Goal: Task Accomplishment & Management: Manage account settings

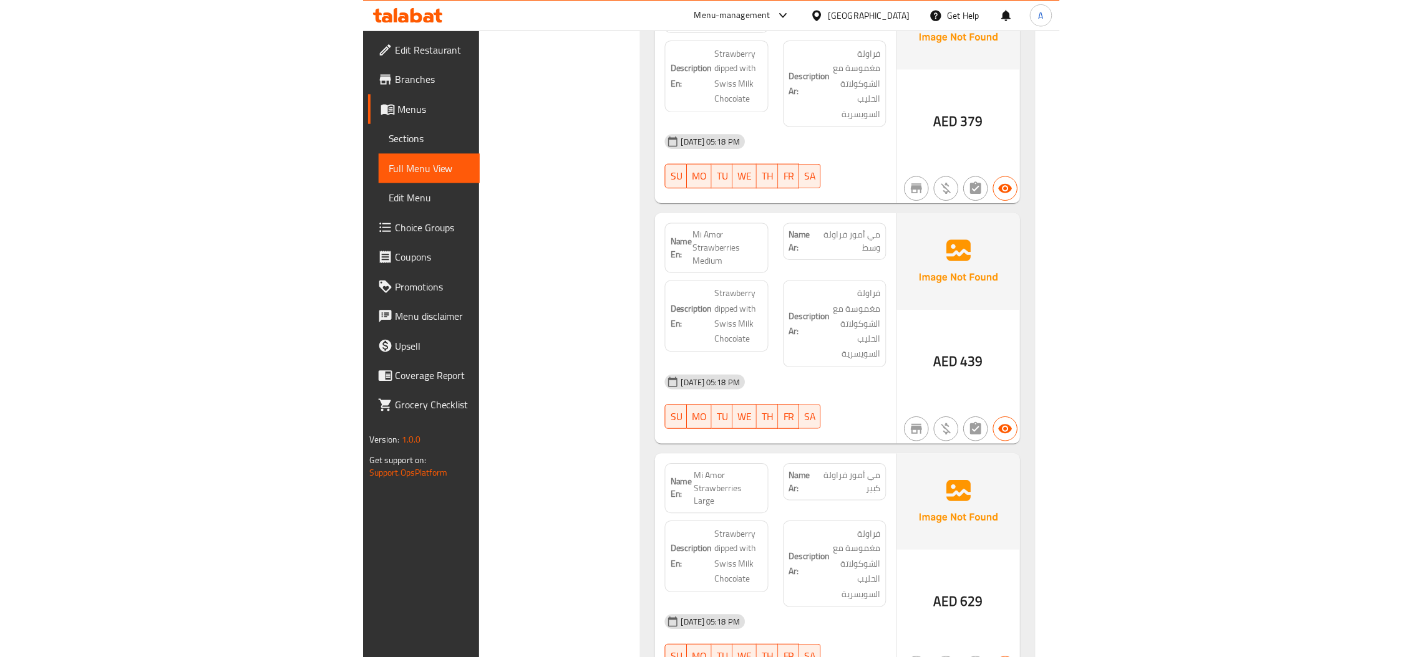
scroll to position [17572, 0]
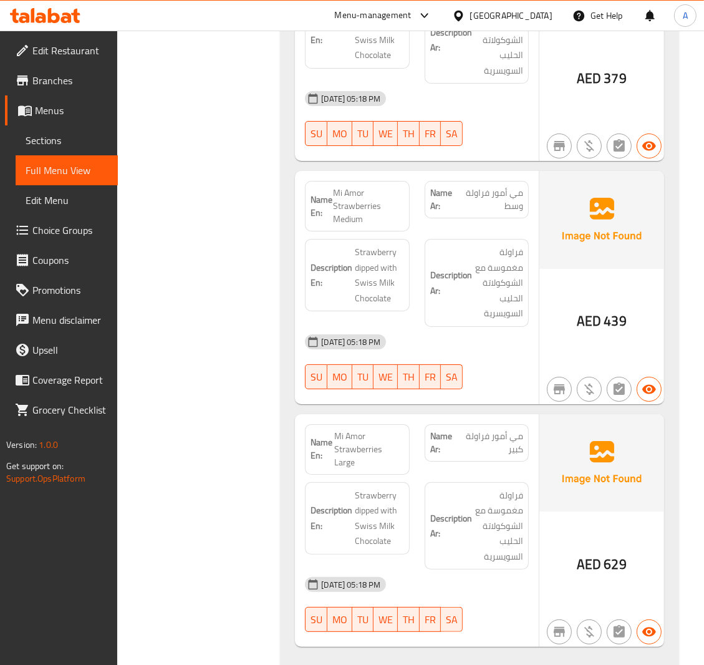
drag, startPoint x: 272, startPoint y: 568, endPoint x: 324, endPoint y: 553, distance: 54.5
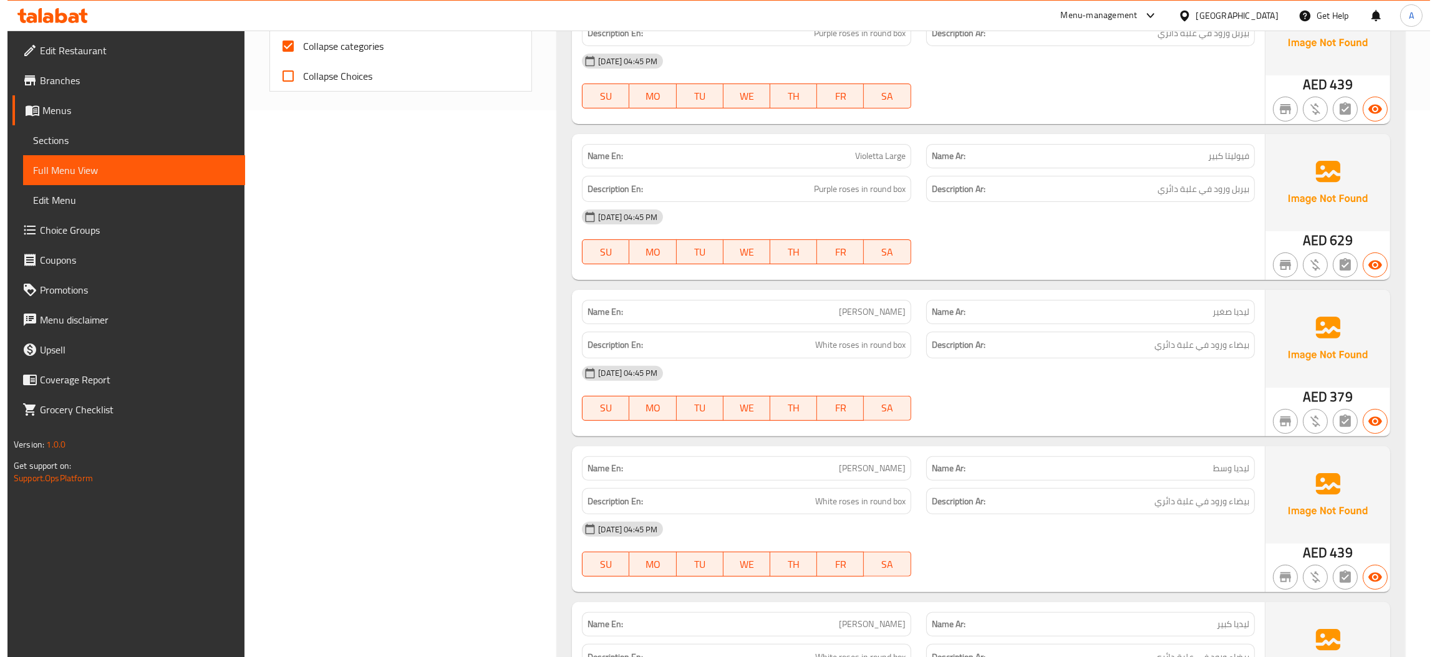
scroll to position [0, 0]
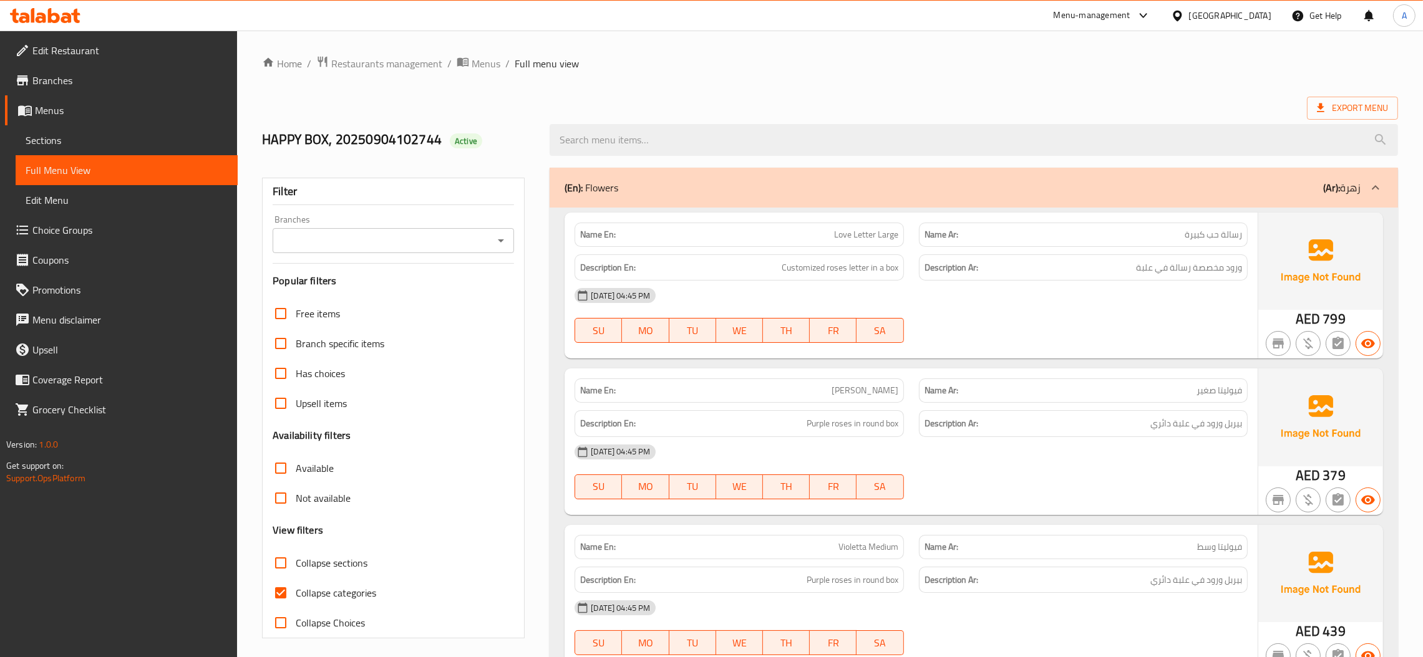
click at [130, 145] on span "Sections" at bounding box center [127, 140] width 202 height 15
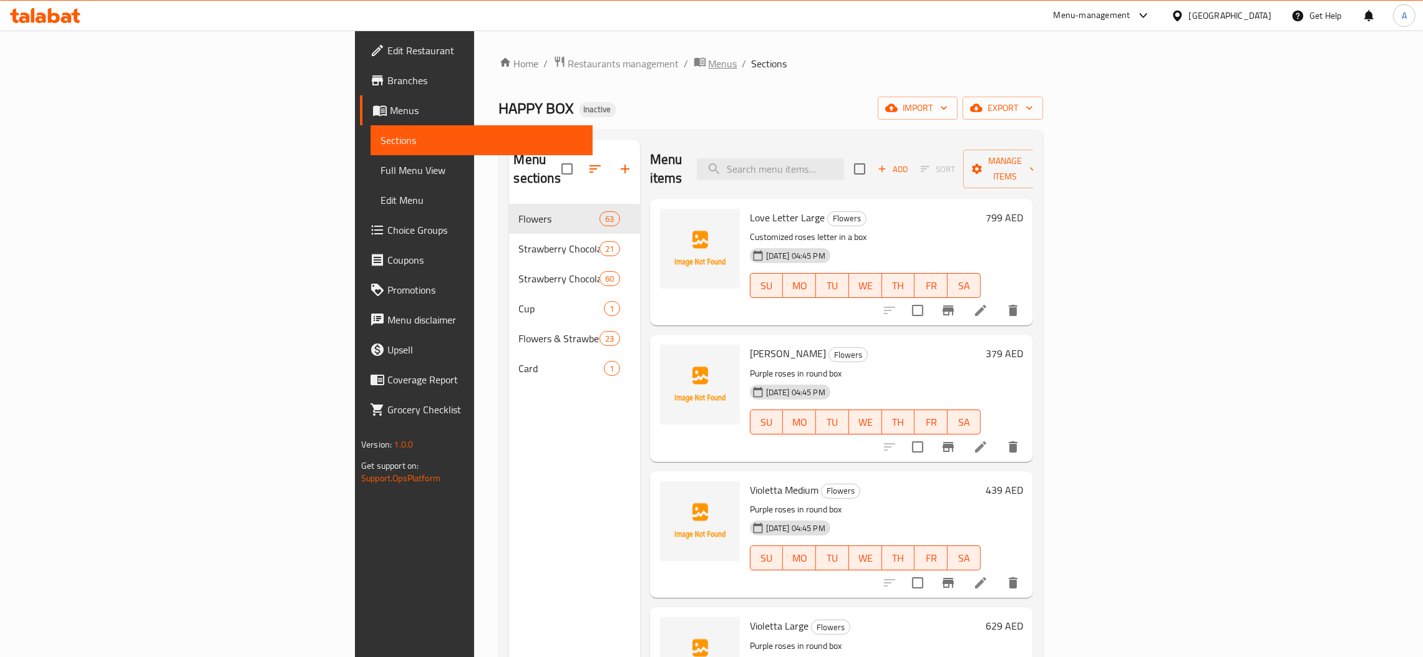
click at [708, 59] on span "Menus" at bounding box center [722, 63] width 29 height 15
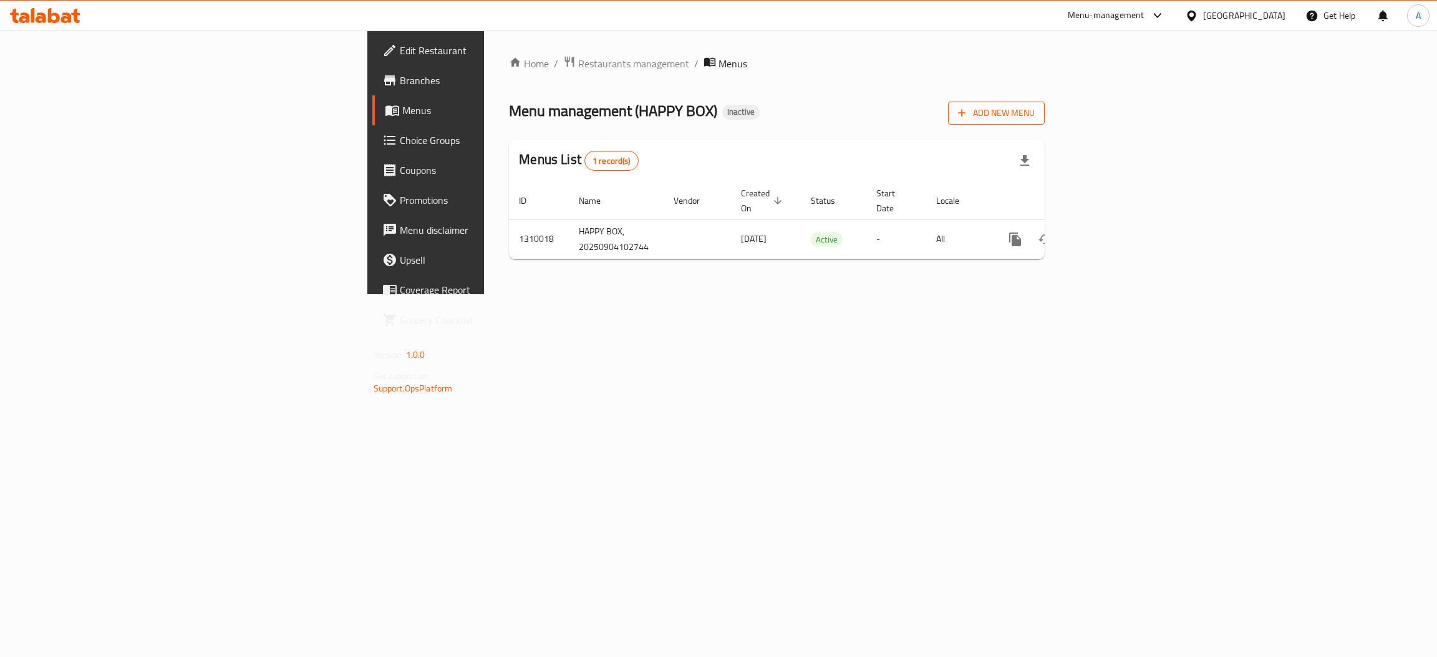
click at [1035, 115] on span "Add New Menu" at bounding box center [996, 113] width 77 height 16
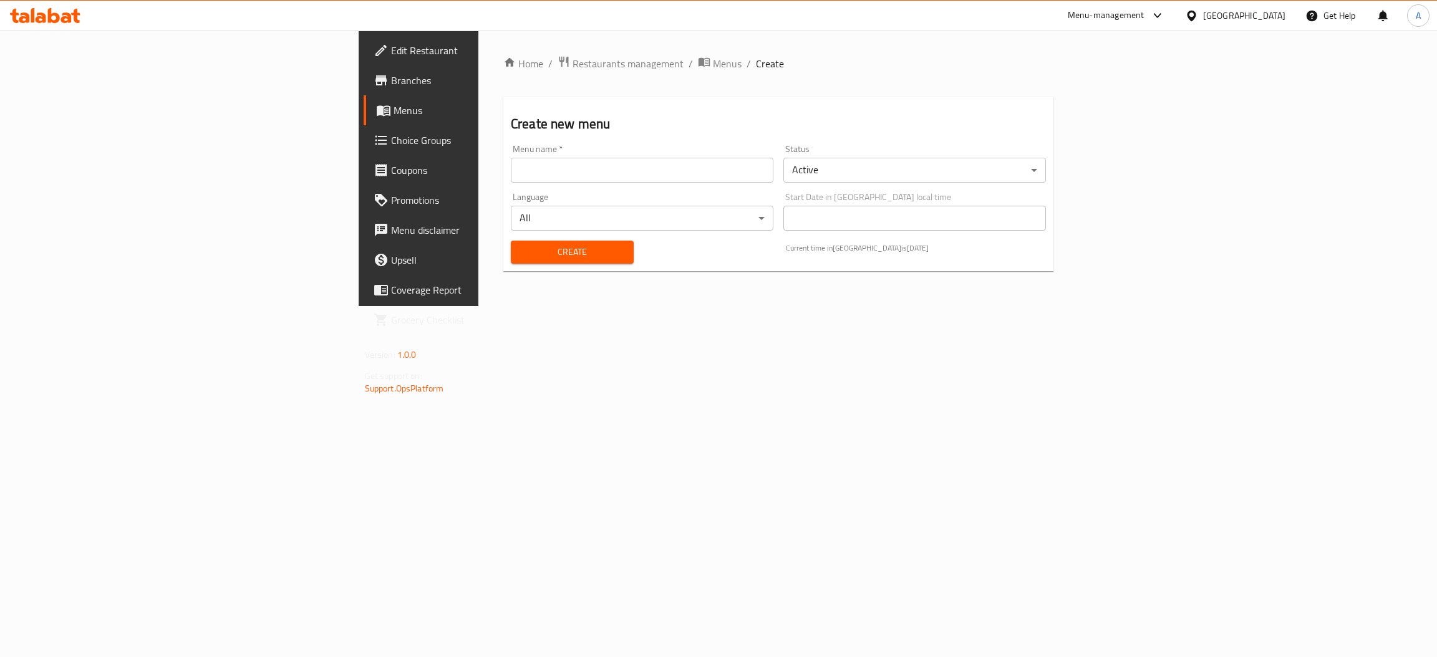
click at [758, 166] on input "text" at bounding box center [642, 170] width 263 height 25
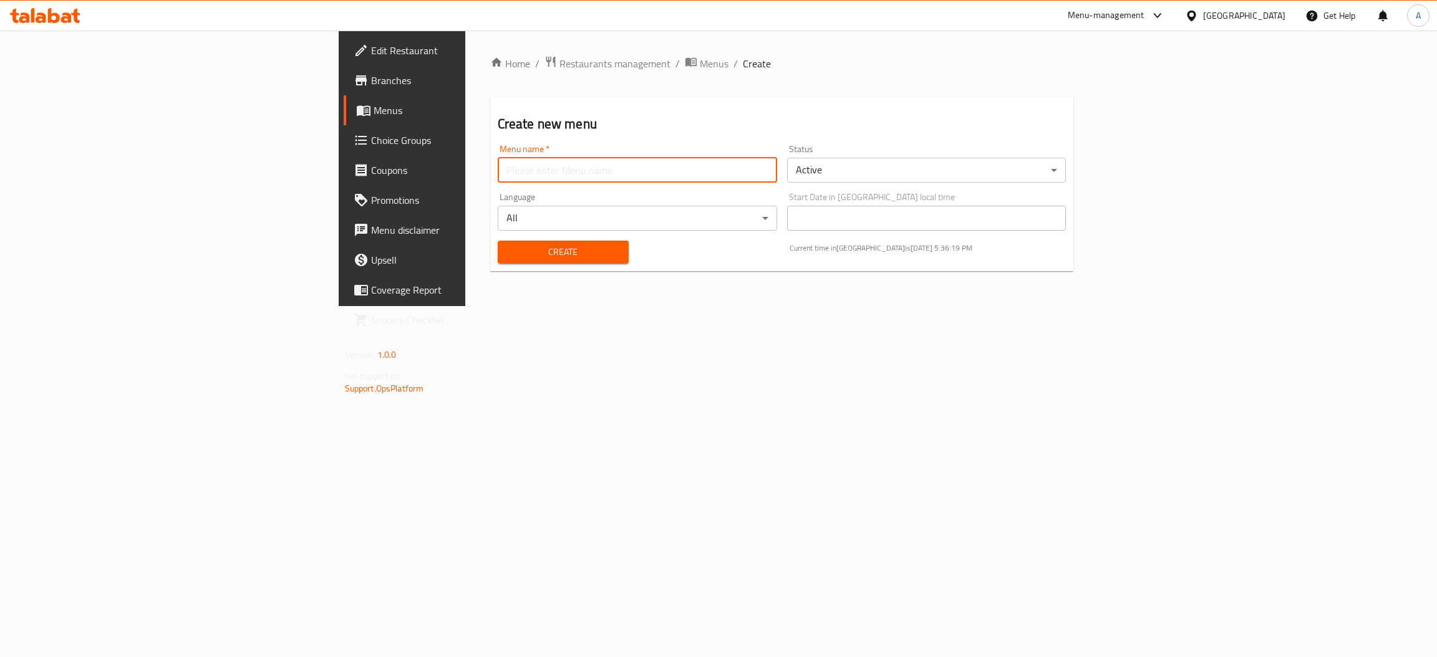
type input "MENU"
click at [508, 249] on span "Create" at bounding box center [563, 252] width 111 height 16
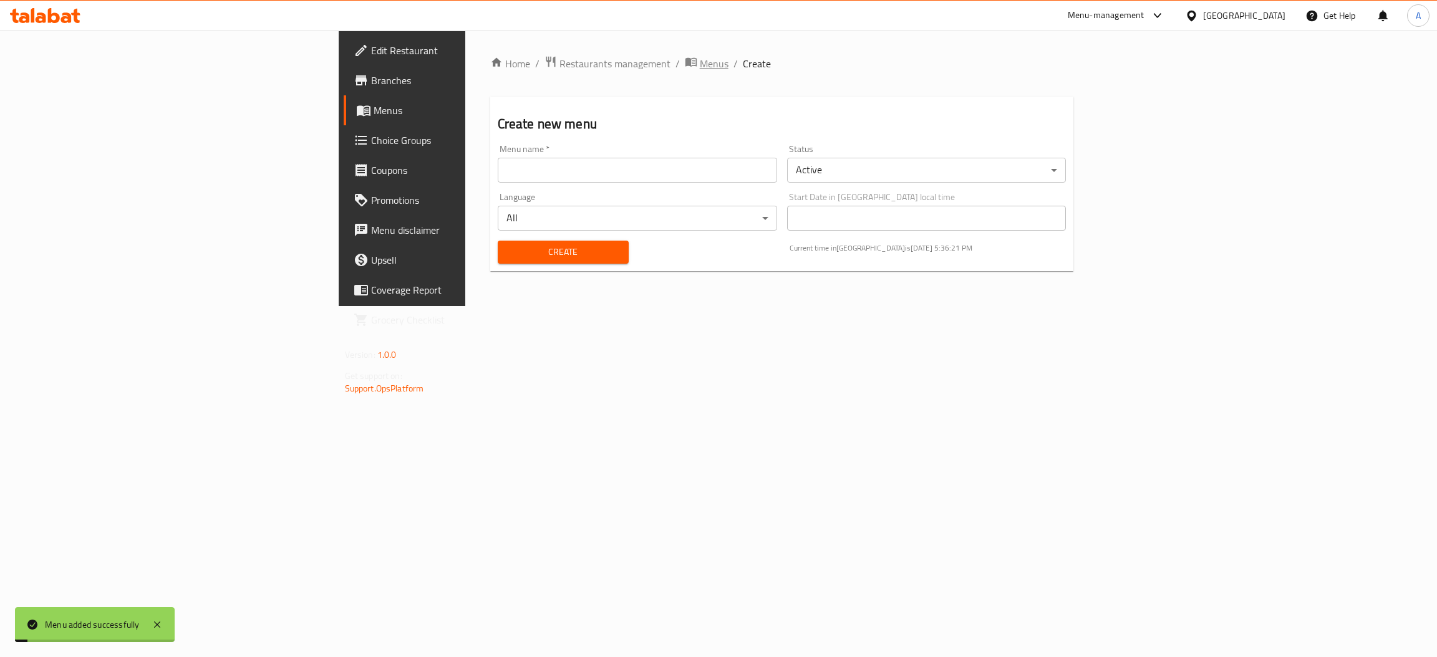
click at [700, 62] on span "Menus" at bounding box center [714, 63] width 29 height 15
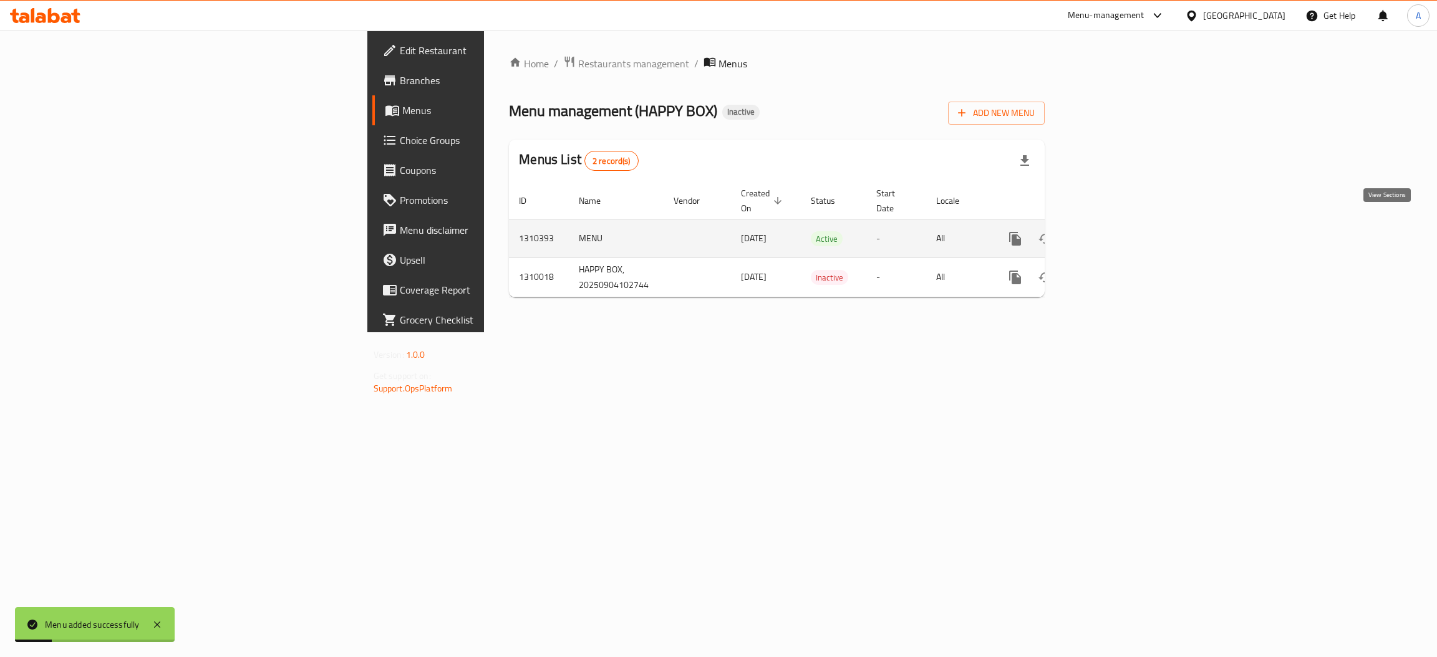
click at [1113, 231] on icon "enhanced table" at bounding box center [1105, 238] width 15 height 15
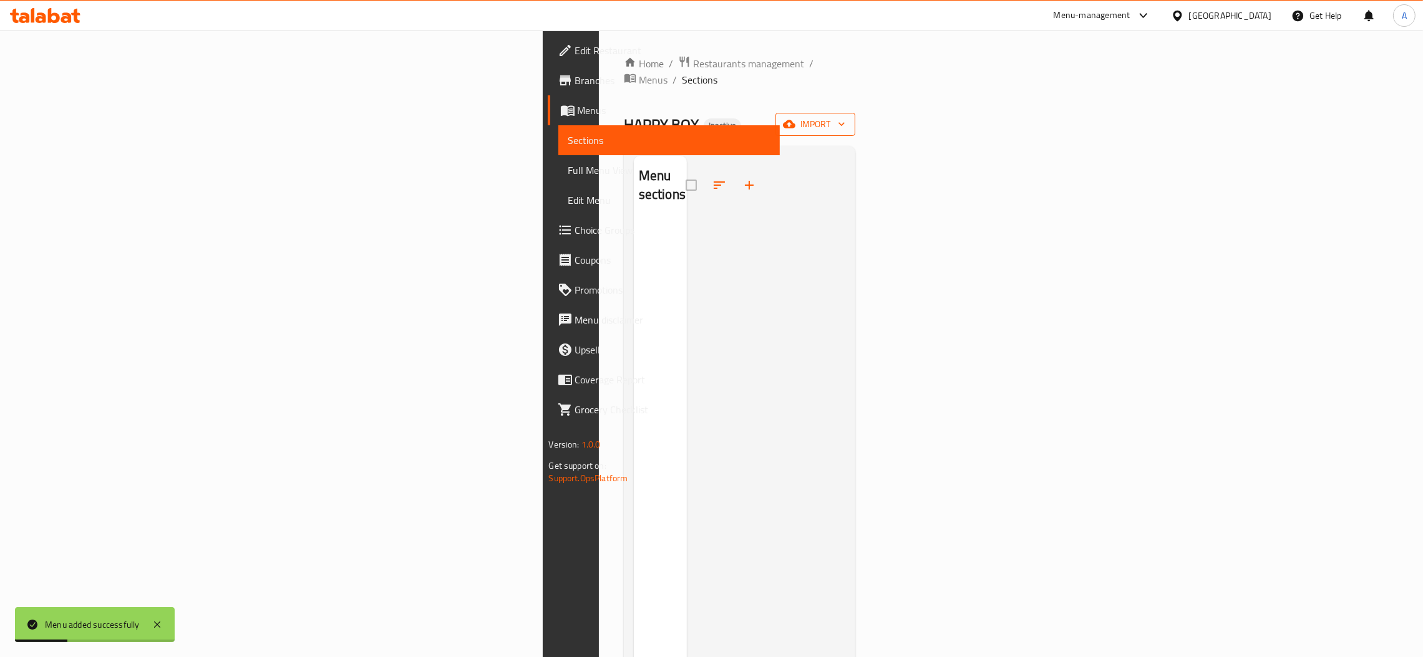
click at [845, 117] on span "import" at bounding box center [815, 125] width 60 height 16
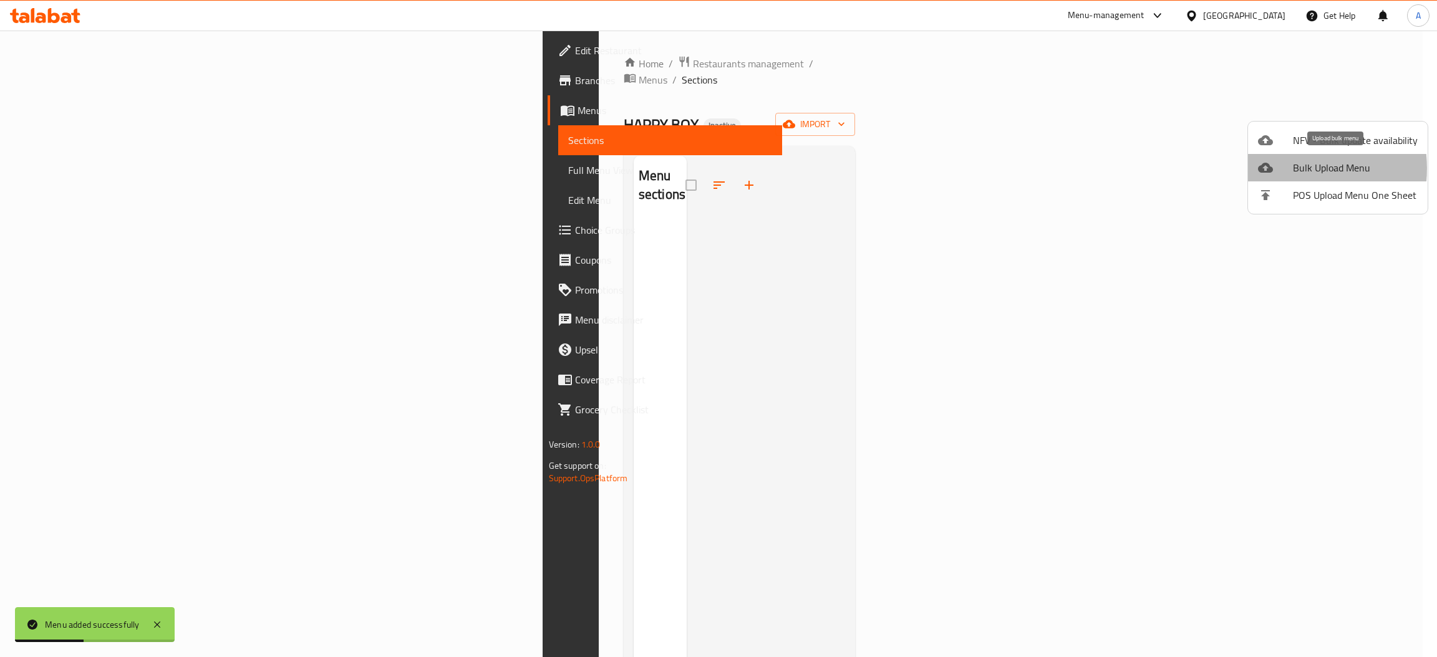
click at [1285, 168] on div at bounding box center [1275, 167] width 35 height 15
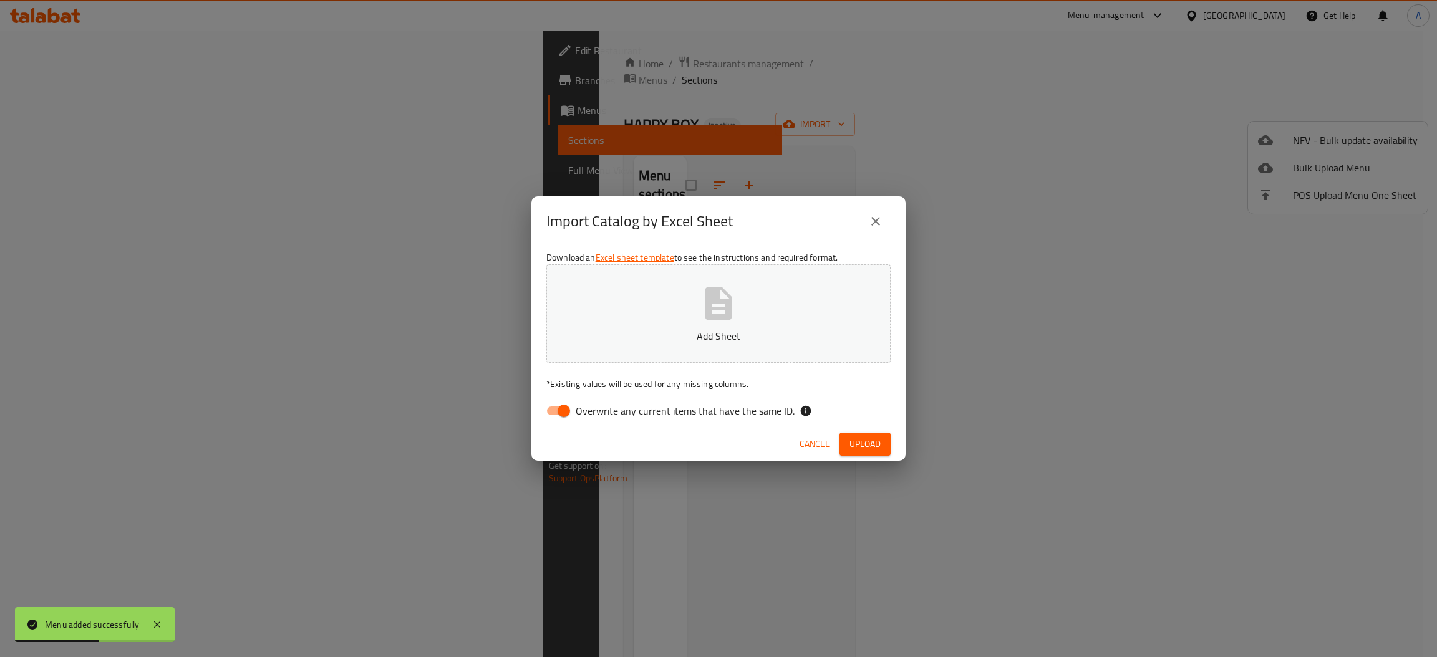
click at [639, 415] on span "Overwrite any current items that have the same ID." at bounding box center [685, 410] width 219 height 15
click at [599, 415] on input "Overwrite any current items that have the same ID." at bounding box center [563, 411] width 71 height 24
checkbox input "false"
click at [697, 324] on button "Add Sheet" at bounding box center [718, 313] width 344 height 99
click at [867, 445] on span "Upload" at bounding box center [864, 445] width 31 height 16
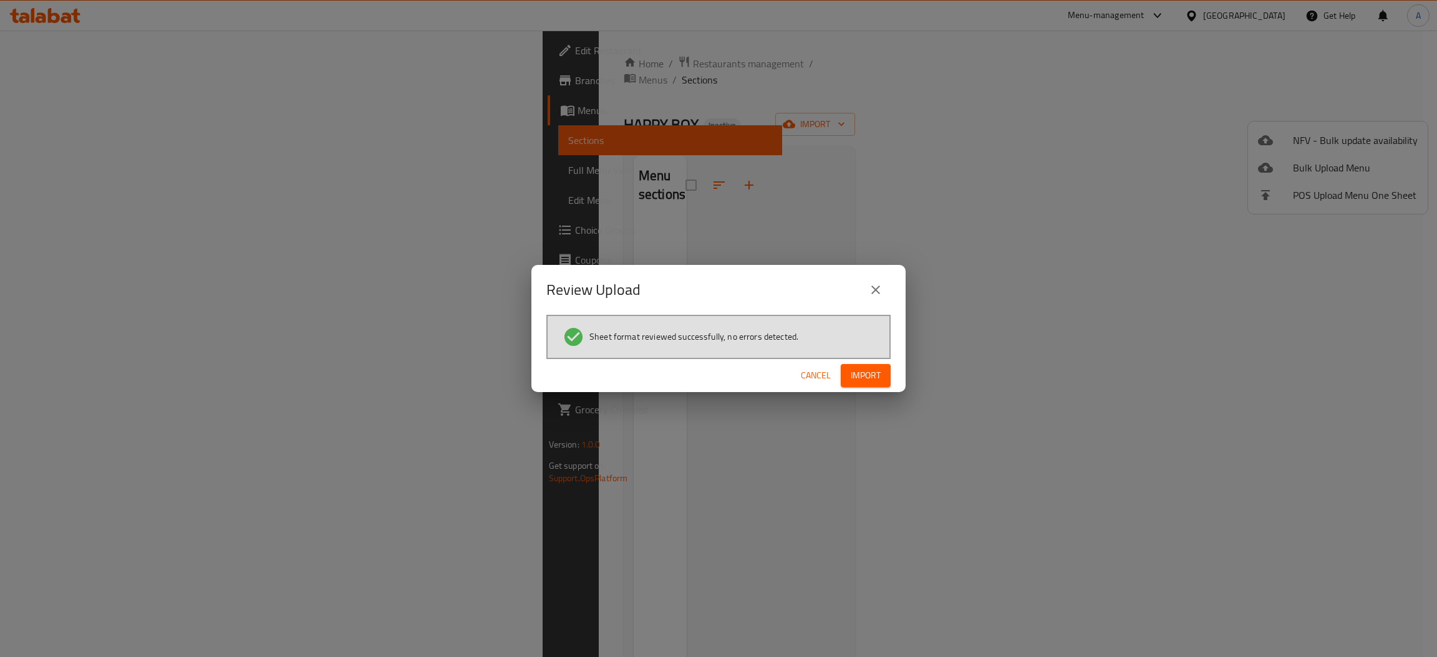
click at [864, 374] on span "Import" at bounding box center [866, 376] width 30 height 16
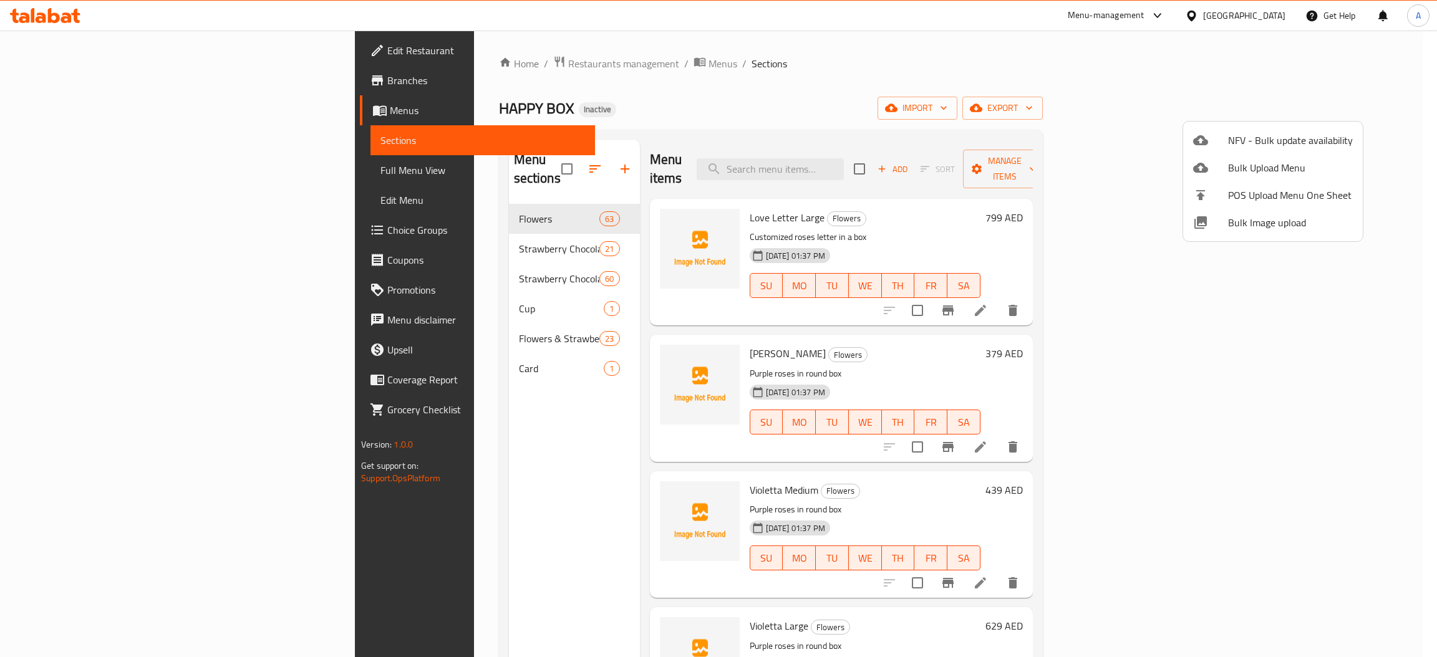
click at [92, 163] on div at bounding box center [718, 328] width 1437 height 657
click at [380, 163] on span "Full Menu View" at bounding box center [482, 170] width 205 height 15
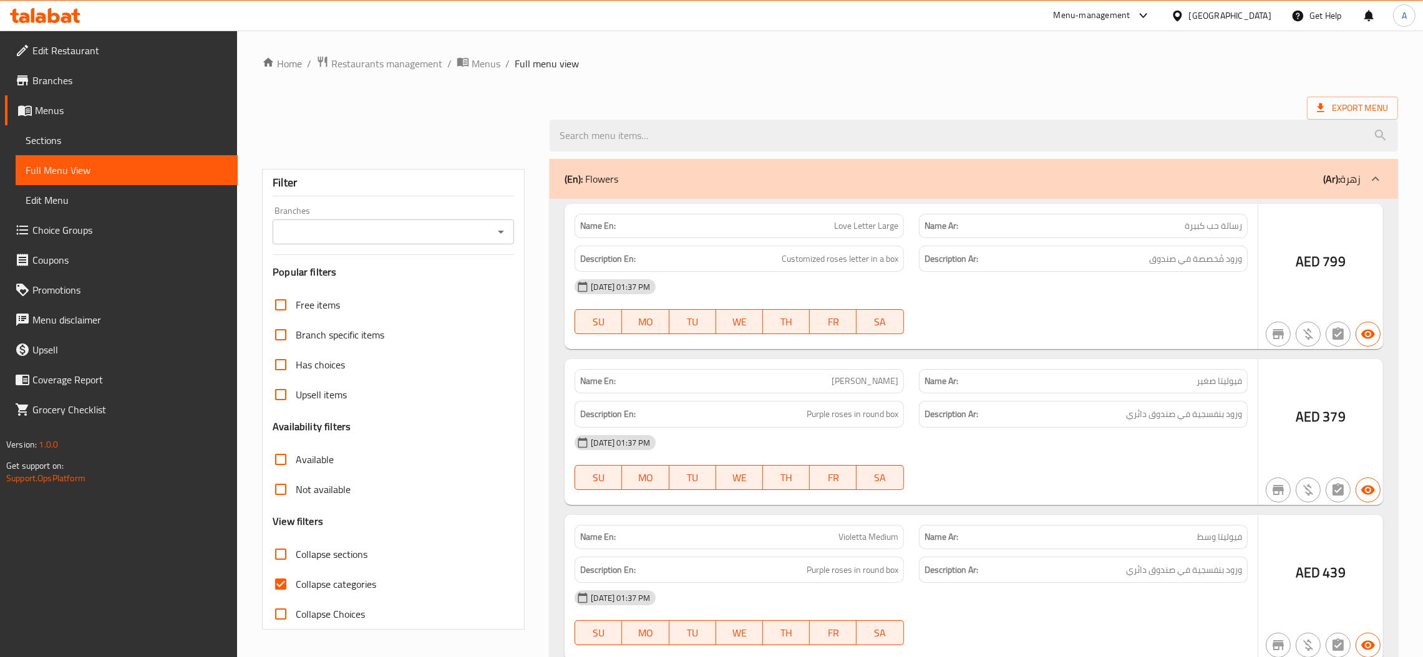
click at [92, 163] on span "Full Menu View" at bounding box center [127, 170] width 202 height 15
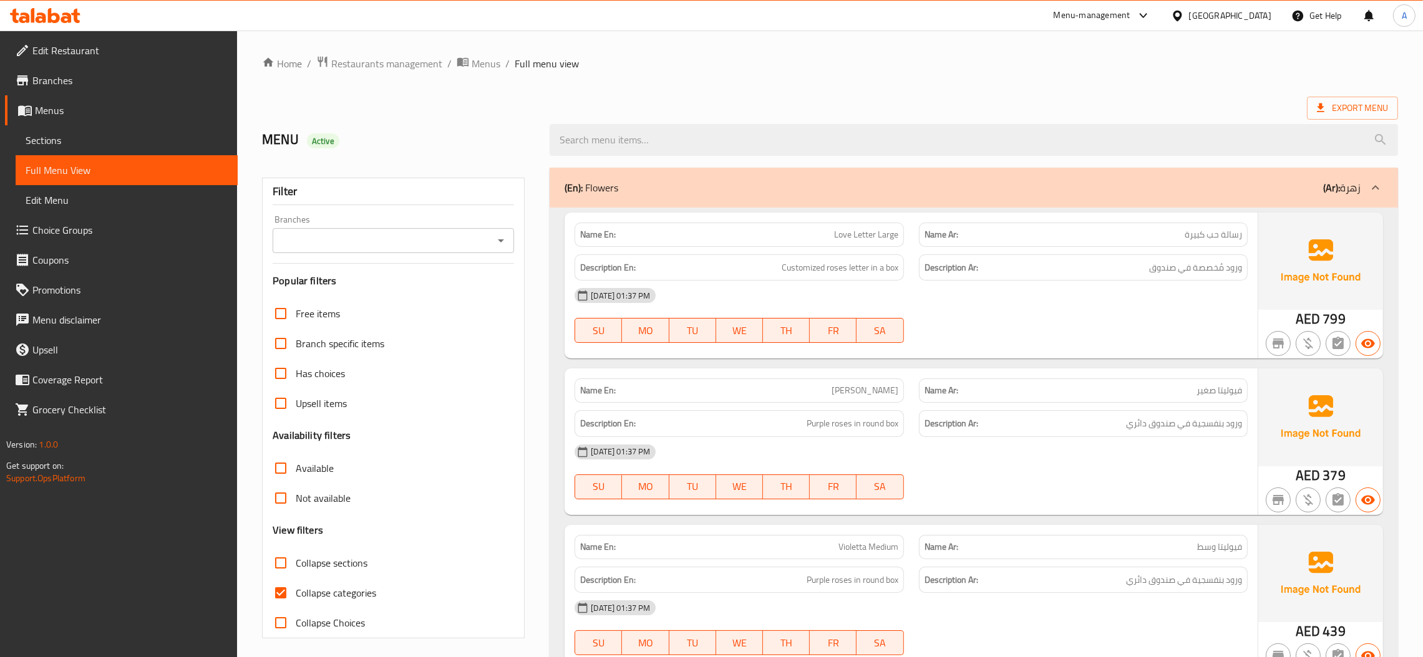
click at [332, 598] on span "Collapse categories" at bounding box center [336, 593] width 80 height 15
click at [296, 598] on input "Collapse categories" at bounding box center [281, 593] width 30 height 30
checkbox input "false"
click at [87, 137] on span "Sections" at bounding box center [127, 140] width 202 height 15
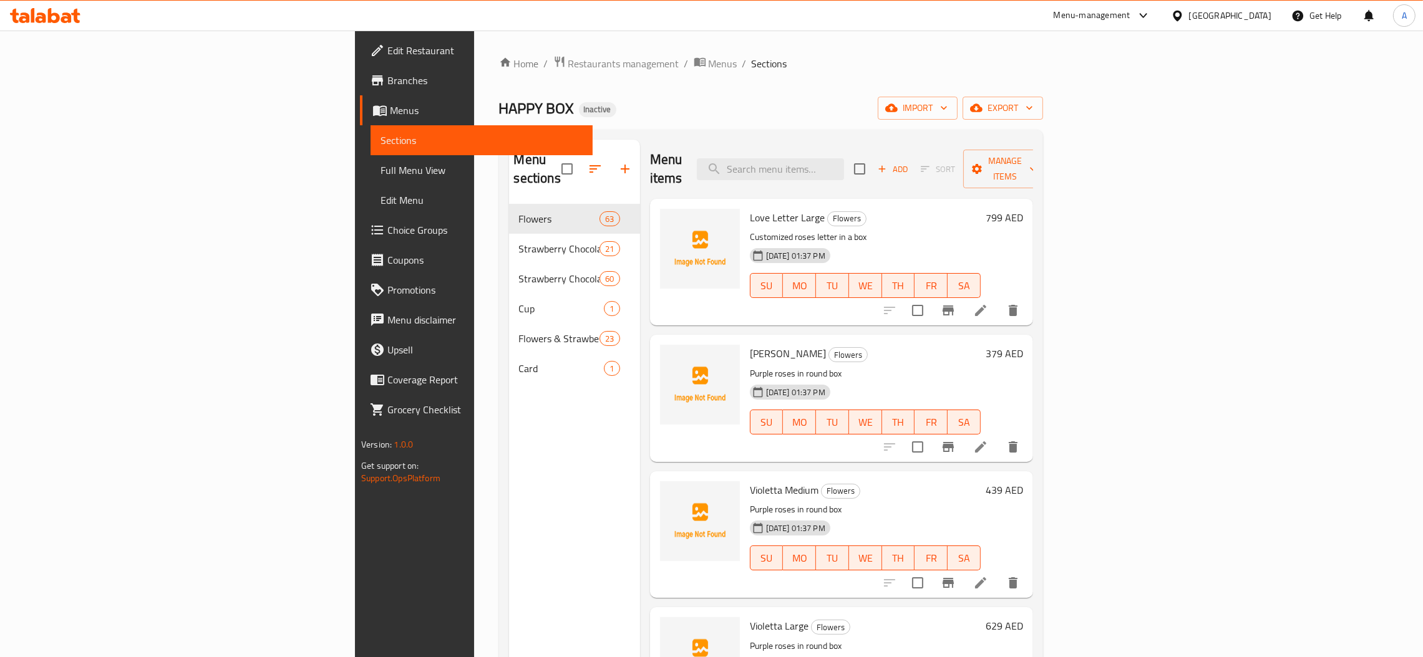
click at [509, 485] on div "Menu sections Flowers 63 Strawberry Chocolate in Heart Box 21 Strawberry Chocol…" at bounding box center [574, 468] width 131 height 657
click at [905, 148] on div "Menu items Add Sort Manage items" at bounding box center [841, 169] width 383 height 59
click at [844, 164] on input "search" at bounding box center [770, 169] width 147 height 22
click at [887, 72] on ol "Home / Restaurants management / Menus / Sections" at bounding box center [771, 64] width 544 height 16
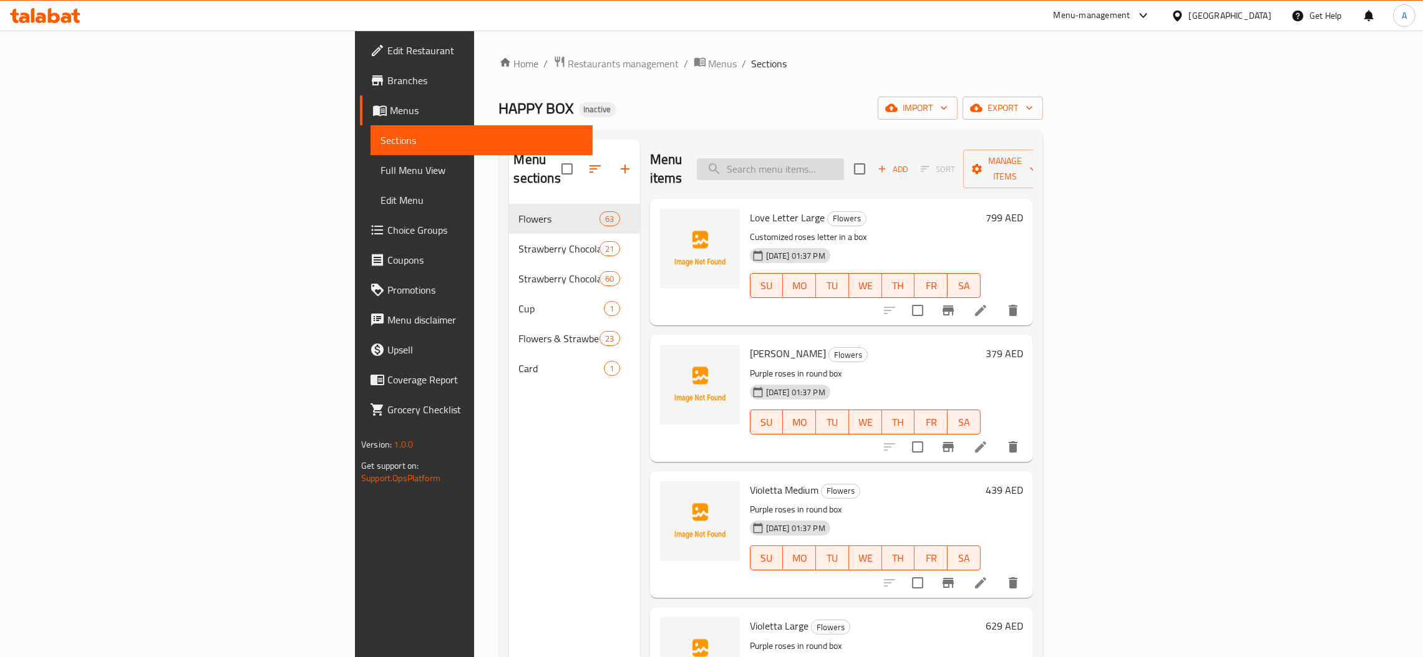
click at [889, 81] on div "Home / Restaurants management / Menus / Sections HAPPY BOX Inactive import expo…" at bounding box center [771, 431] width 544 height 751
click at [844, 162] on input "search" at bounding box center [770, 169] width 147 height 22
paste input "Fragola Di Classico Strawberries 12 pcs"
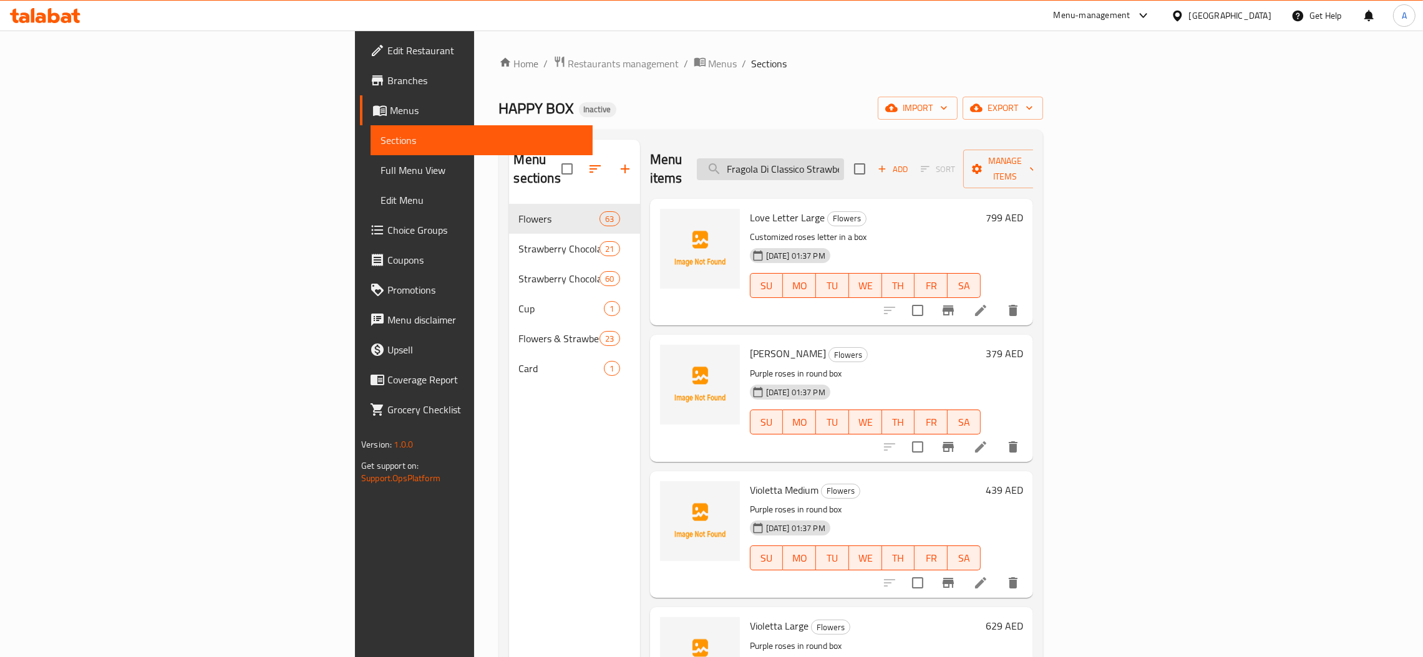
paste input "Fragola Di Classico Strawberries 12 pcs"
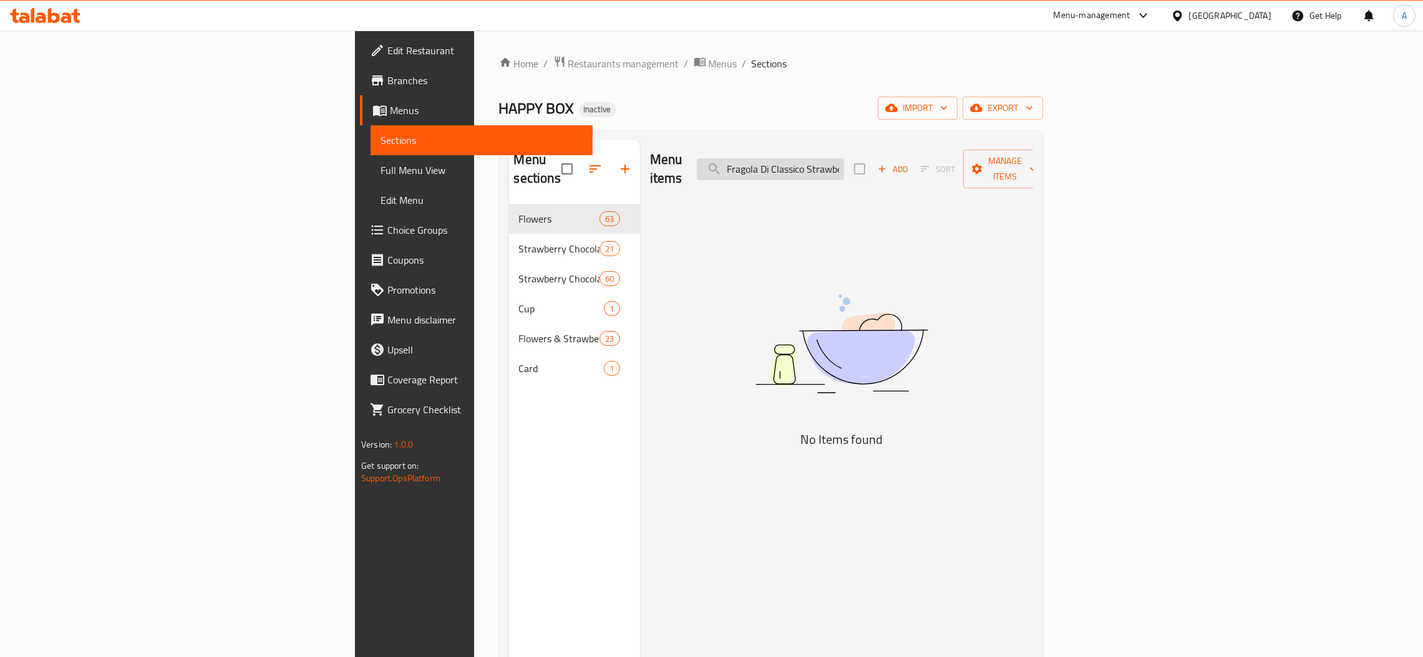
click at [844, 162] on input "Fragola Di Classico Strawberries 12 pcsFragola Di Classico Strawberries 12" at bounding box center [770, 169] width 147 height 22
paste input "search"
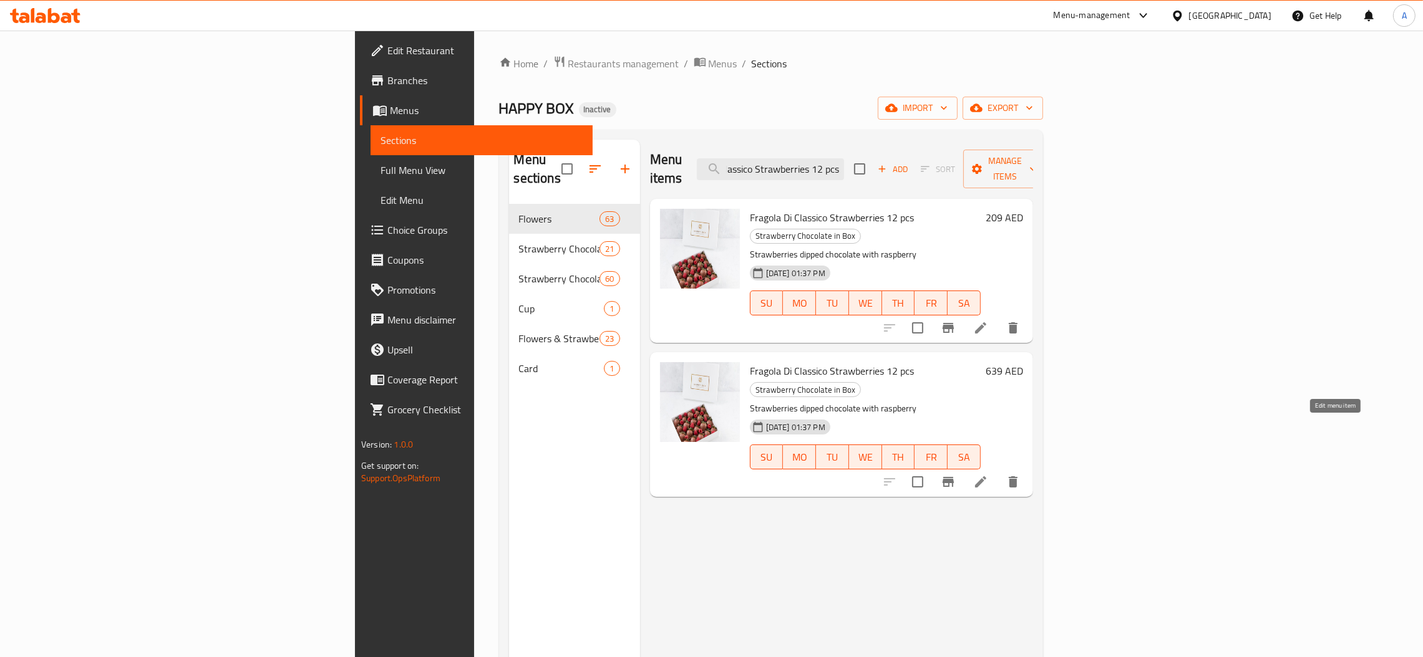
type input "Fragola Di Classico Strawberries 12 pcs"
click at [986, 476] on icon at bounding box center [980, 481] width 11 height 11
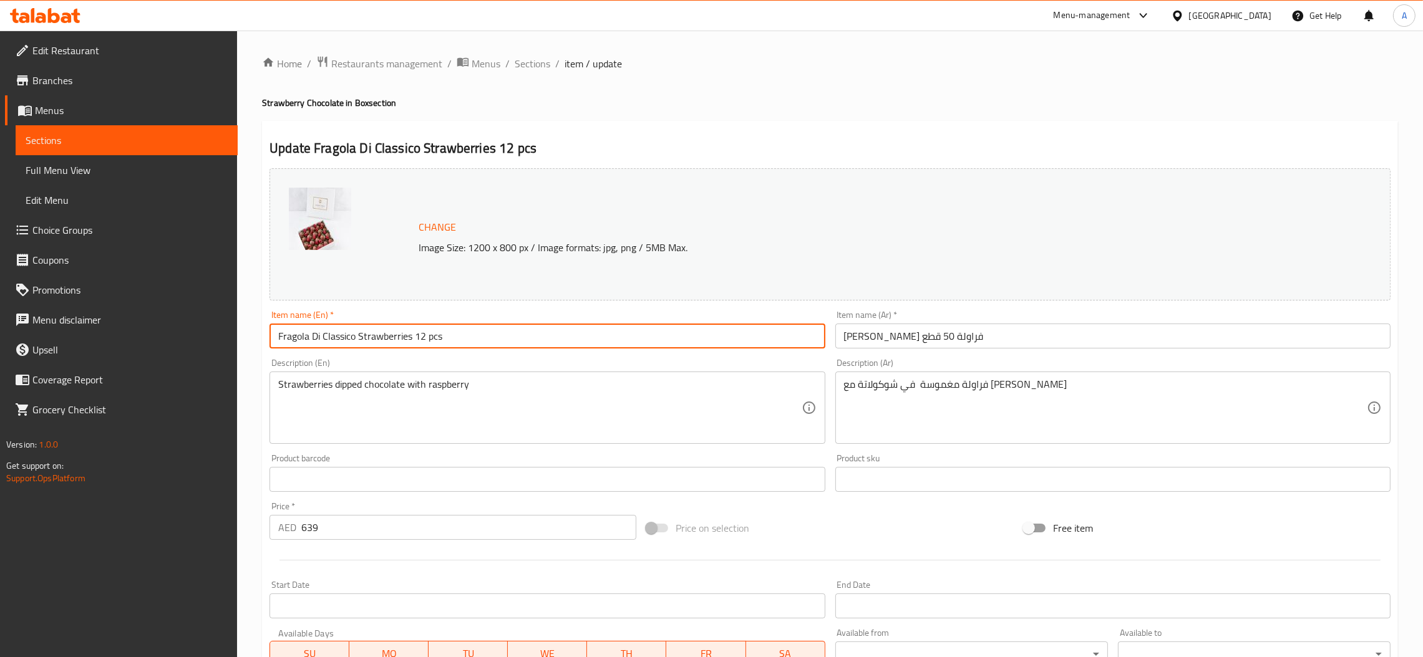
drag, startPoint x: 425, startPoint y: 329, endPoint x: 416, endPoint y: 328, distance: 8.8
click at [416, 328] on input "Fragola Di Classico Strawberries 12 pcs" at bounding box center [546, 336] width 555 height 25
type input "Fragola Di Classico Strawberries 50 pcs"
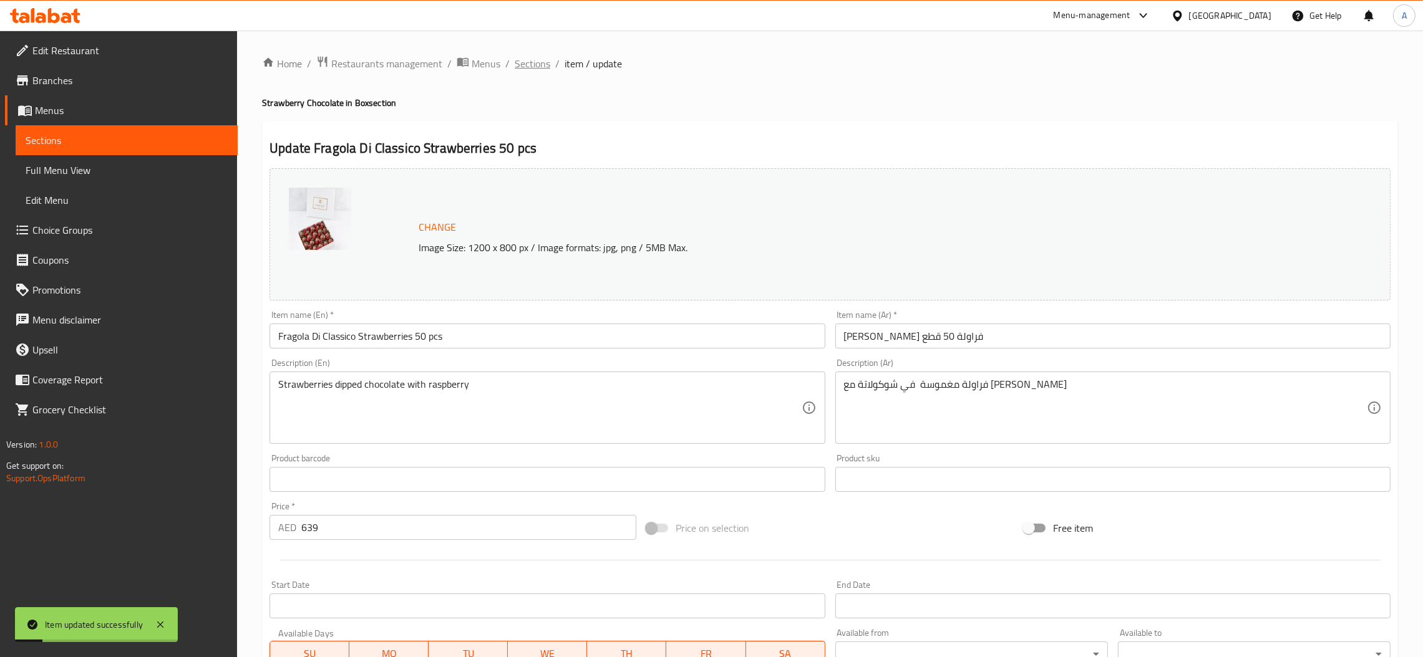
click at [533, 63] on span "Sections" at bounding box center [533, 63] width 36 height 15
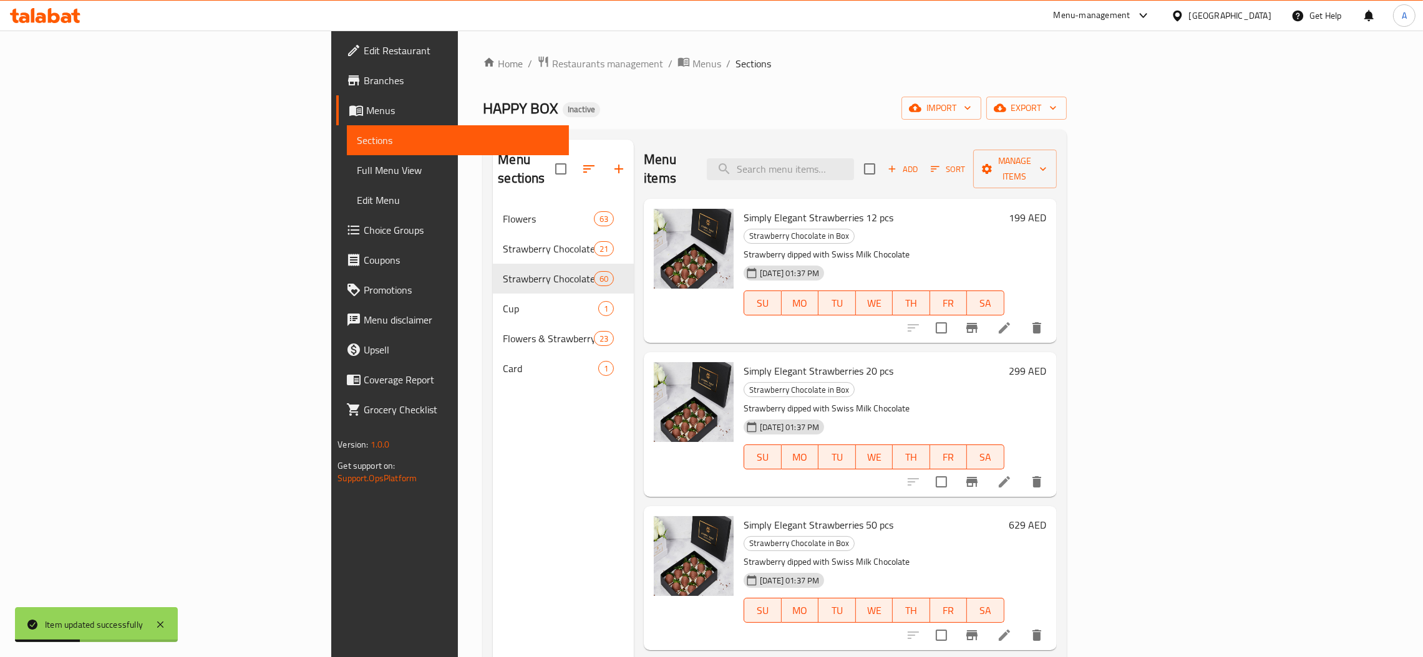
click at [347, 152] on link "Sections" at bounding box center [458, 140] width 222 height 30
click at [347, 157] on link "Full Menu View" at bounding box center [458, 170] width 222 height 30
click at [347, 179] on link "Full Menu View" at bounding box center [458, 170] width 222 height 30
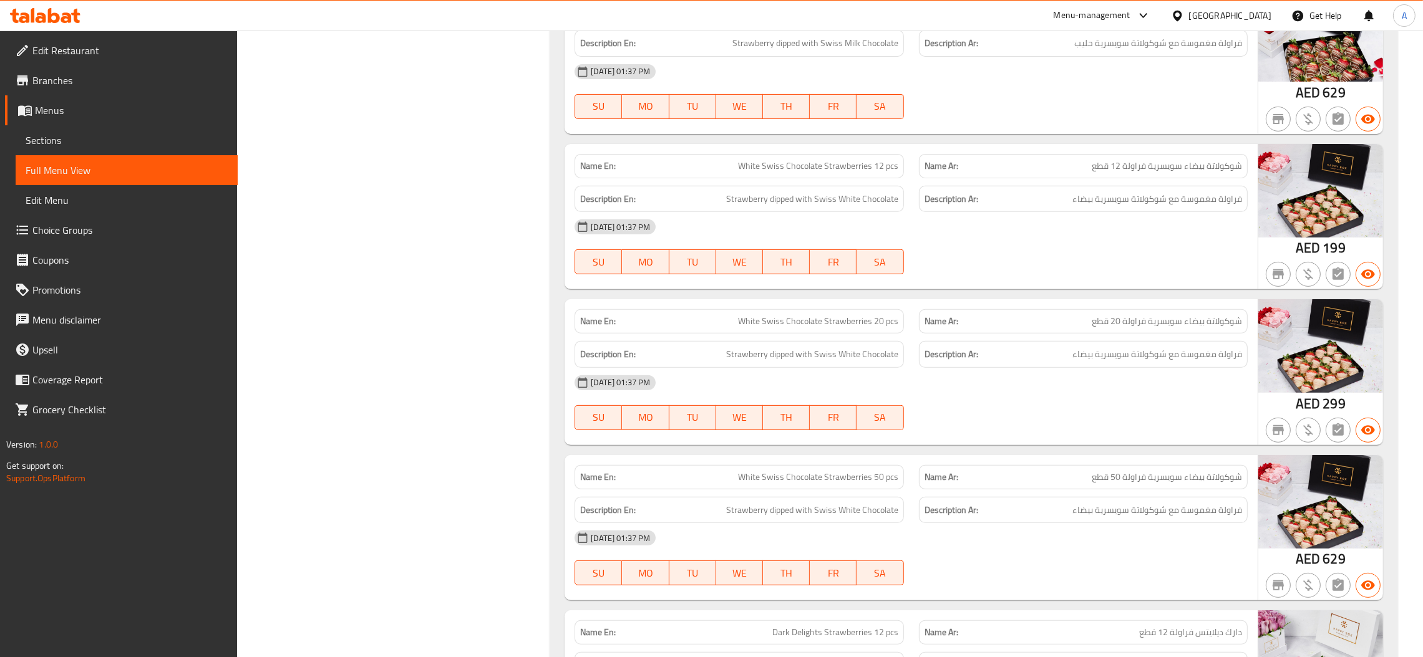
scroll to position [14935, 0]
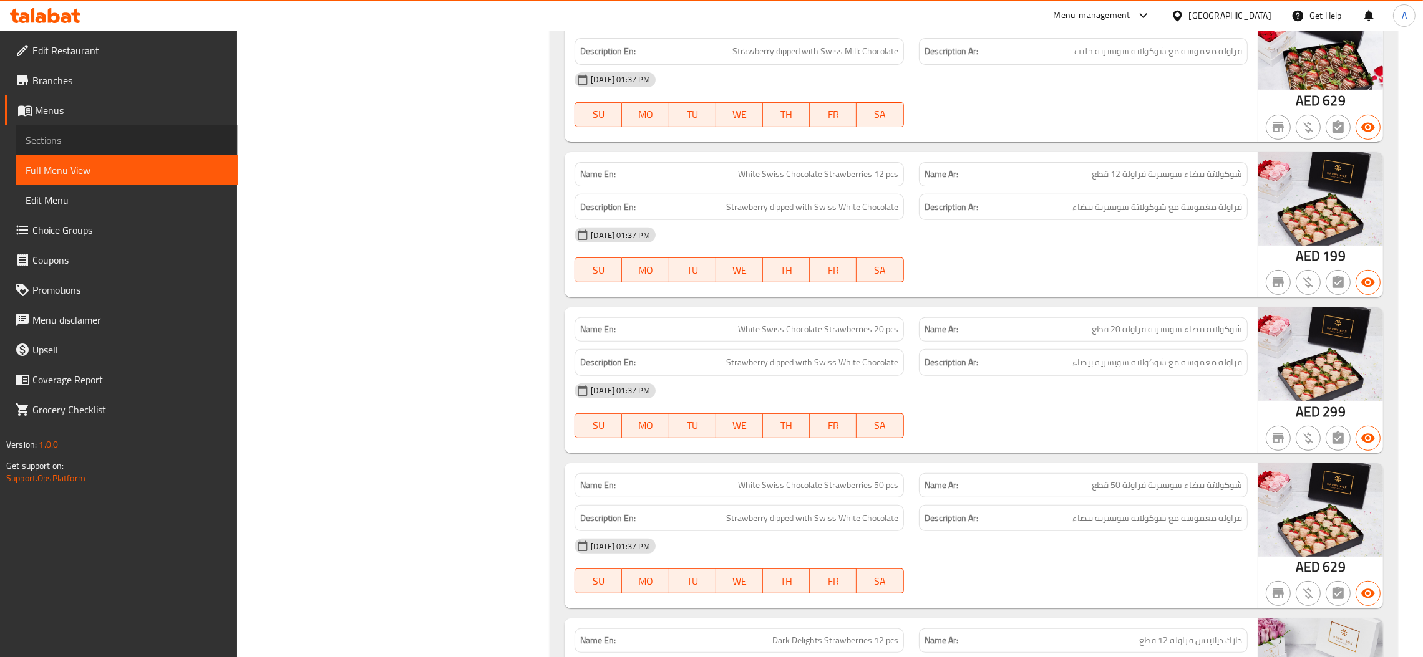
click at [90, 142] on span "Sections" at bounding box center [127, 140] width 202 height 15
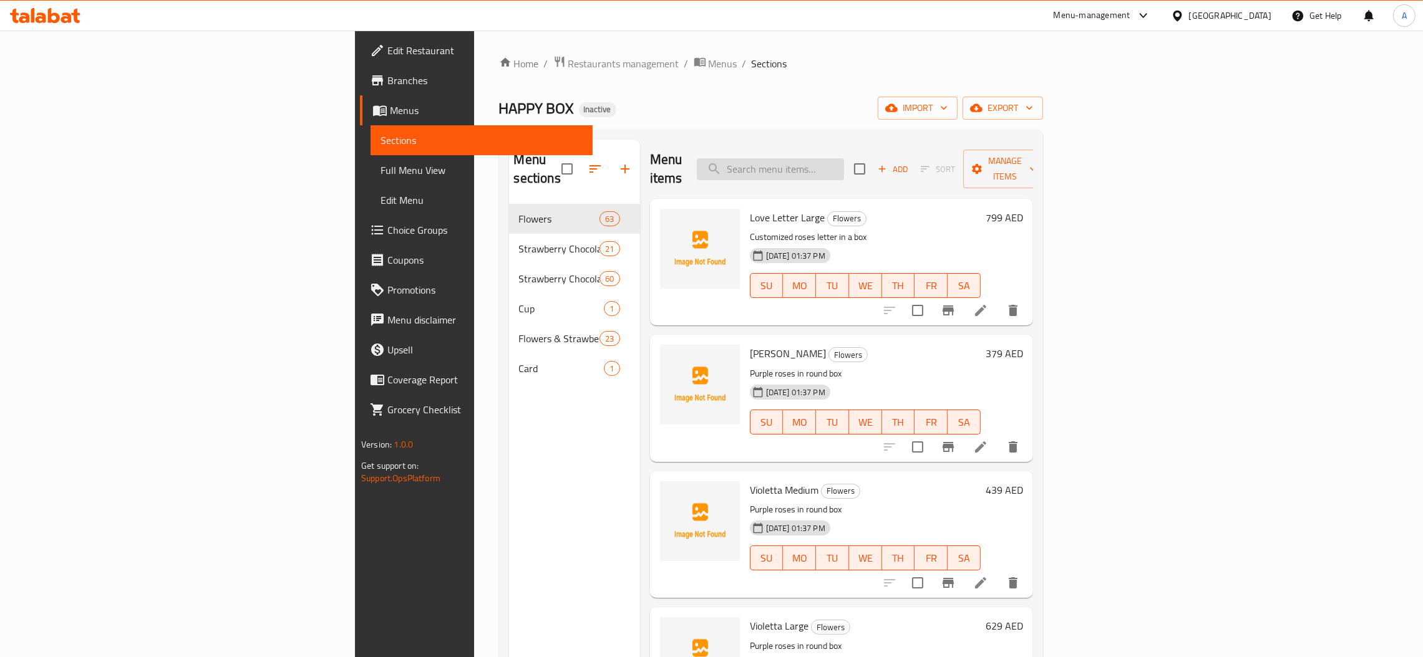
click at [844, 158] on input "search" at bounding box center [770, 169] width 147 height 22
paste input "Fragola Di Classico Strawberries 12 pcs"
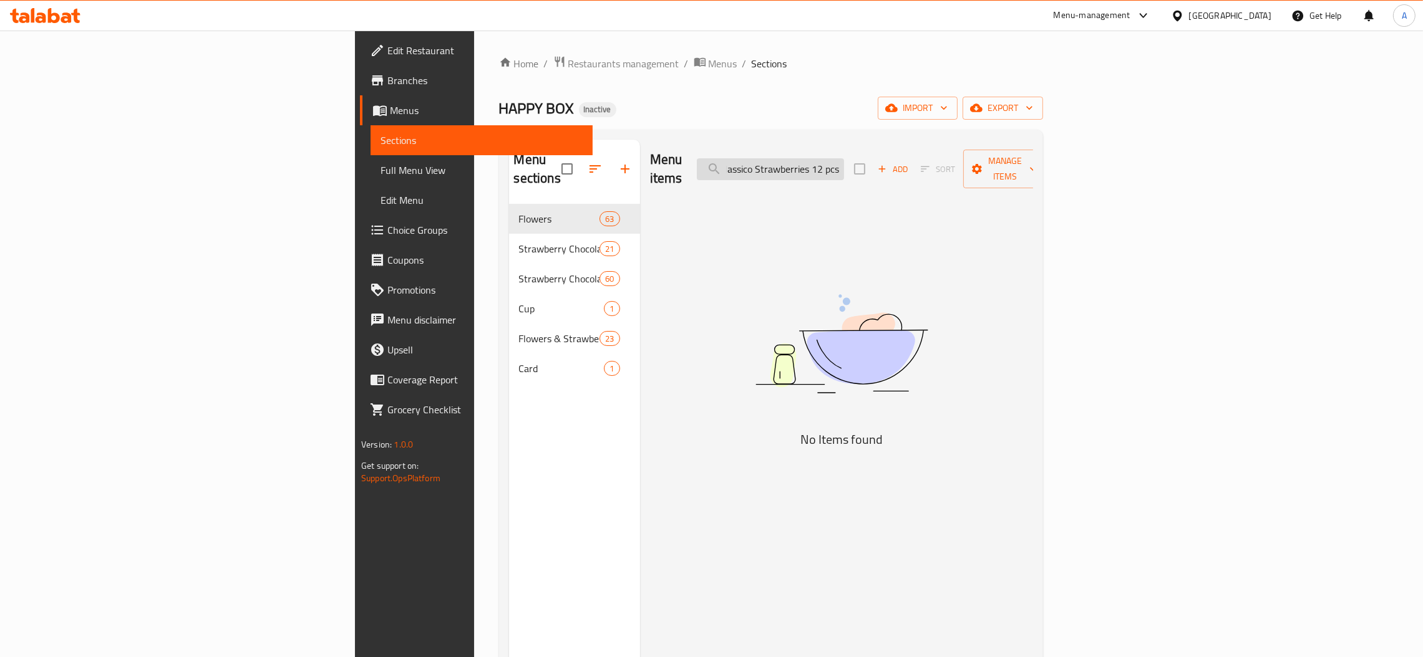
scroll to position [0, 52]
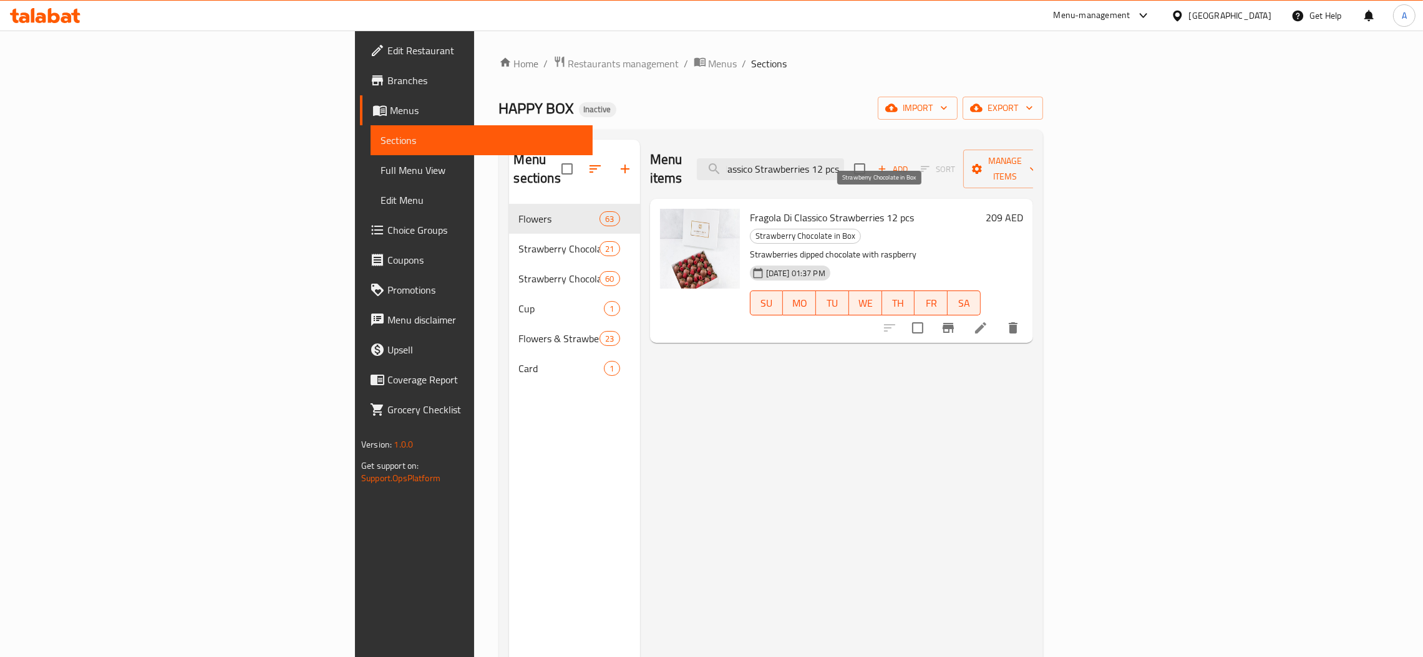
click at [844, 229] on span "Strawberry Chocolate in Box" at bounding box center [805, 236] width 110 height 14
drag, startPoint x: 844, startPoint y: 193, endPoint x: 920, endPoint y: 202, distance: 76.0
click at [860, 229] on span "Strawberry Chocolate in Box" at bounding box center [805, 236] width 110 height 14
copy span "Strawberry Chocolate in Box"
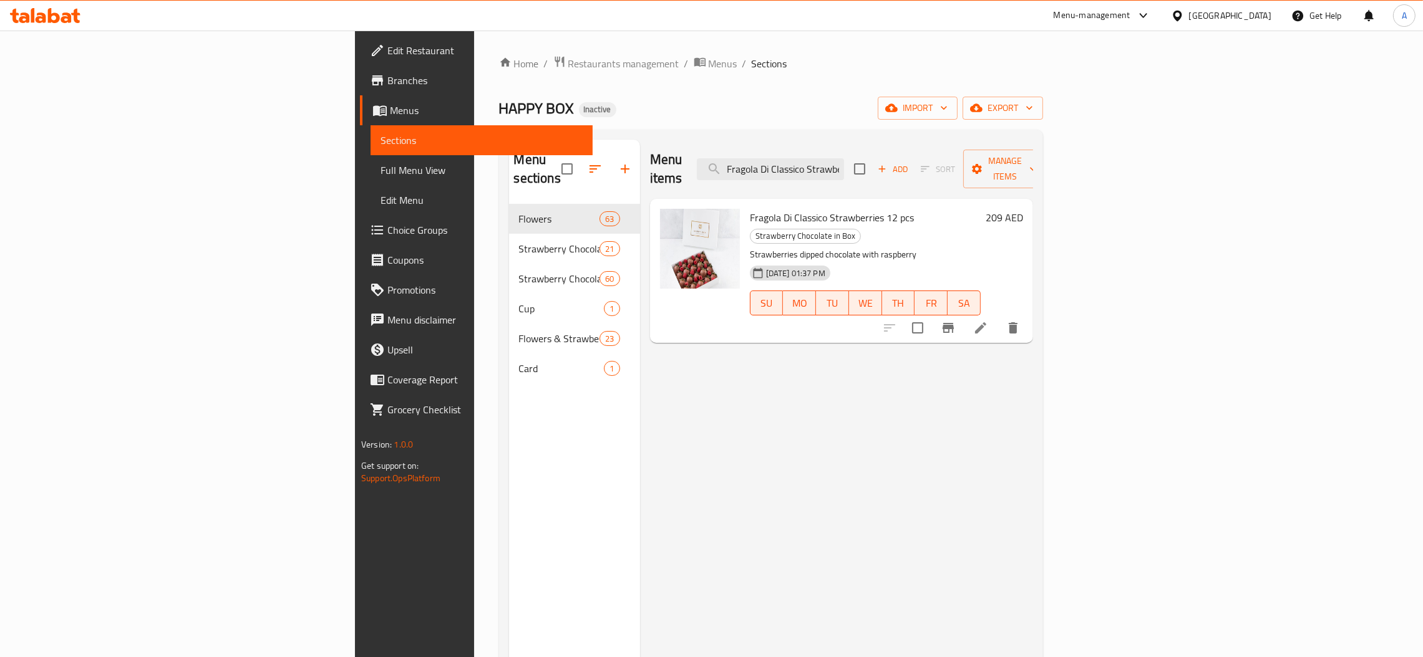
click at [643, 65] on ol "Home / Restaurants management / Menus / Sections" at bounding box center [771, 64] width 544 height 16
click at [919, 172] on div "Menu items Fragola Di Classico Strawberries 12 pcs Add Sort Manage items" at bounding box center [841, 169] width 383 height 59
click at [844, 158] on input "Fragola Di Classico Strawberries 12 pcs" at bounding box center [770, 169] width 147 height 22
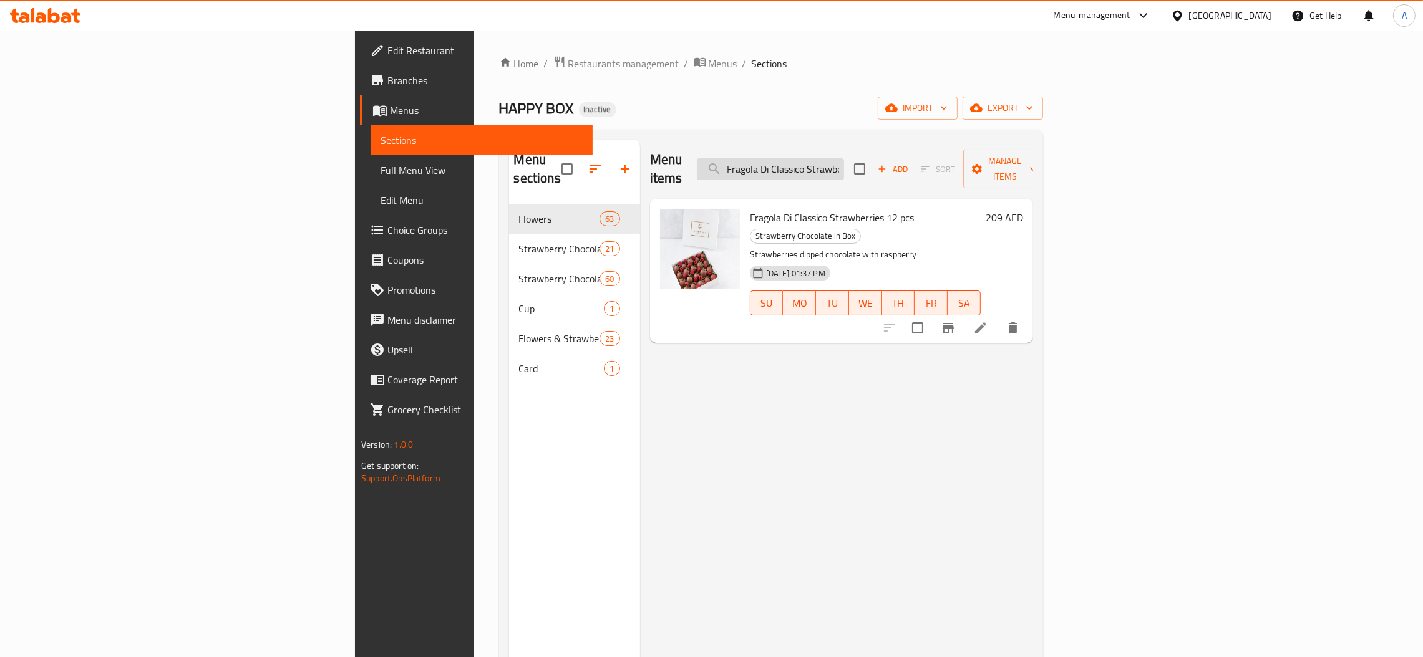
click at [844, 158] on input "Fragola Di Classico Strawberries 12 pcs" at bounding box center [770, 169] width 147 height 22
paste input "search"
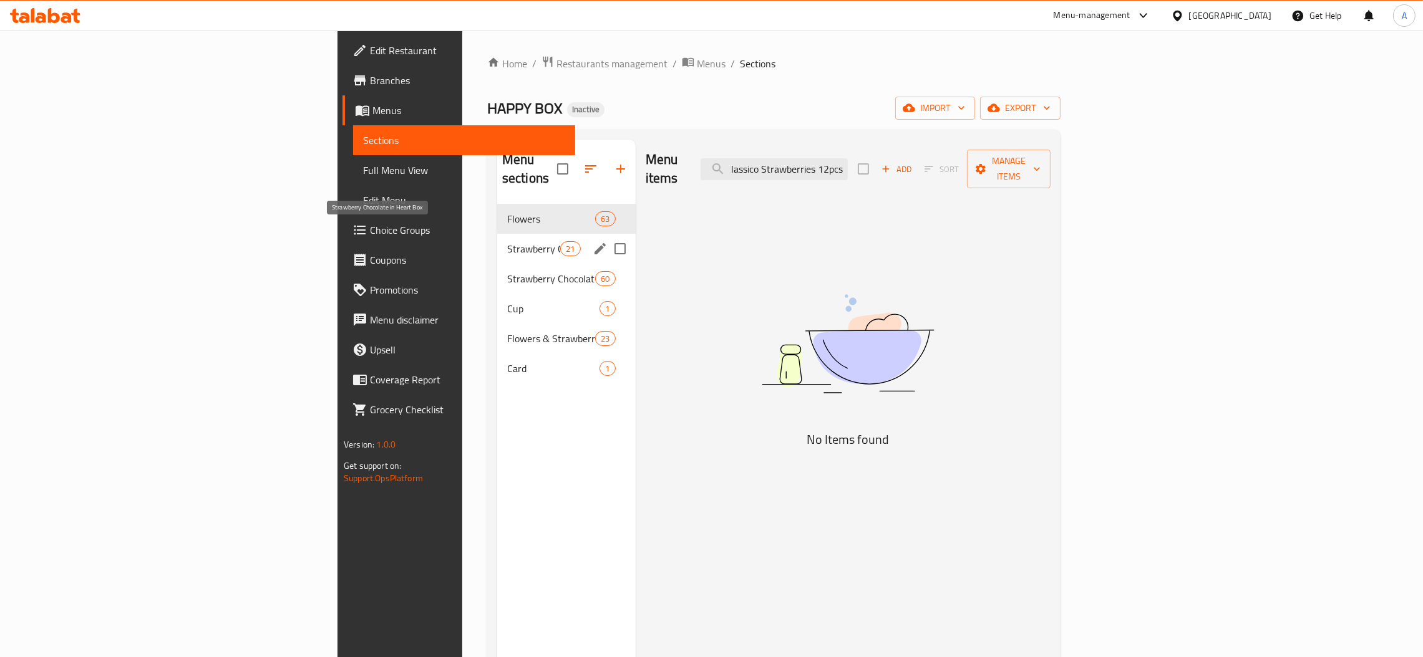
type input "Fragola Di Classico Strawberries 12pcs"
click at [507, 271] on span "Strawberry Chocolate in Box" at bounding box center [533, 278] width 53 height 15
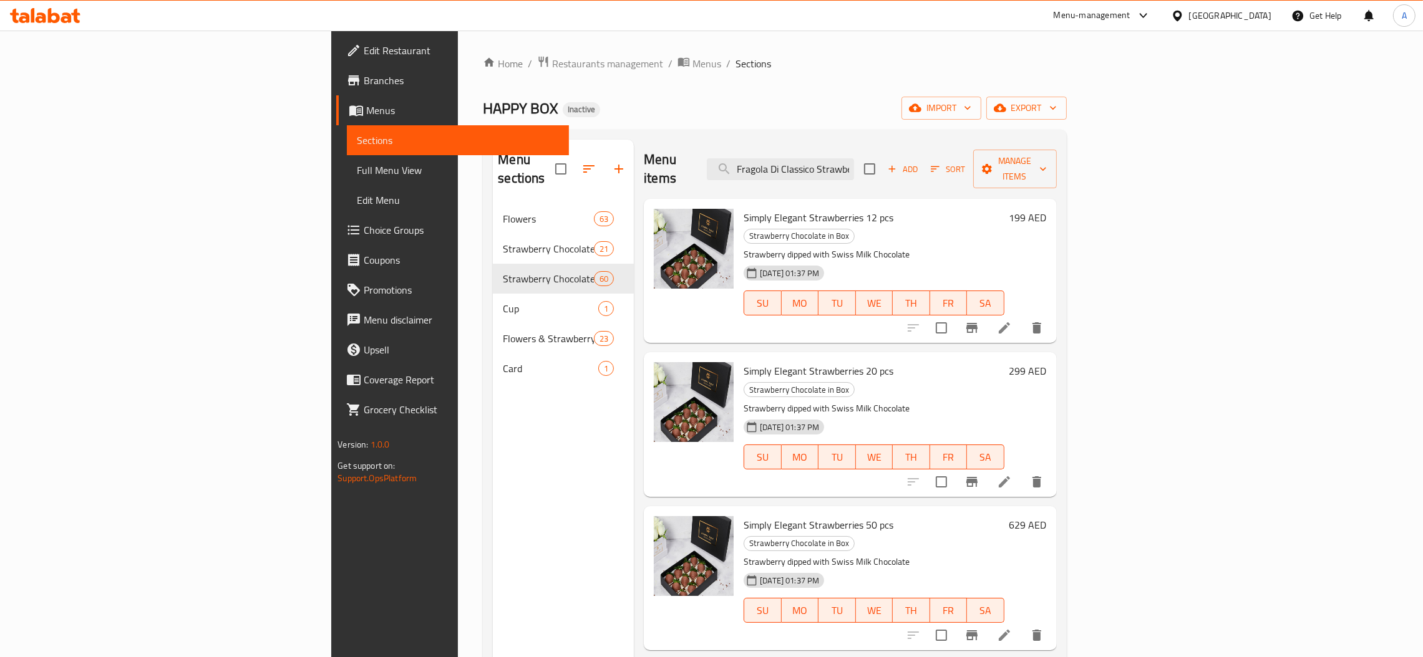
click at [907, 357] on div "Simply Elegant Strawberries 20 pcs Strawberry Chocolate in Box Strawberry dippe…" at bounding box center [873, 424] width 270 height 134
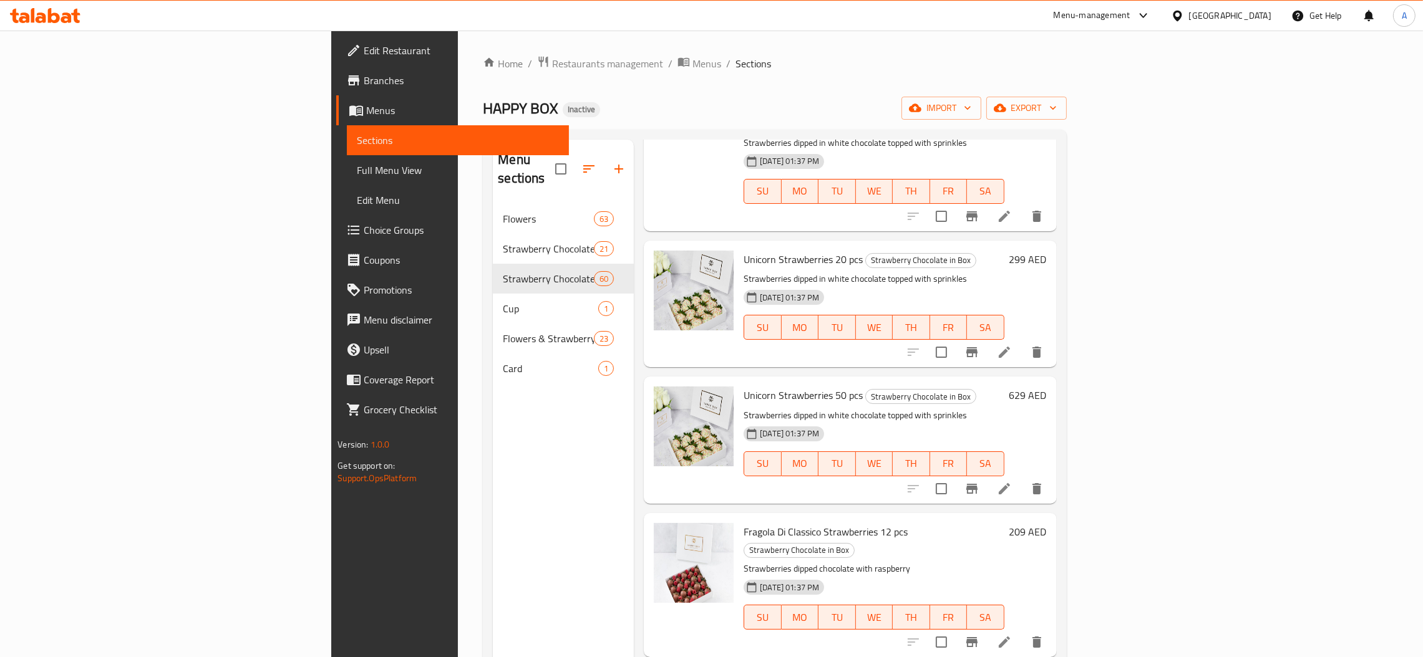
scroll to position [4914, 0]
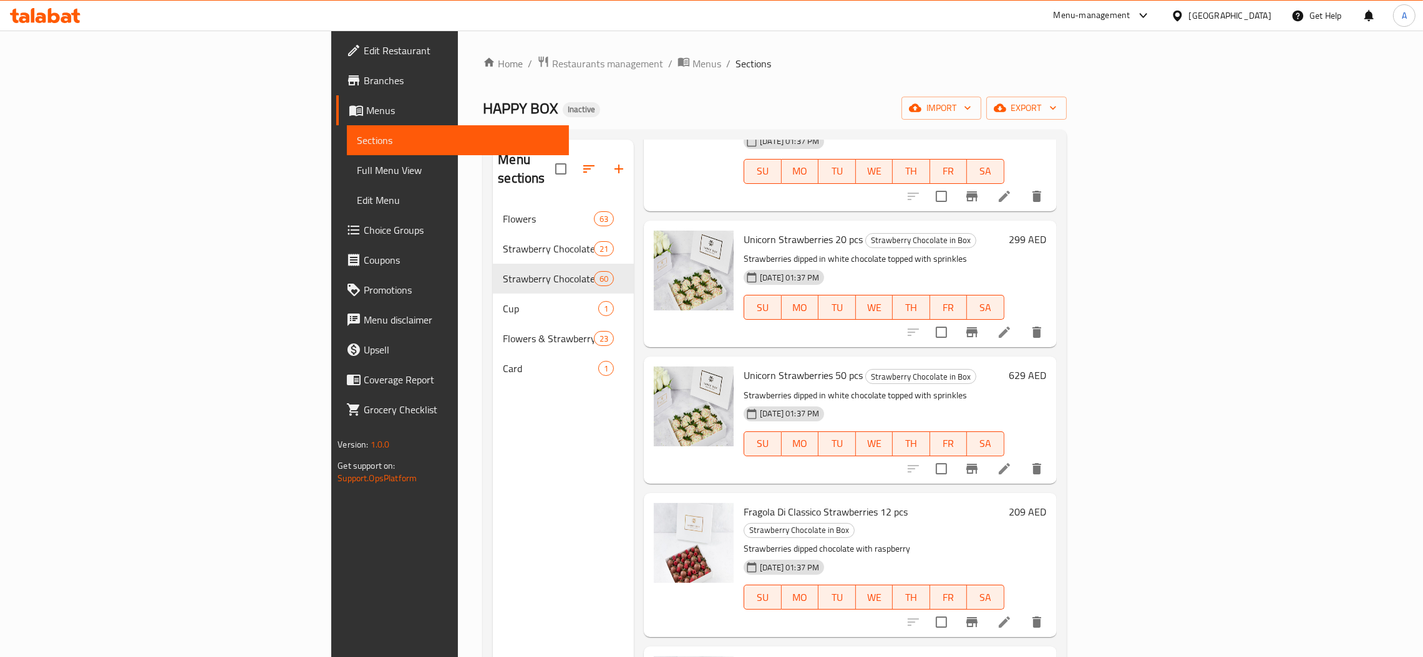
click at [743, 503] on span "Fragola Di Classico Strawberries 12 pcs" at bounding box center [825, 512] width 164 height 19
copy h6 "Fragola Di Classico Strawberries 12 pcs"
drag, startPoint x: 422, startPoint y: 458, endPoint x: 433, endPoint y: 452, distance: 12.8
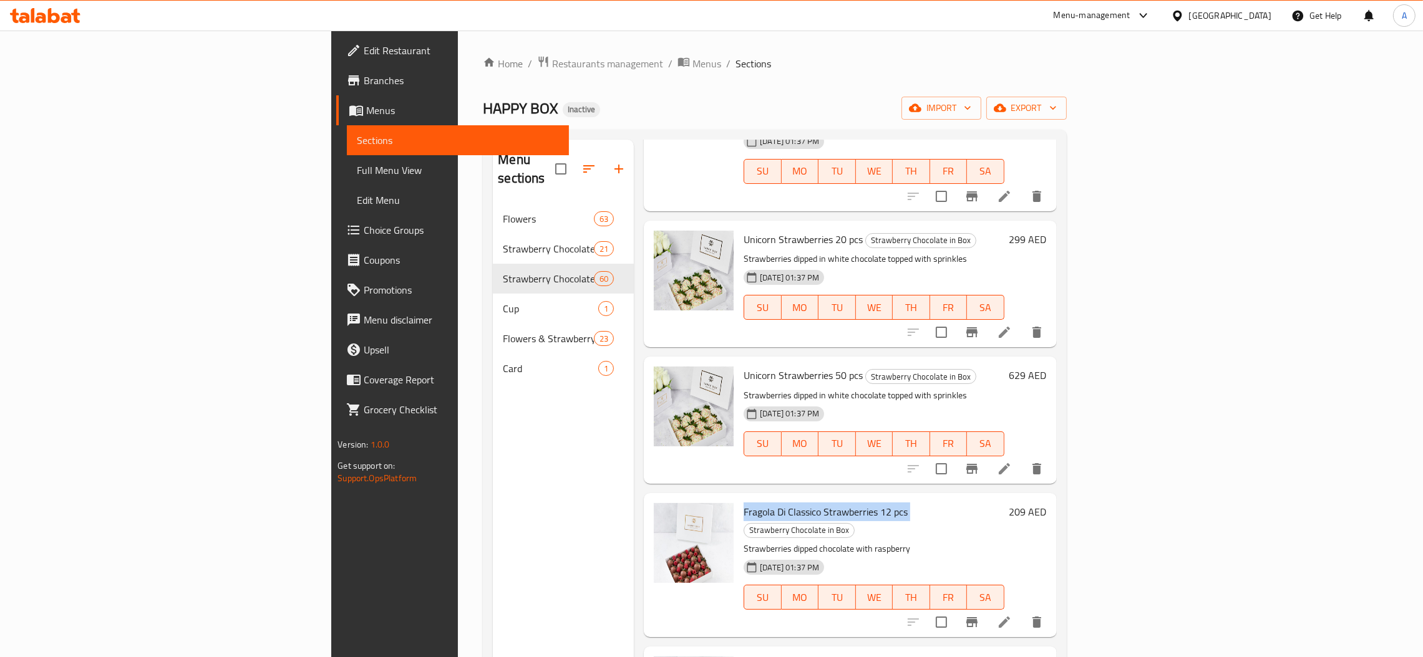
click at [493, 458] on div "Menu sections Flowers 63 Strawberry Chocolate in Heart Box 21 Strawberry Chocol…" at bounding box center [563, 468] width 141 height 657
copy h6 "Fragola Di Classico Strawberries 50 pcs"
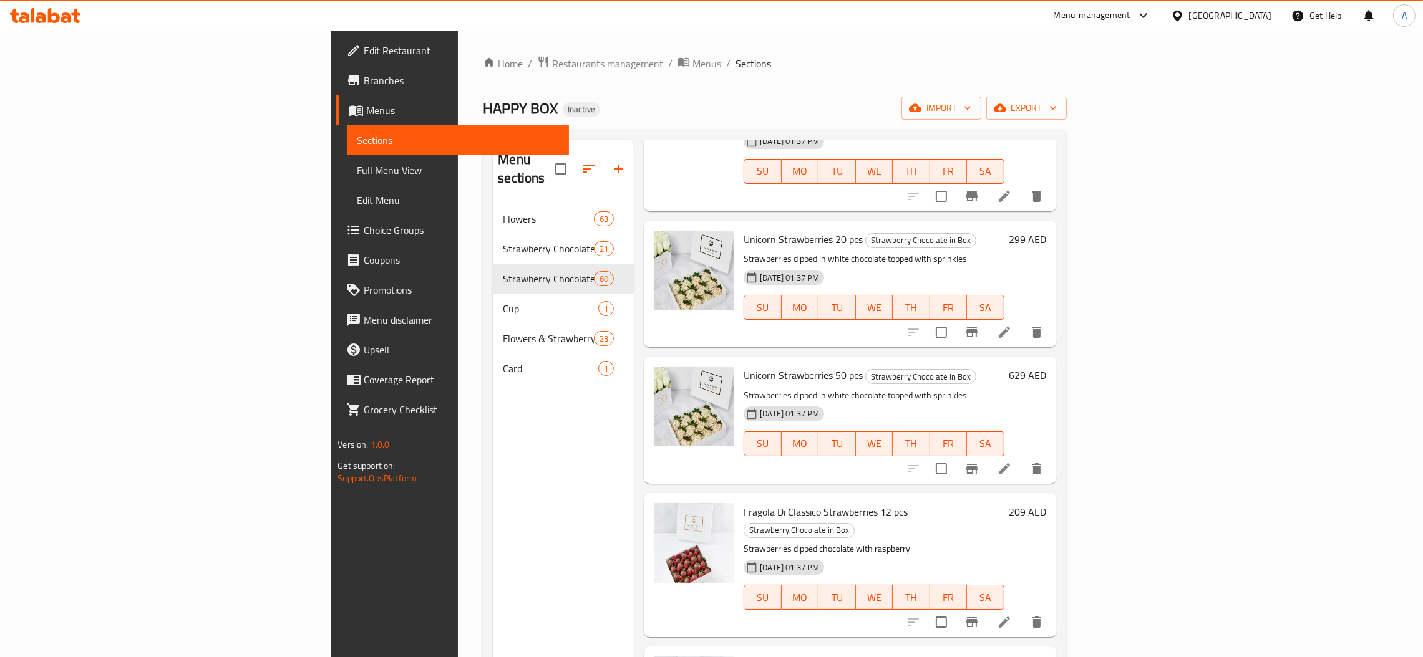
click at [493, 491] on div "Menu sections Flowers 63 Strawberry Chocolate in Heart Box 21 Strawberry Chocol…" at bounding box center [563, 468] width 141 height 657
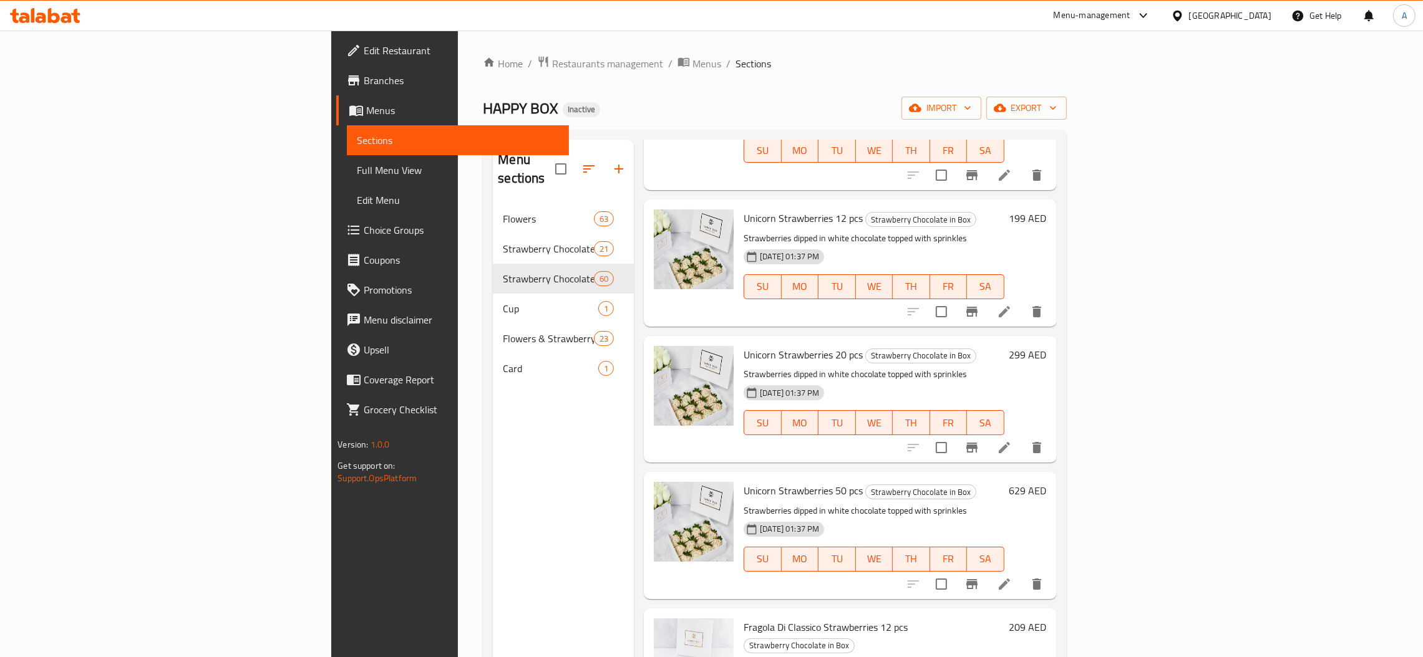
scroll to position [4820, 0]
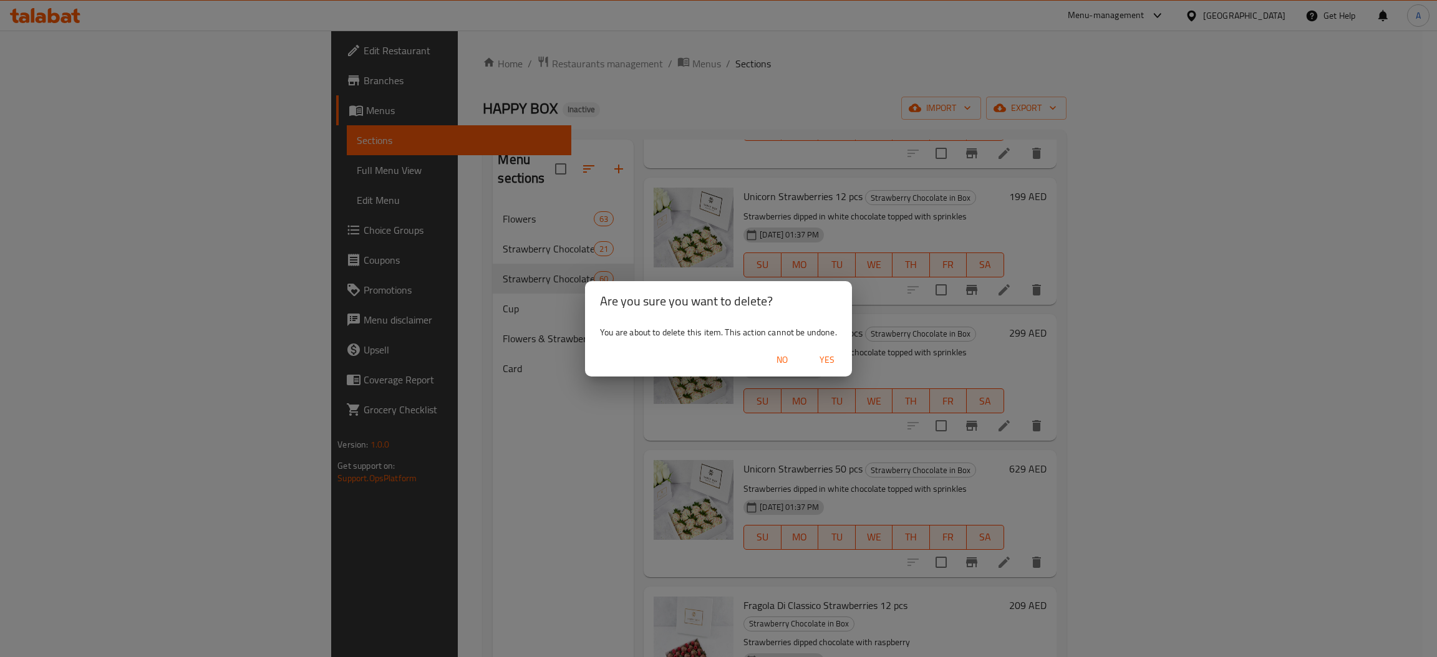
click at [824, 355] on span "Yes" at bounding box center [827, 360] width 30 height 16
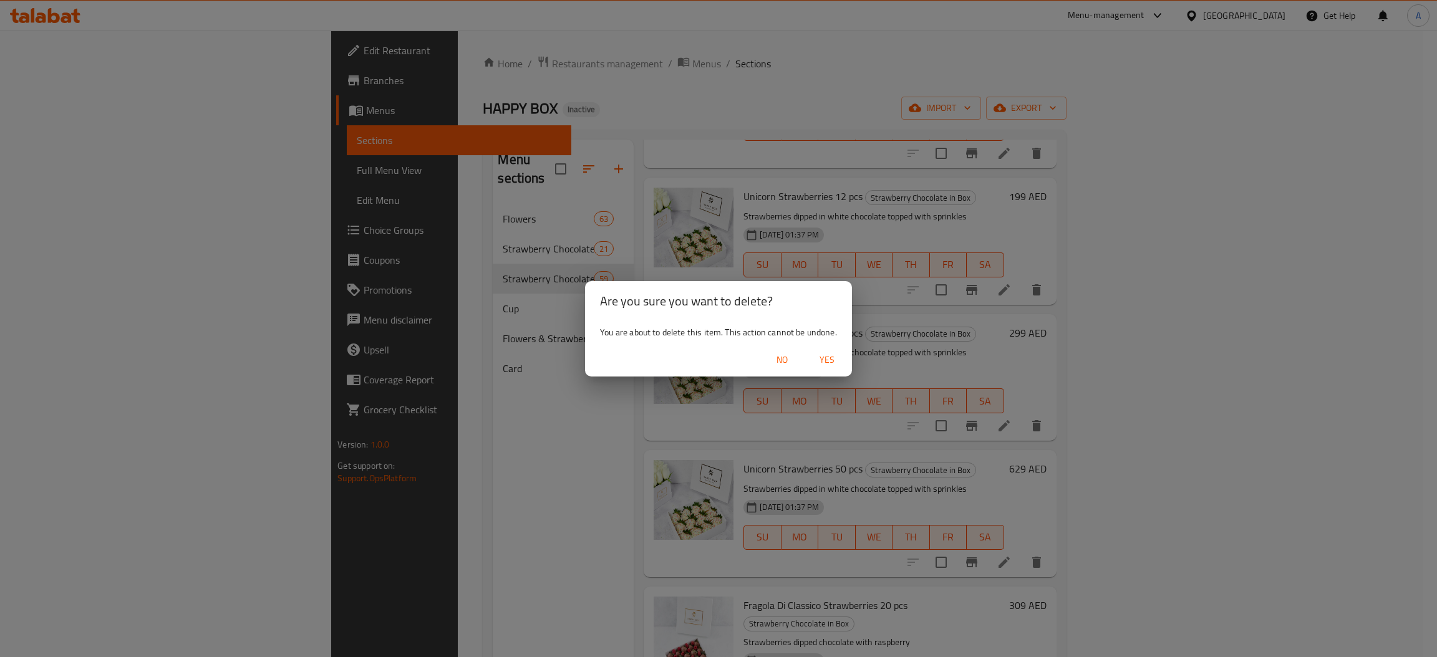
click at [642, 335] on div "You are about to delete this item. This action cannot be undone." at bounding box center [718, 332] width 267 height 22
click at [785, 355] on span "No" at bounding box center [782, 360] width 30 height 16
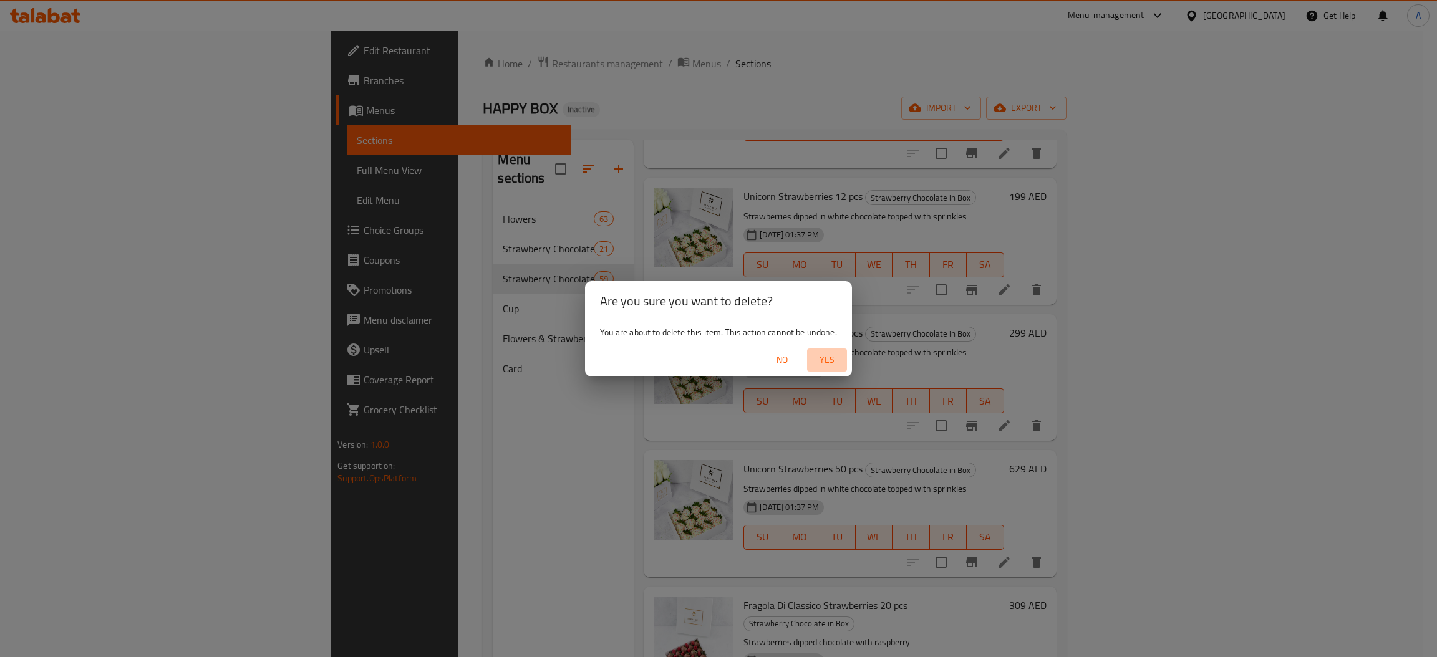
click at [834, 358] on span "Yes" at bounding box center [827, 360] width 30 height 16
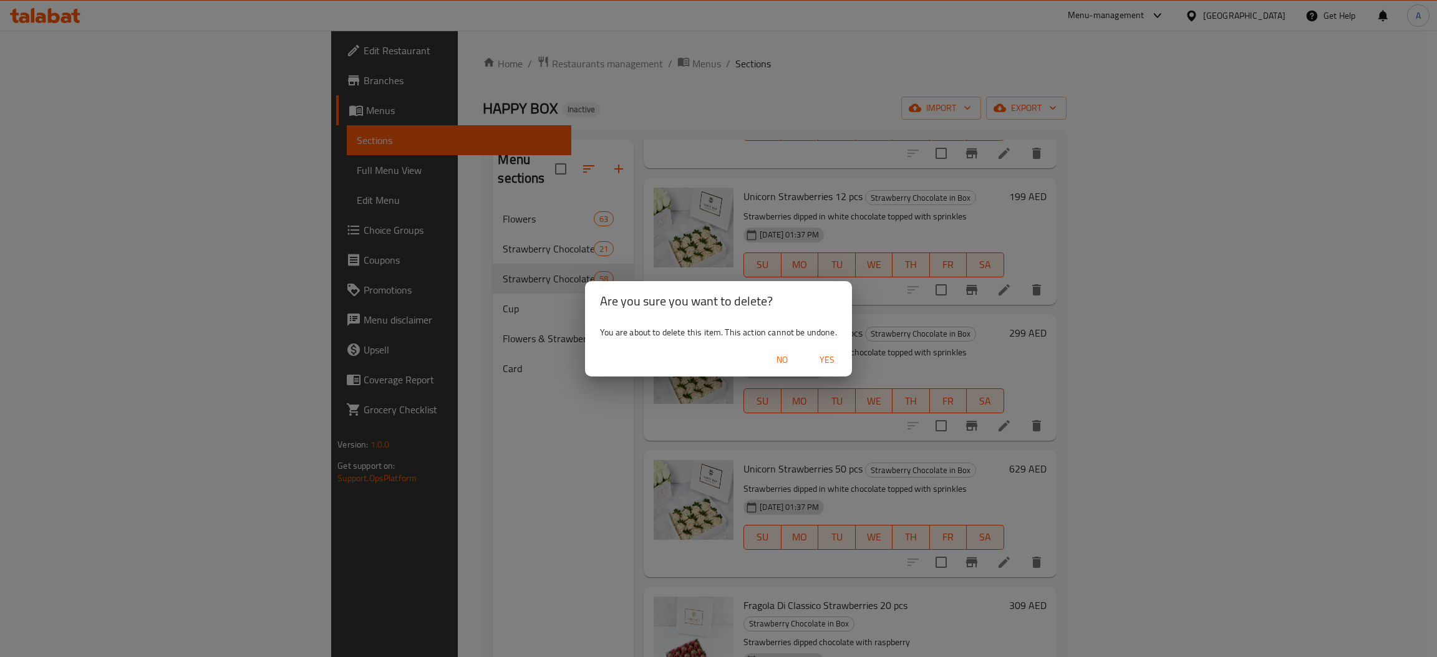
click at [798, 252] on div "Are you sure you want to delete? You are about to delete this item. This action…" at bounding box center [718, 328] width 1437 height 657
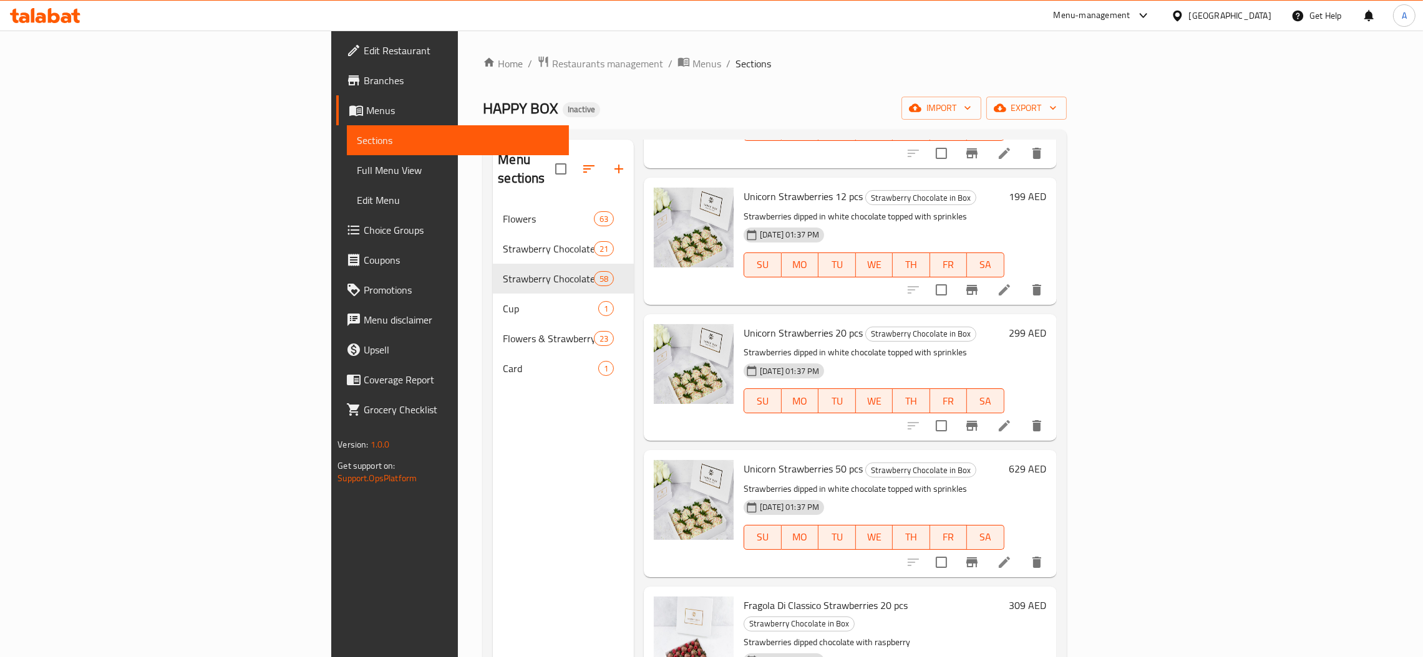
click at [755, 587] on div "Fragola Di Classico Strawberries 20 pcs Strawberry Chocolate in Box Strawberrie…" at bounding box center [850, 659] width 412 height 144
copy h6 "Fragola Di Classico Strawberries 20 pcs"
click at [493, 459] on div "Menu sections Flowers 63 Strawberry Chocolate in Heart Box 21 Strawberry Chocol…" at bounding box center [563, 468] width 141 height 657
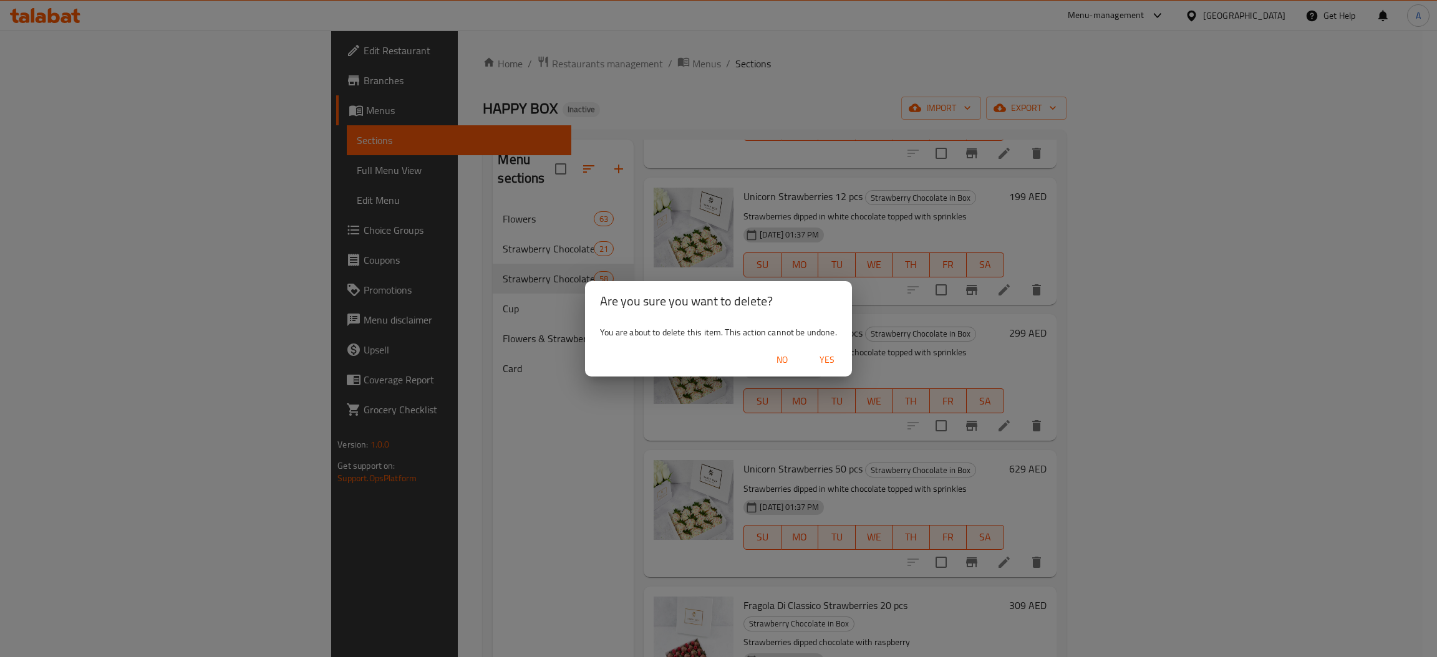
click at [821, 362] on span "Yes" at bounding box center [827, 360] width 30 height 16
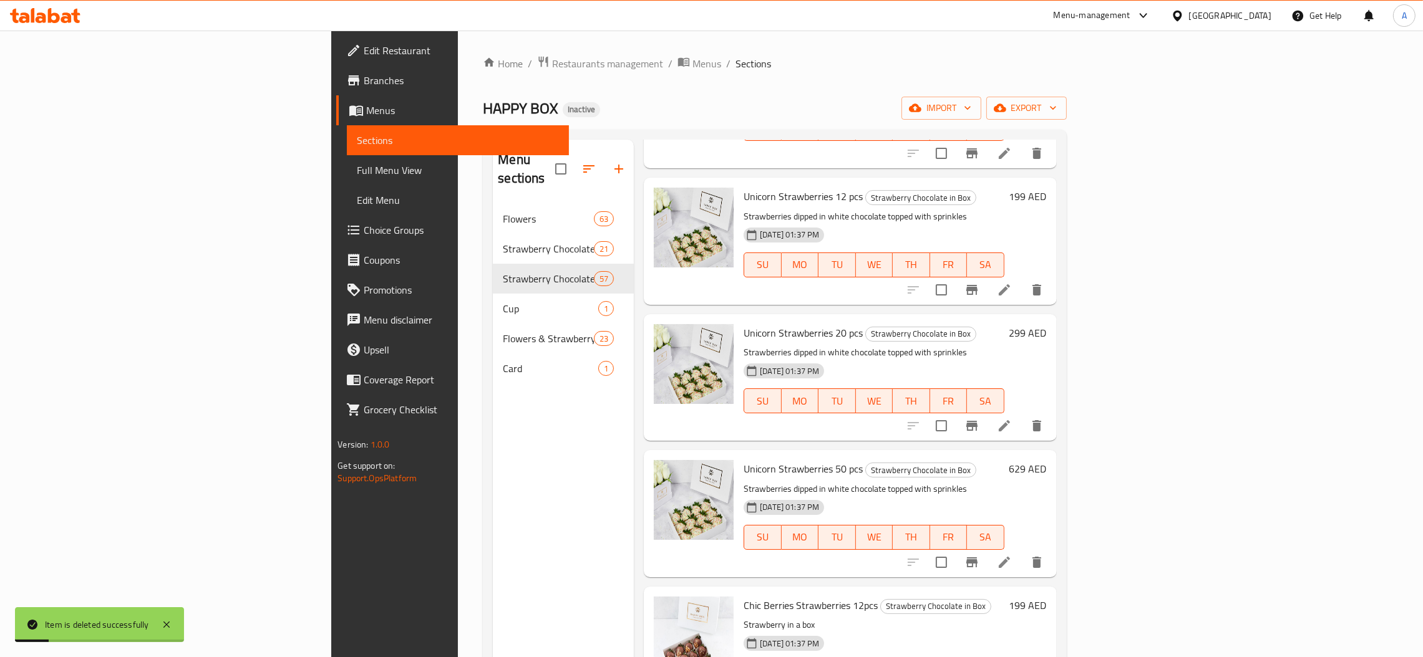
click at [357, 163] on span "Full Menu View" at bounding box center [458, 170] width 202 height 15
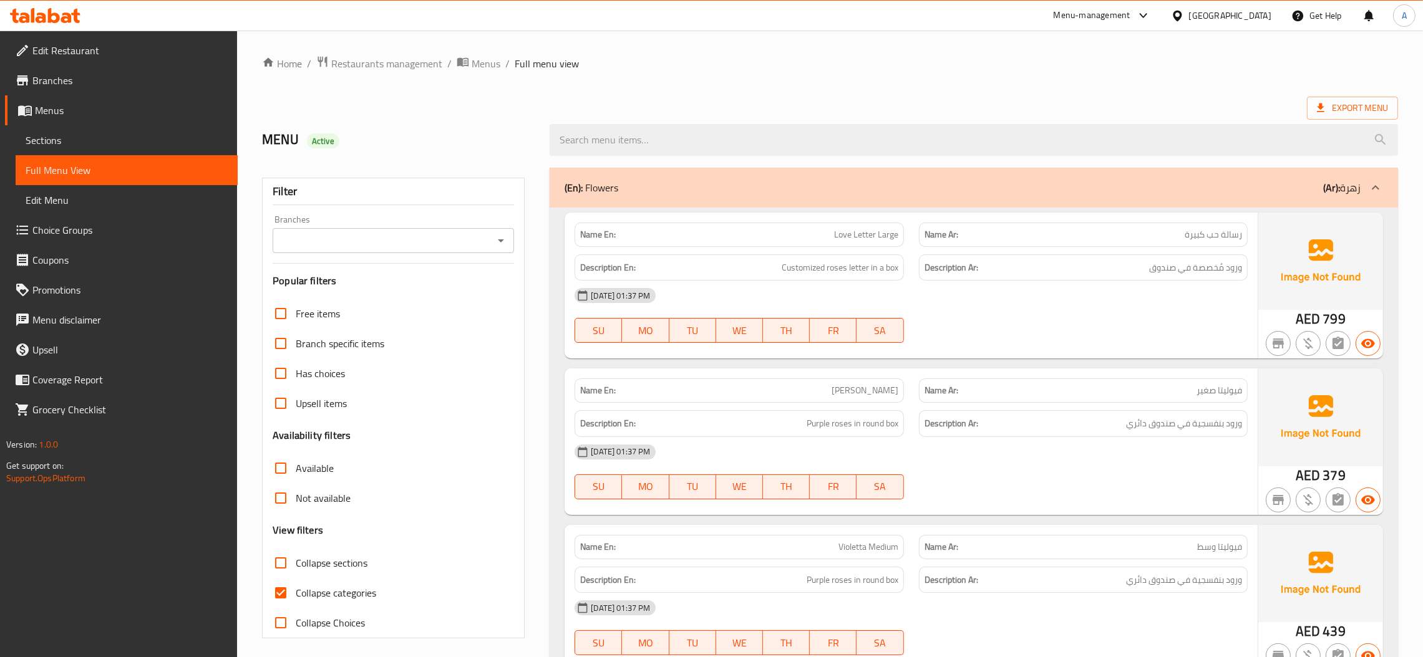
click at [298, 590] on span "Collapse categories" at bounding box center [336, 593] width 80 height 15
click at [296, 590] on input "Collapse categories" at bounding box center [281, 593] width 30 height 30
checkbox input "false"
click at [138, 145] on span "Sections" at bounding box center [127, 140] width 202 height 15
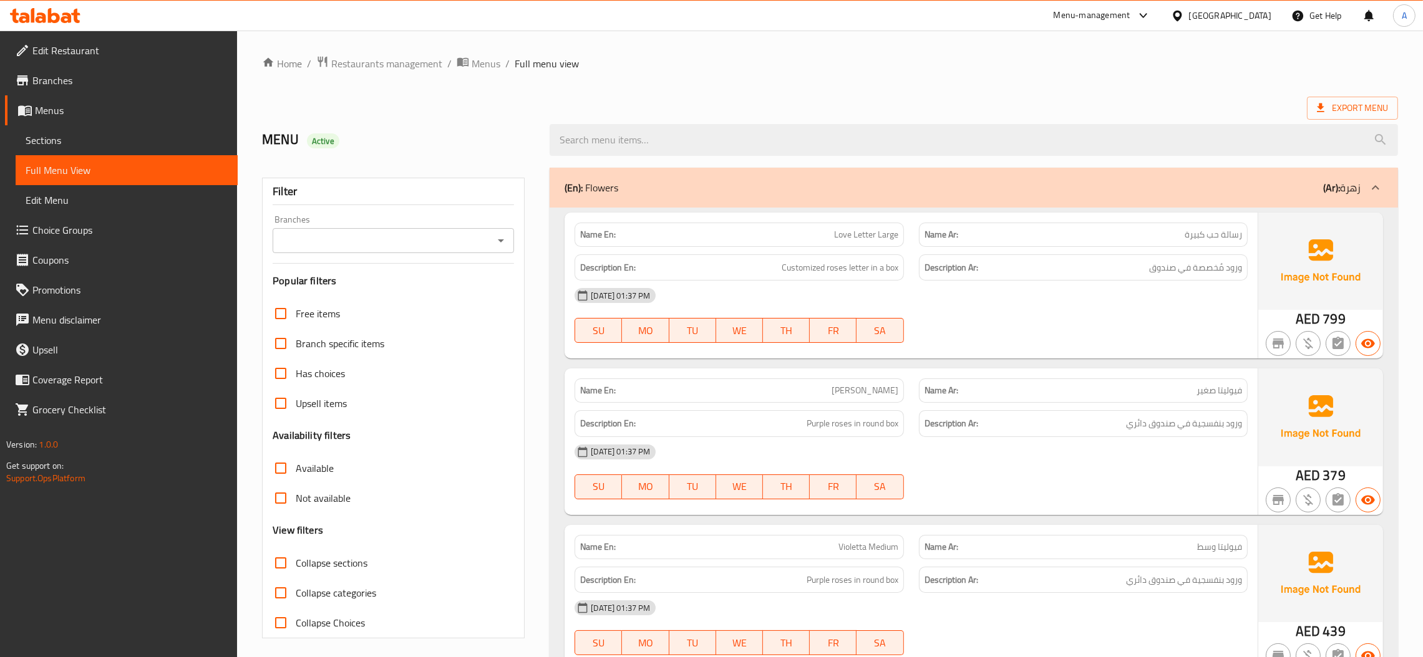
click at [138, 145] on span "Sections" at bounding box center [127, 140] width 202 height 15
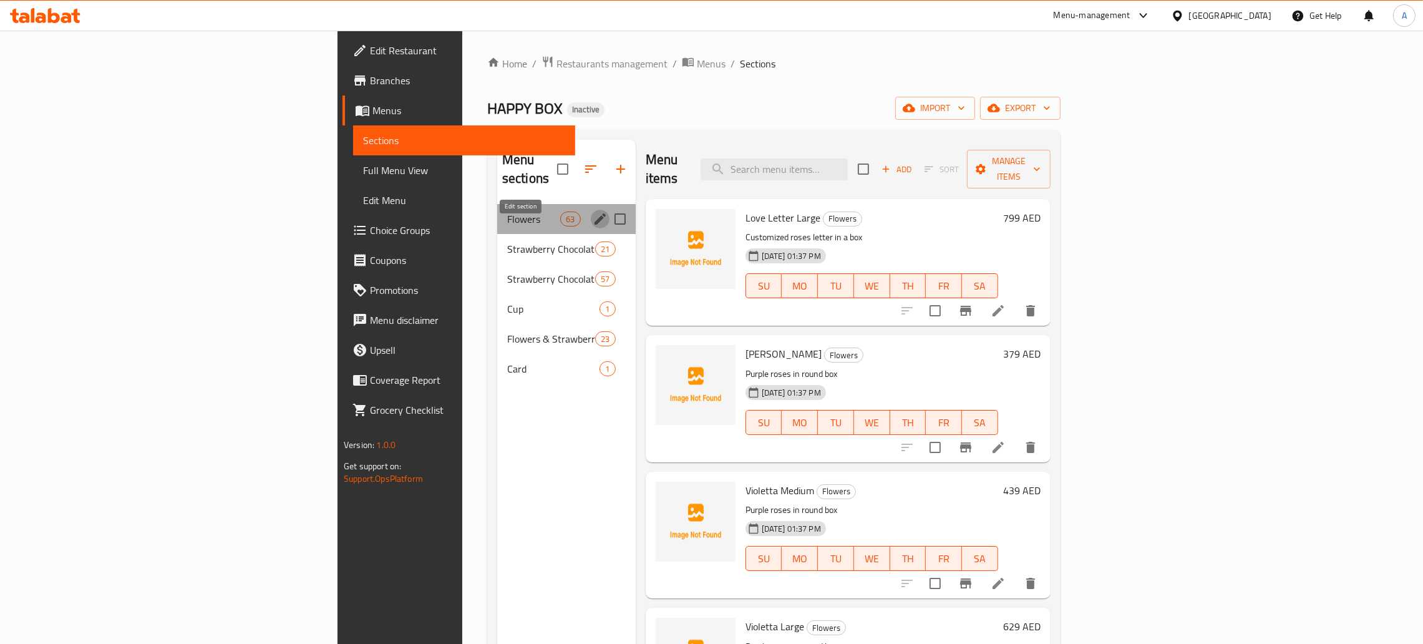
click at [594, 213] on icon "edit" at bounding box center [599, 218] width 11 height 11
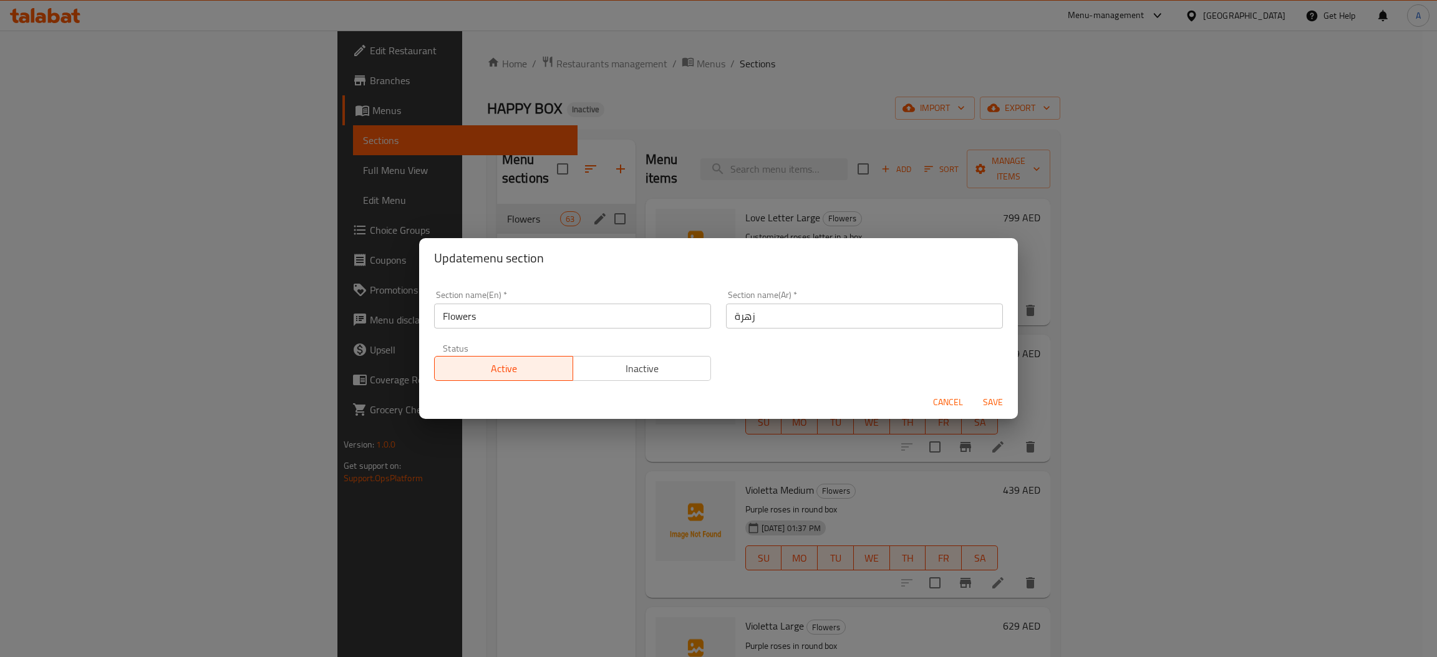
click at [786, 313] on input "زهرة" at bounding box center [864, 316] width 277 height 25
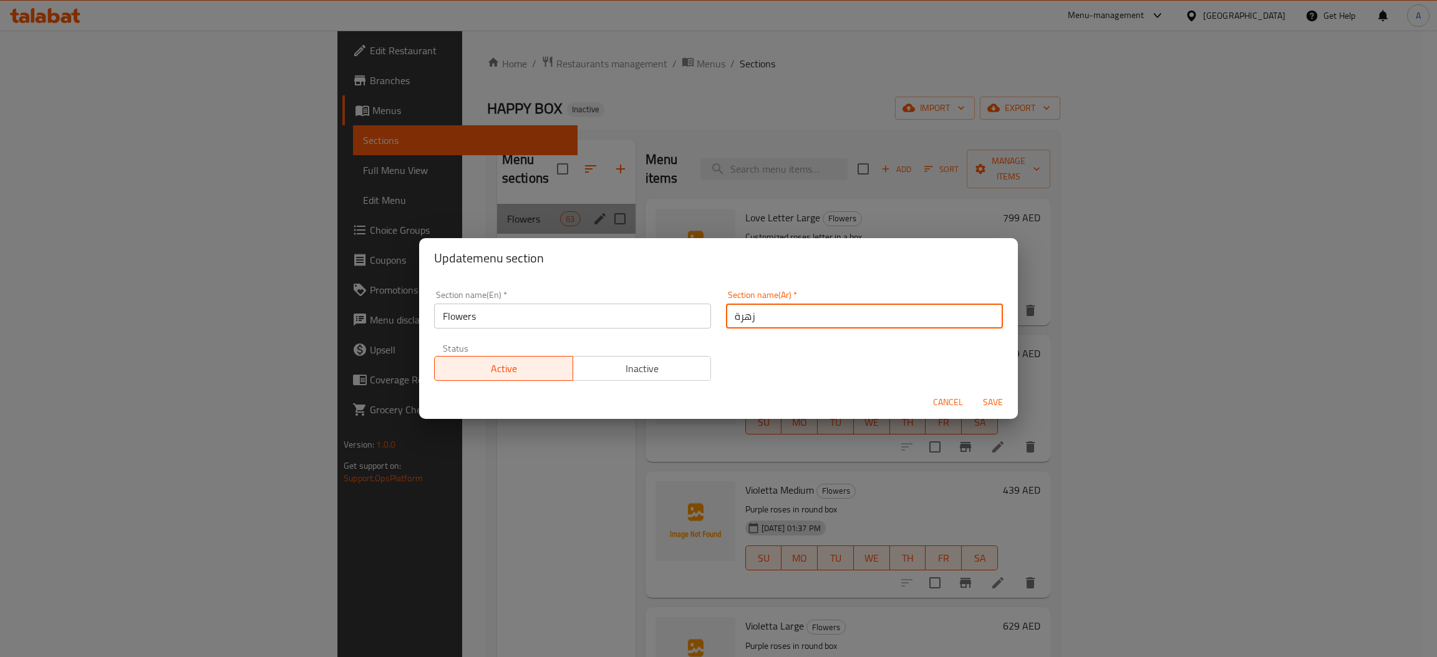
click at [786, 313] on input "زهرة" at bounding box center [864, 316] width 277 height 25
type input "زهور"
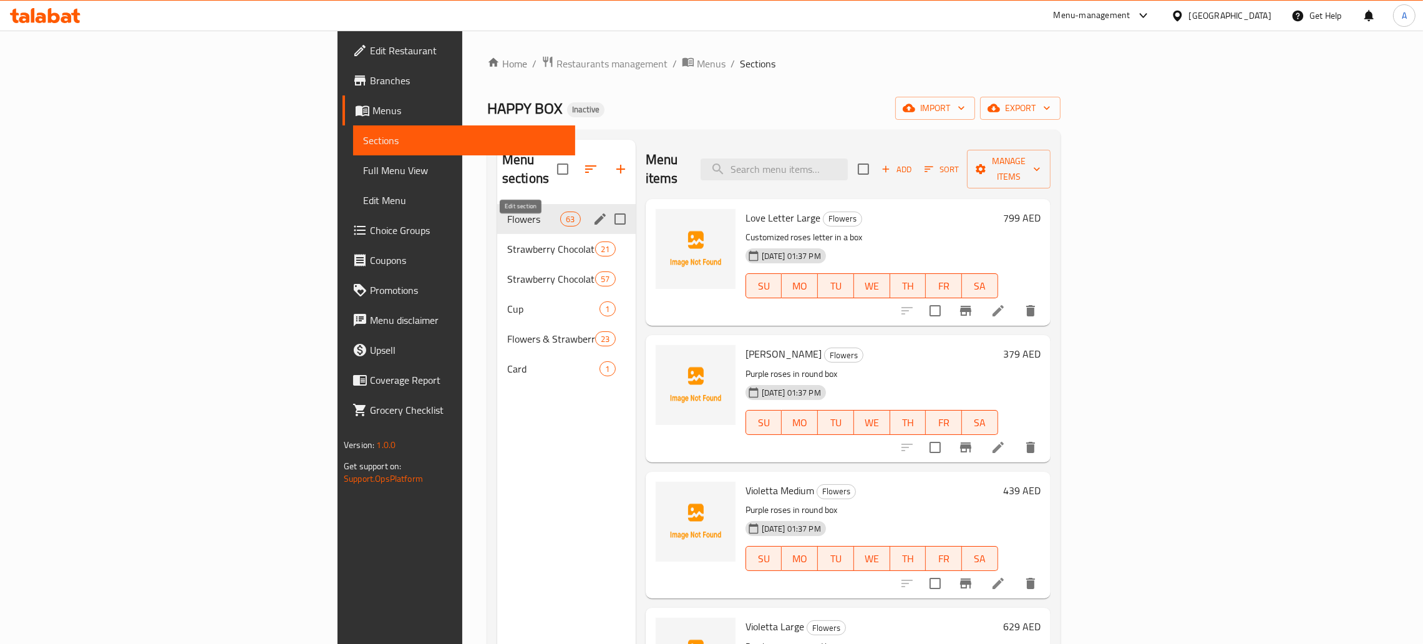
click at [592, 211] on icon "edit" at bounding box center [599, 218] width 15 height 15
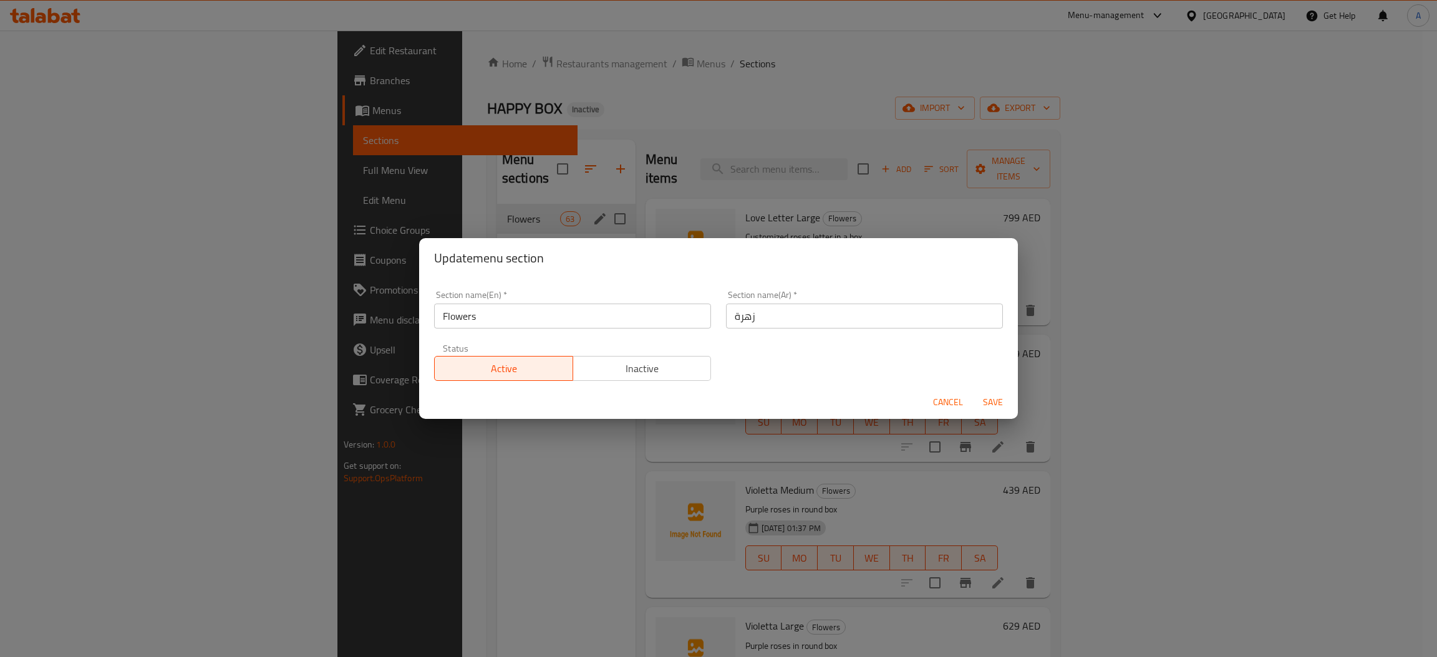
click at [755, 314] on input "زهرة" at bounding box center [864, 316] width 277 height 25
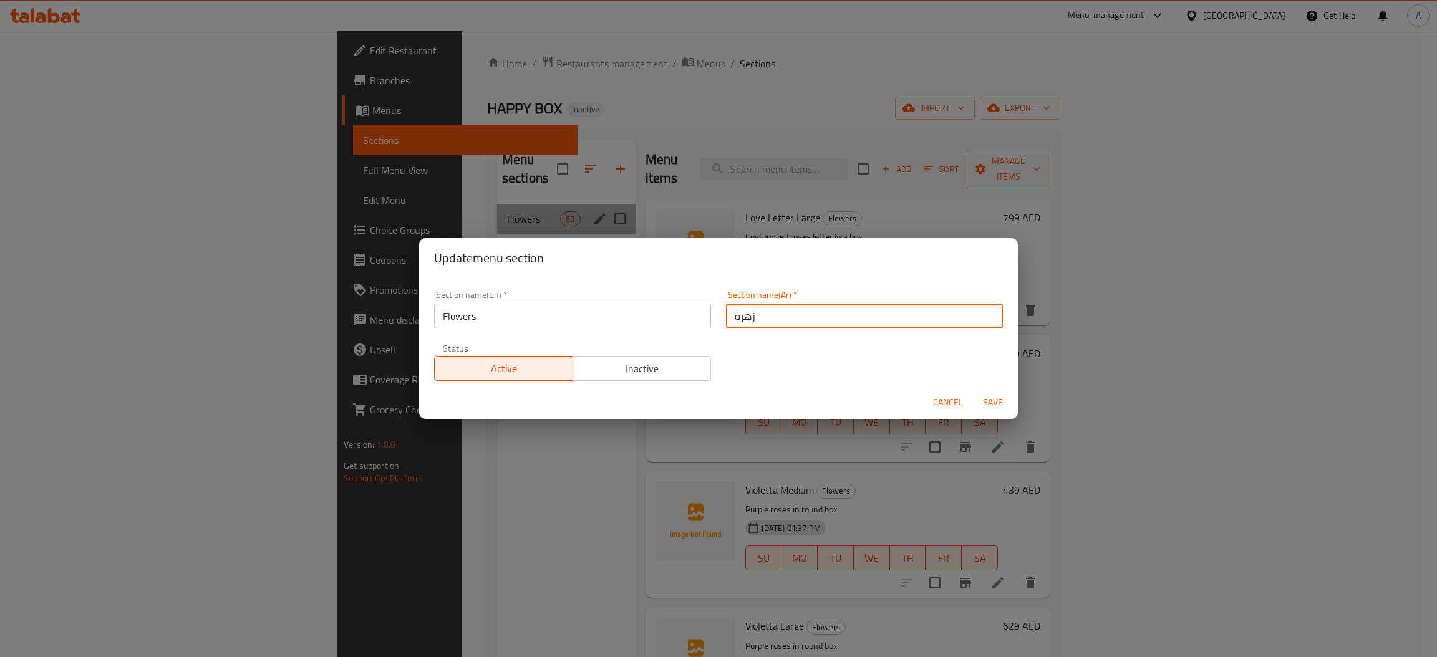
click at [755, 314] on input "زهرة" at bounding box center [864, 316] width 277 height 25
type input "زهور"
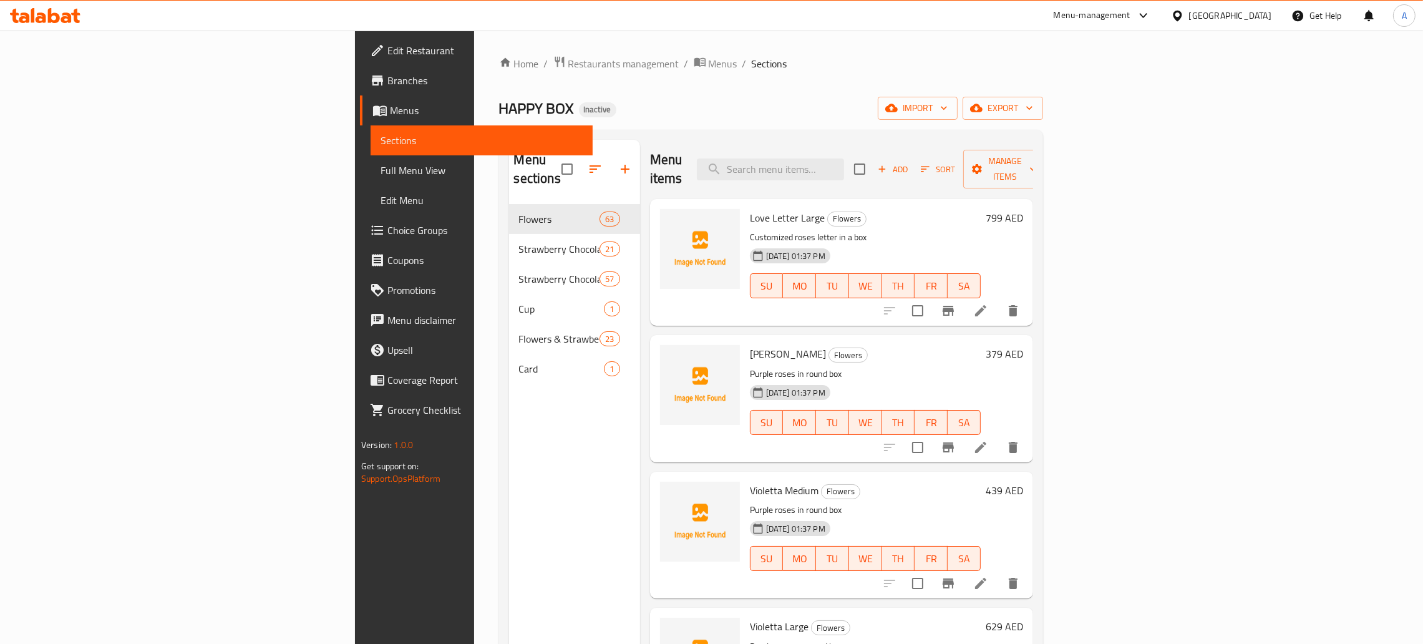
click at [509, 414] on div "Menu sections Flowers 63 Strawberry Chocolate in Heart Box 21 Strawberry Chocol…" at bounding box center [574, 462] width 131 height 644
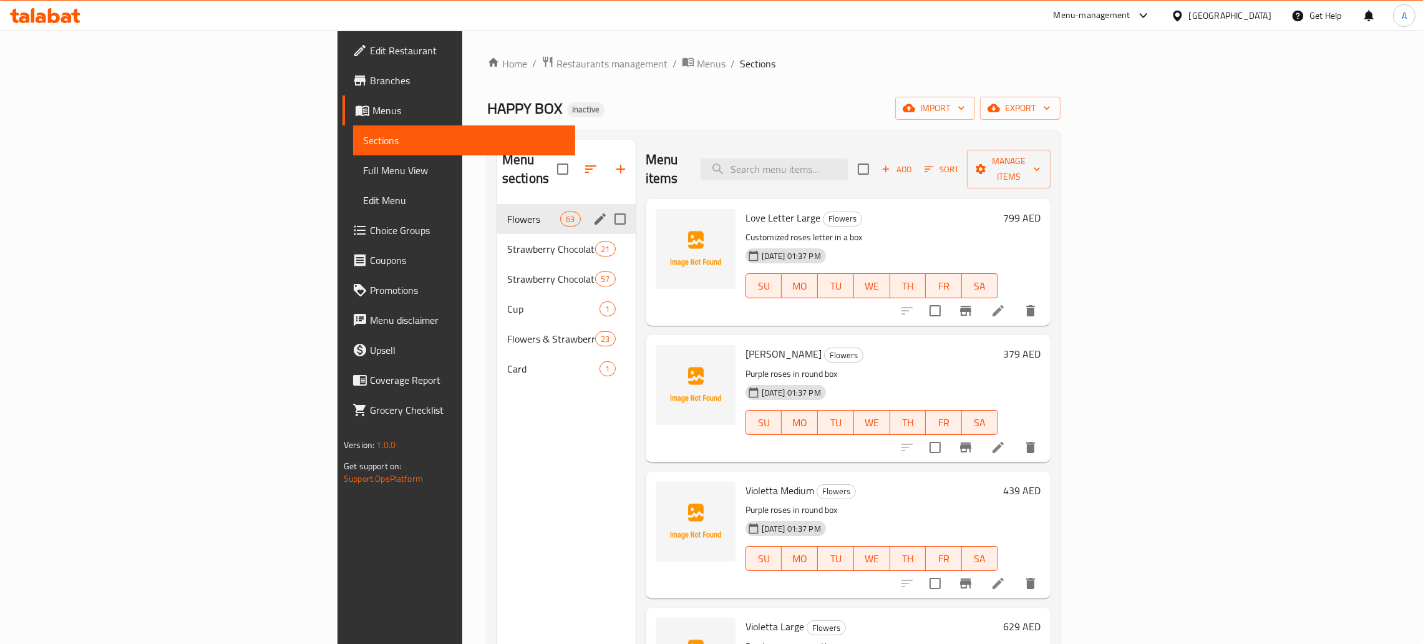
click at [592, 211] on icon "edit" at bounding box center [599, 218] width 15 height 15
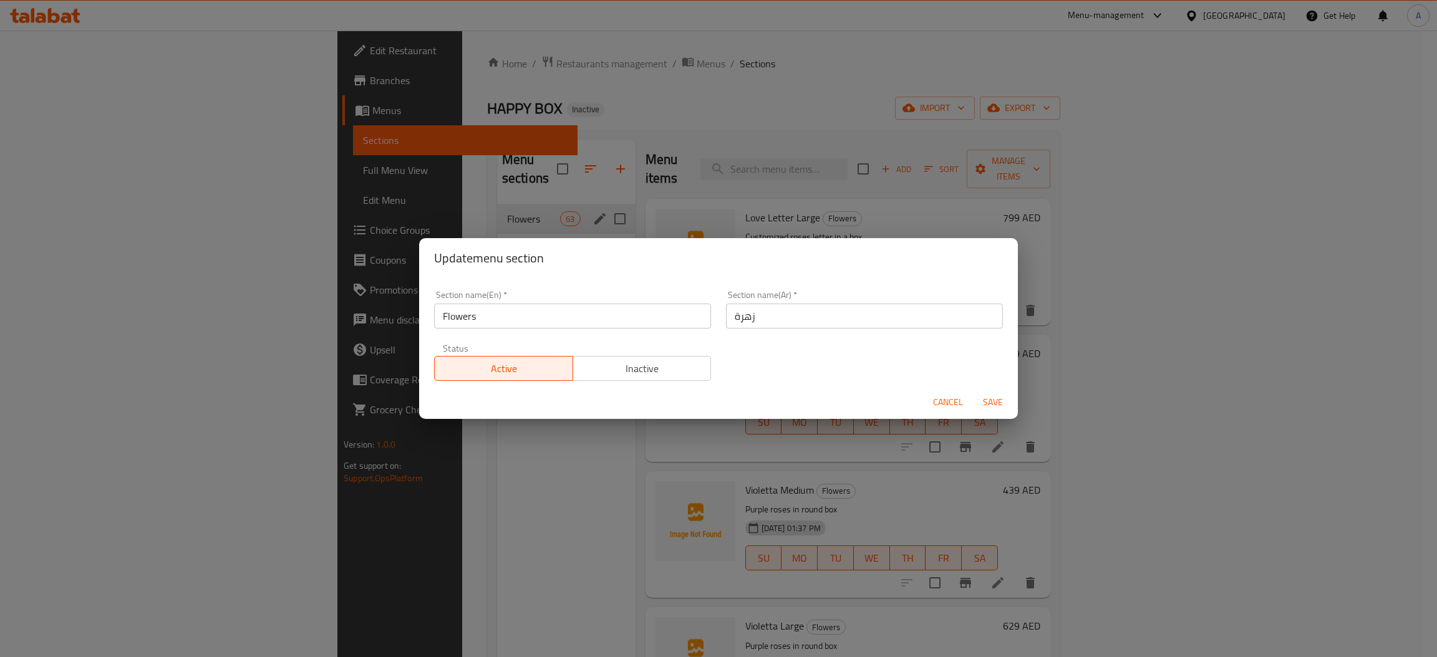
click at [748, 309] on input "زهرة" at bounding box center [864, 316] width 277 height 25
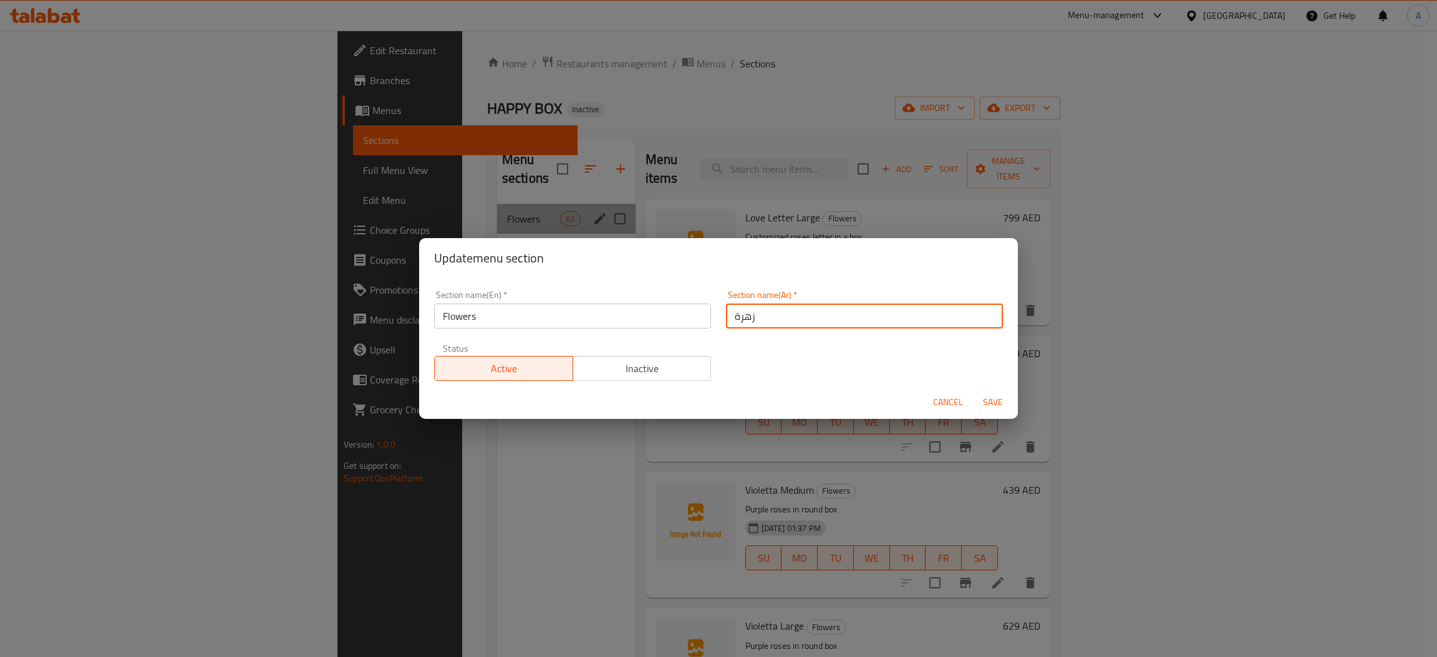
click at [748, 309] on input "زهرة" at bounding box center [864, 316] width 277 height 25
type input "زهور"
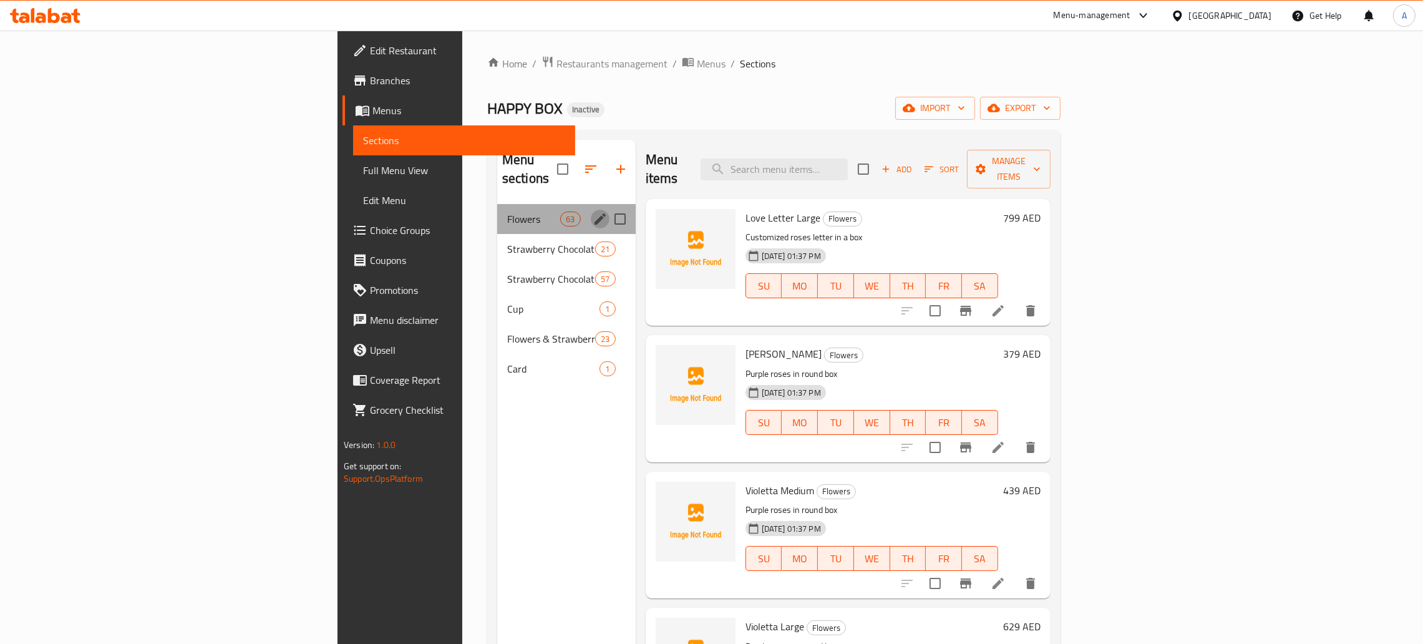
click at [594, 213] on icon "edit" at bounding box center [599, 218] width 11 height 11
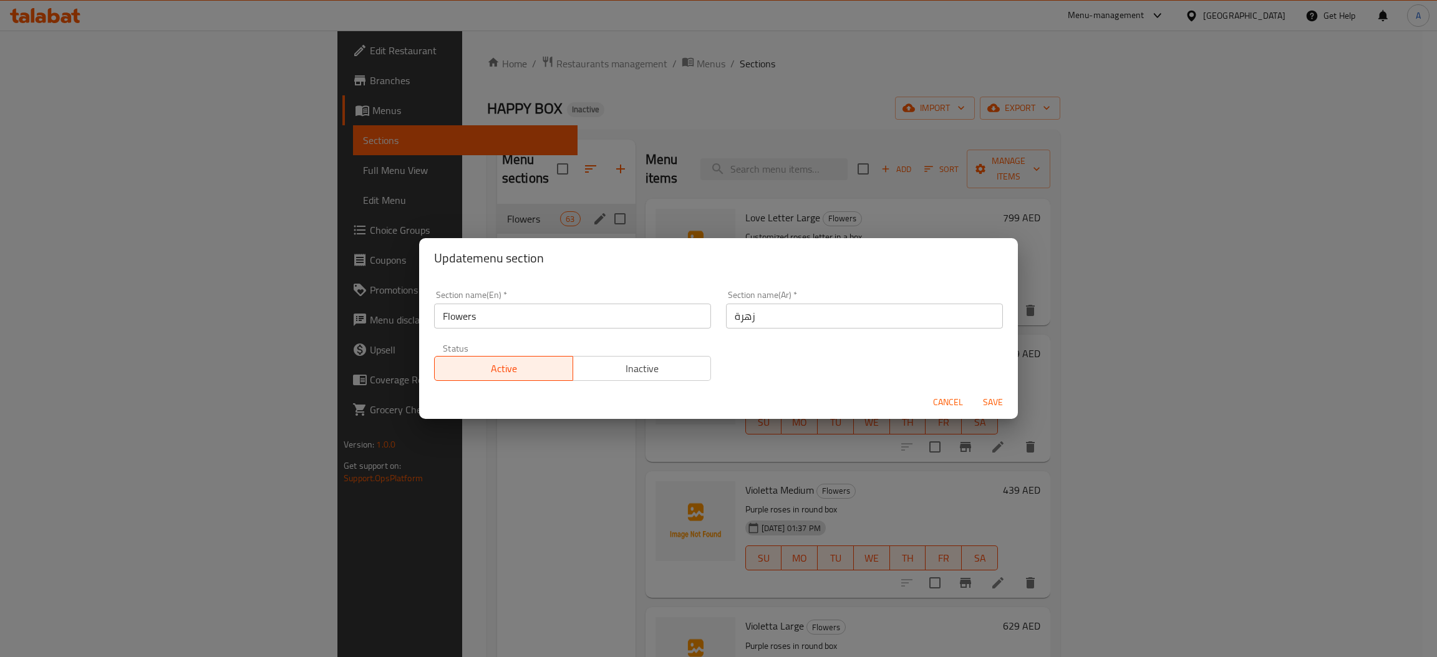
click at [951, 329] on div "Section name(Ar)   * زهرة Section name(Ar) *" at bounding box center [864, 309] width 292 height 53
click at [951, 319] on input "زهرة" at bounding box center [864, 316] width 277 height 25
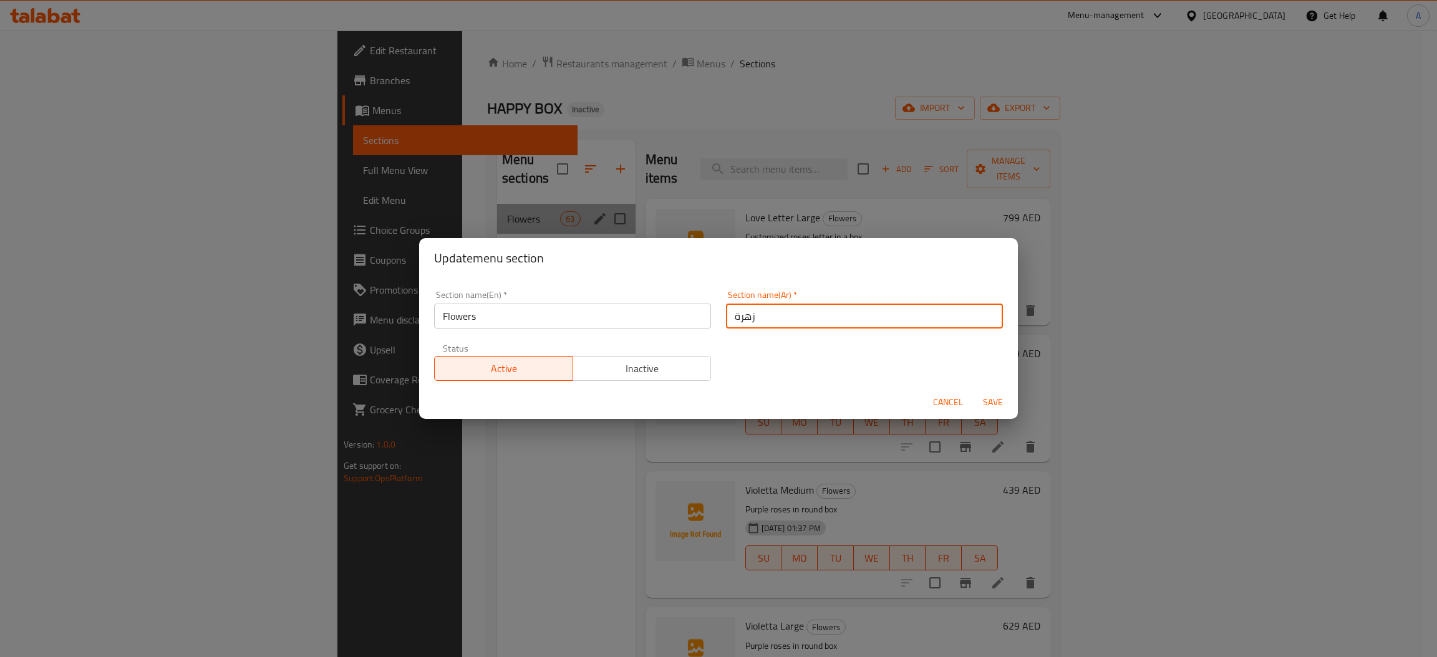
click at [951, 319] on input "زهرة" at bounding box center [864, 316] width 277 height 25
paste input "ور"
type input "زهور"
click at [1004, 403] on span "Save" at bounding box center [993, 403] width 30 height 16
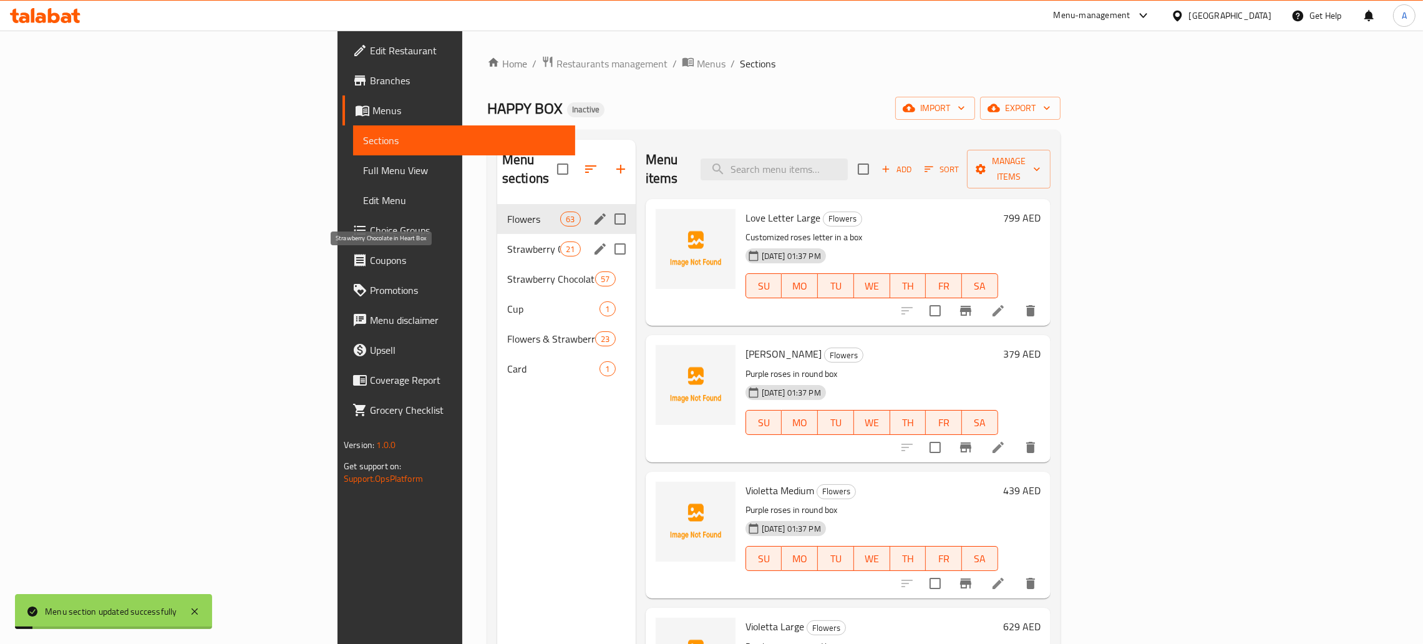
click at [507, 241] on span "Strawberry Chocolate in Heart Box" at bounding box center [533, 248] width 53 height 15
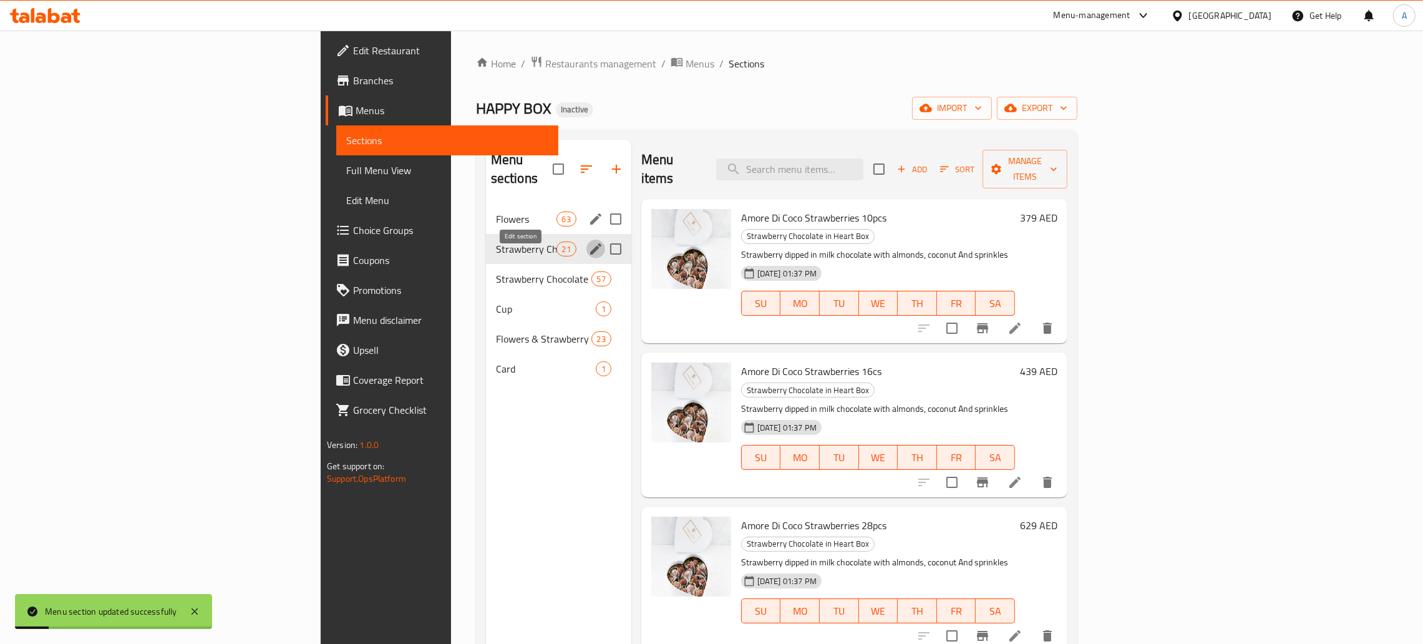
click at [588, 241] on icon "edit" at bounding box center [595, 248] width 15 height 15
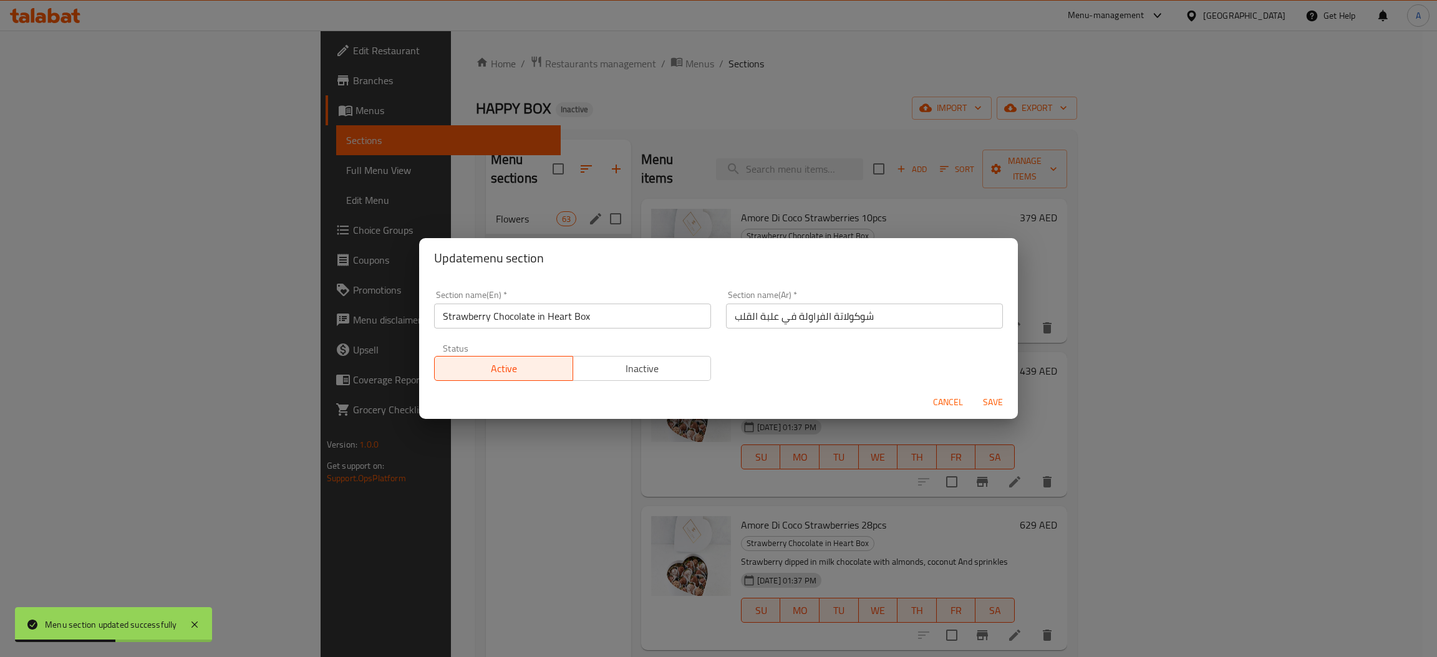
click at [329, 232] on div "Update menu section Section name(En)   * Strawberry Chocolate in Heart Box Sect…" at bounding box center [718, 328] width 1437 height 657
click at [328, 261] on div "Update menu section Section name(En)   * Strawberry Chocolate in Heart Box Sect…" at bounding box center [718, 328] width 1437 height 657
click at [956, 400] on span "Cancel" at bounding box center [948, 403] width 30 height 16
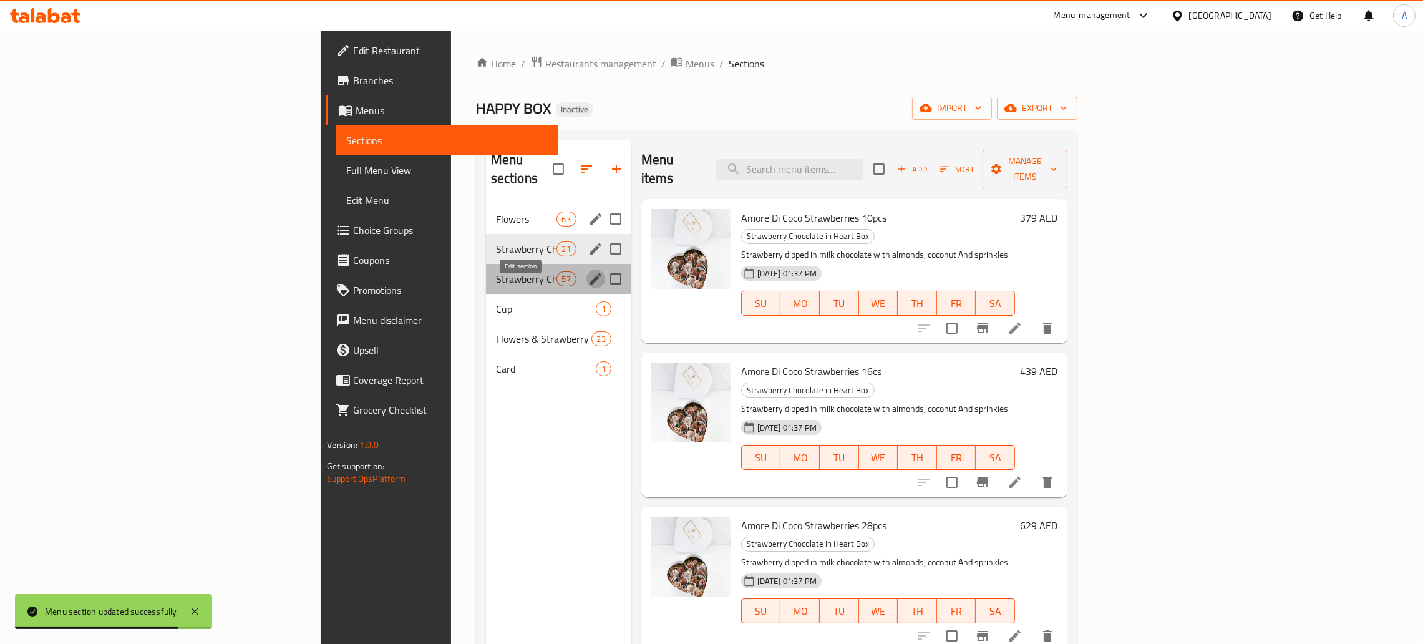
click at [590, 273] on icon "edit" at bounding box center [595, 278] width 11 height 11
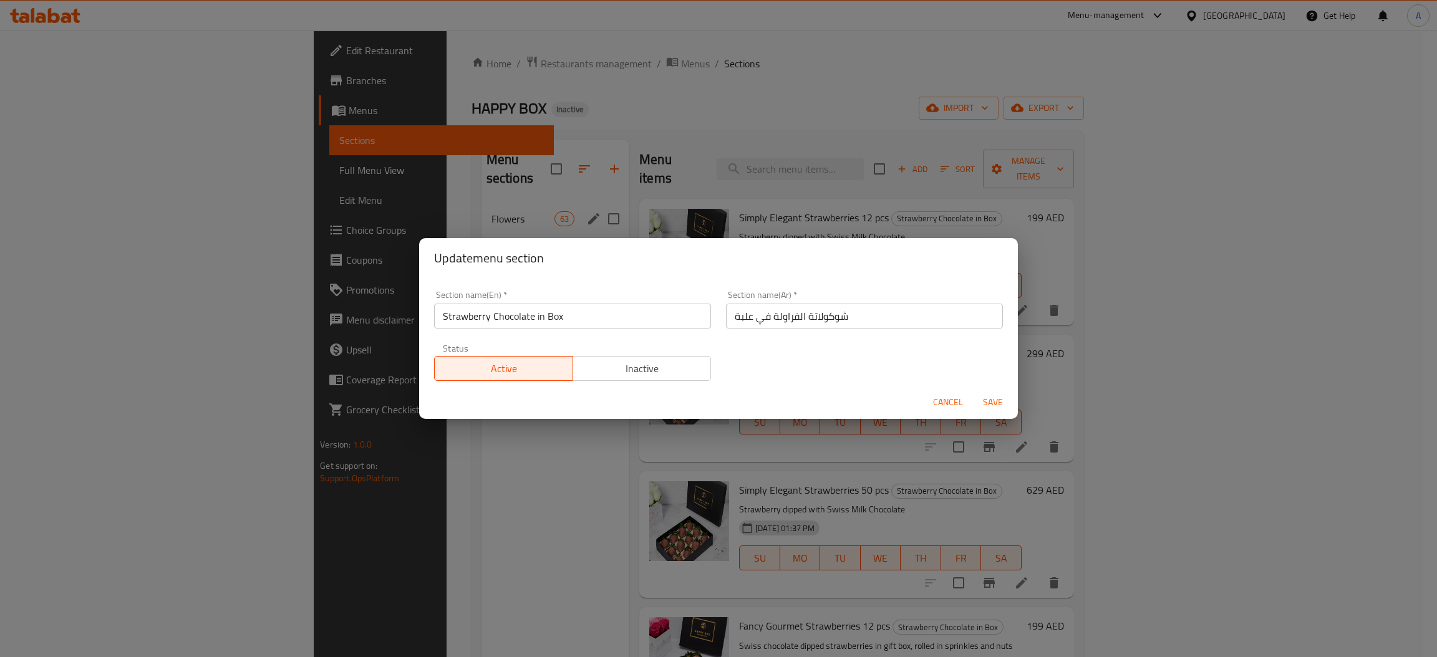
click at [952, 400] on span "Cancel" at bounding box center [948, 403] width 30 height 16
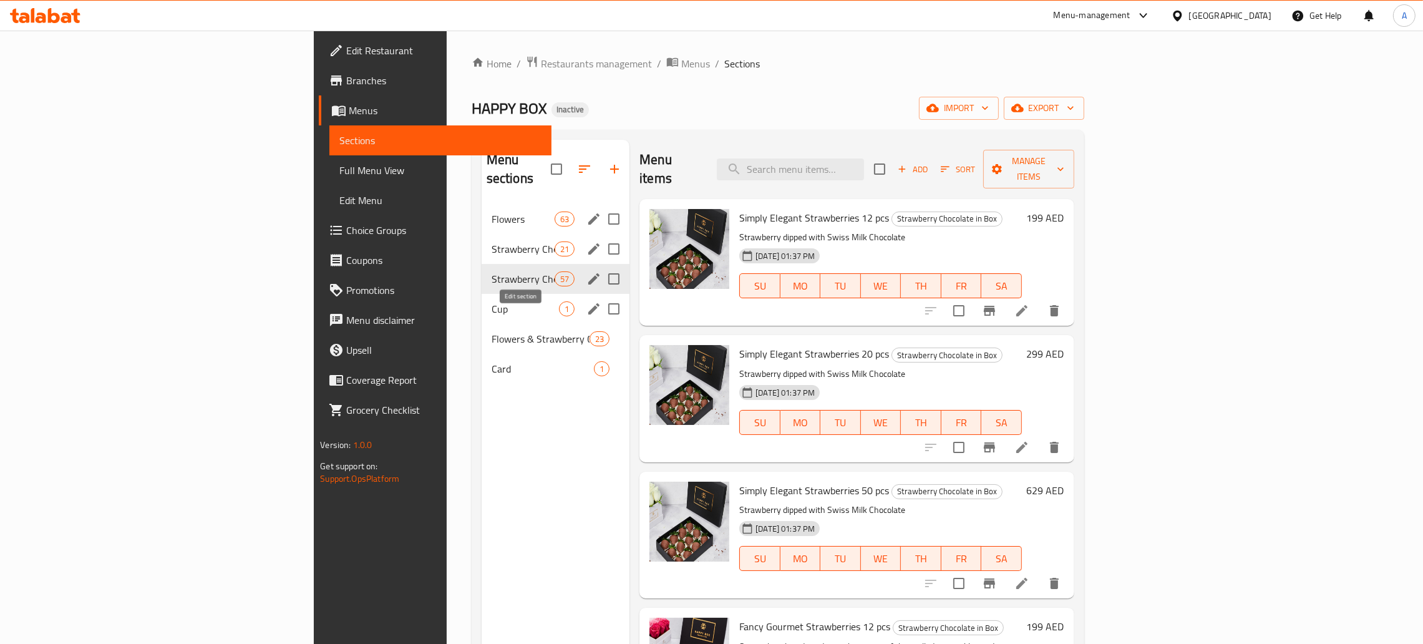
click at [588, 303] on icon "edit" at bounding box center [593, 308] width 11 height 11
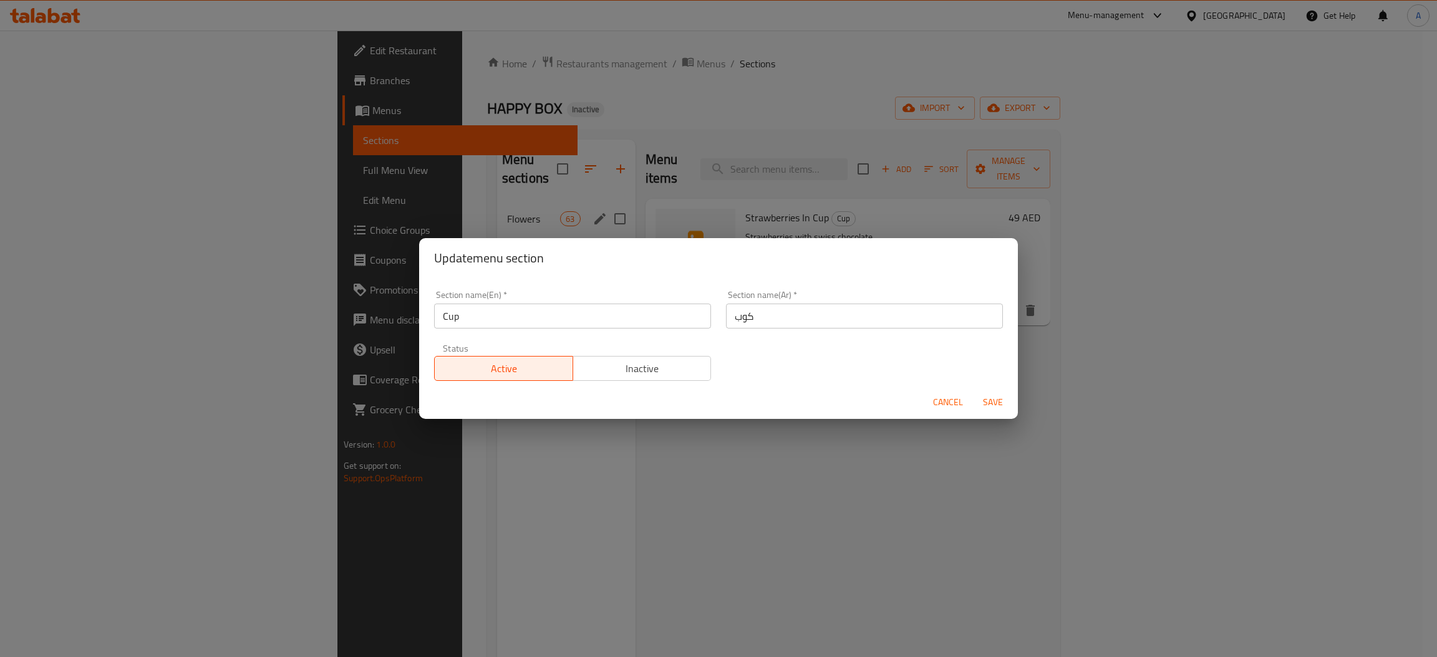
click at [366, 349] on div "Update menu section Section name(En)   * Cup Section name(En) * Section name(Ar…" at bounding box center [718, 328] width 1437 height 657
click at [945, 405] on span "Cancel" at bounding box center [948, 403] width 30 height 16
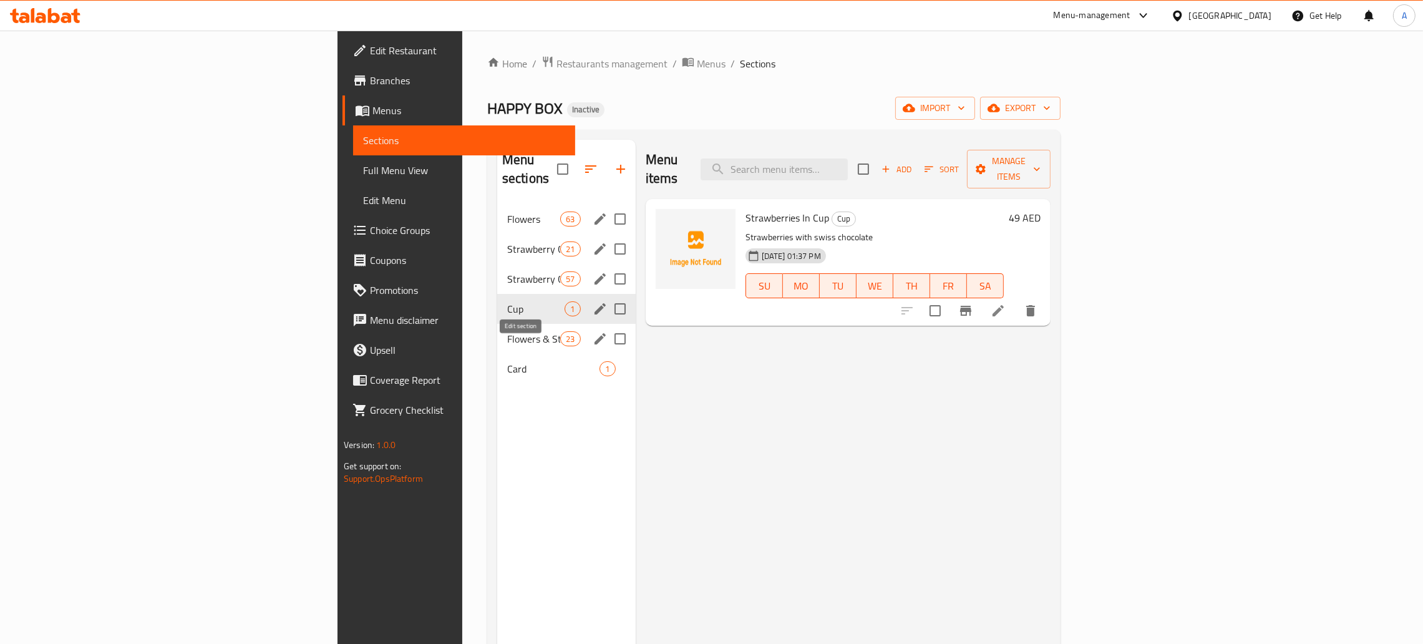
click at [592, 331] on icon "edit" at bounding box center [599, 338] width 15 height 15
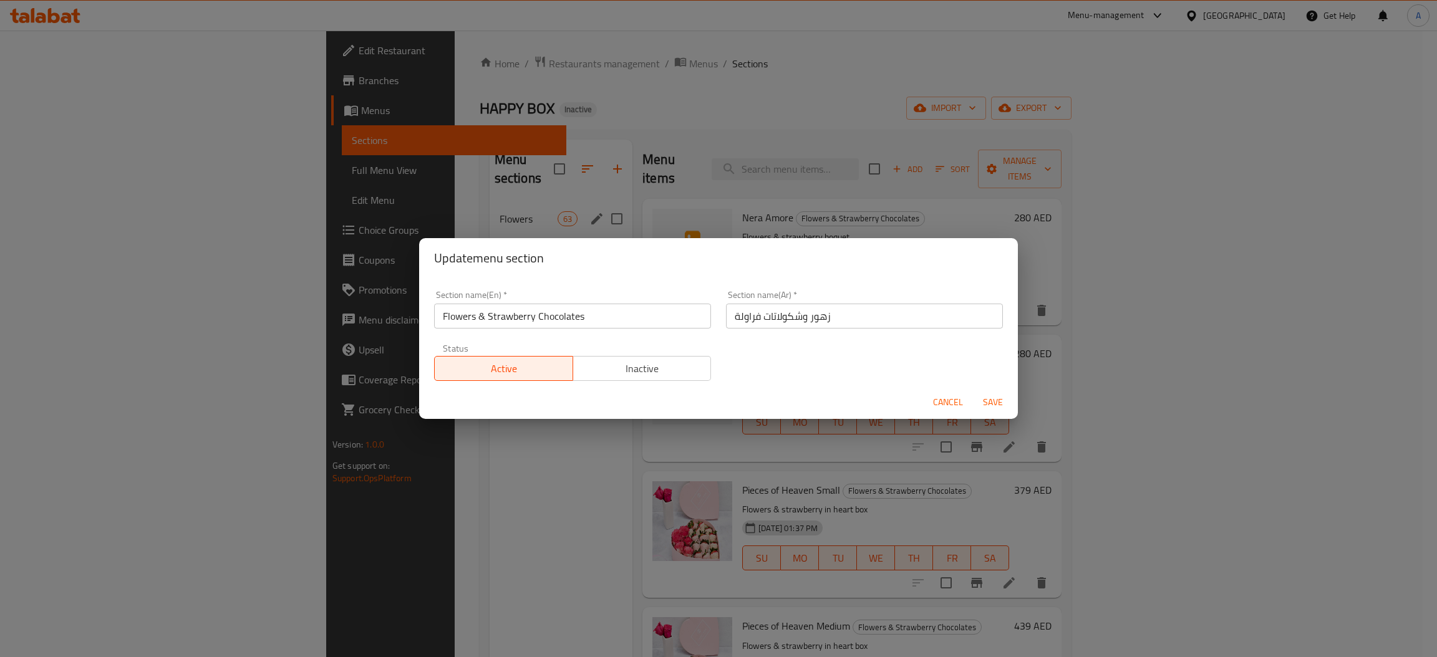
click at [326, 344] on div "Update menu section Section name(En)   * Flowers & Strawberry Chocolates Sectio…" at bounding box center [718, 328] width 1437 height 657
click at [935, 399] on span "Cancel" at bounding box center [948, 403] width 30 height 16
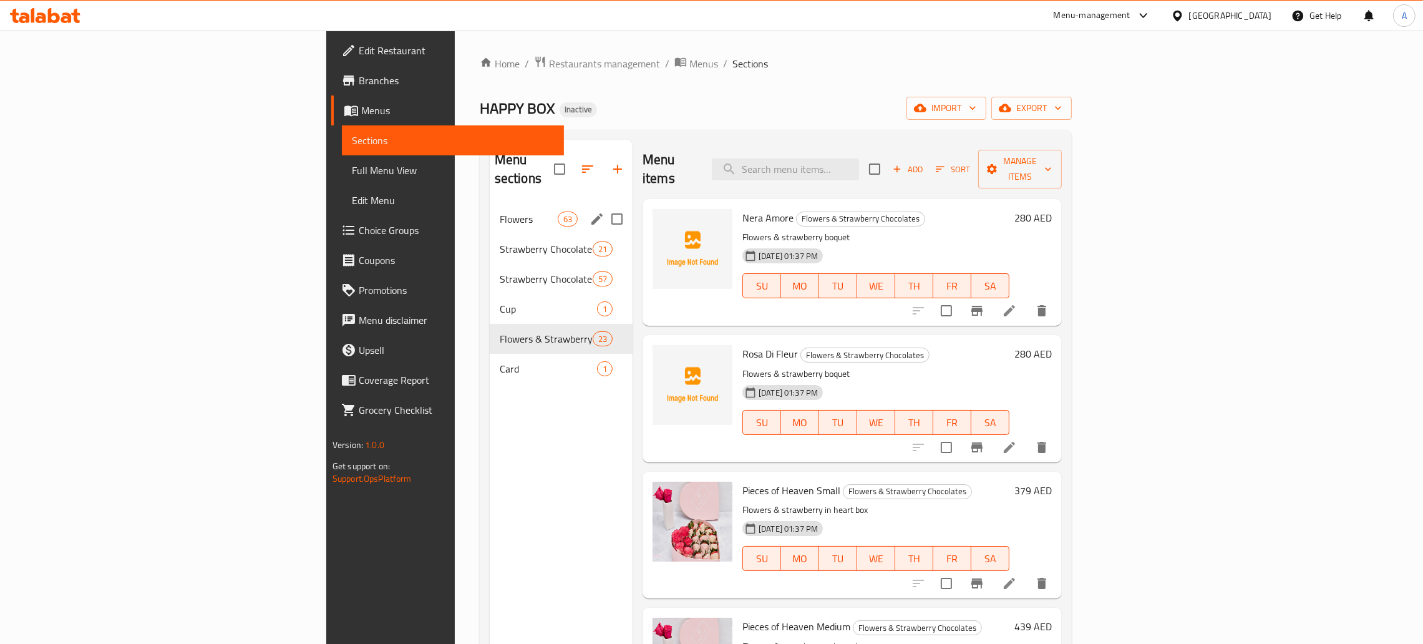
click at [352, 170] on span "Full Menu View" at bounding box center [453, 170] width 202 height 15
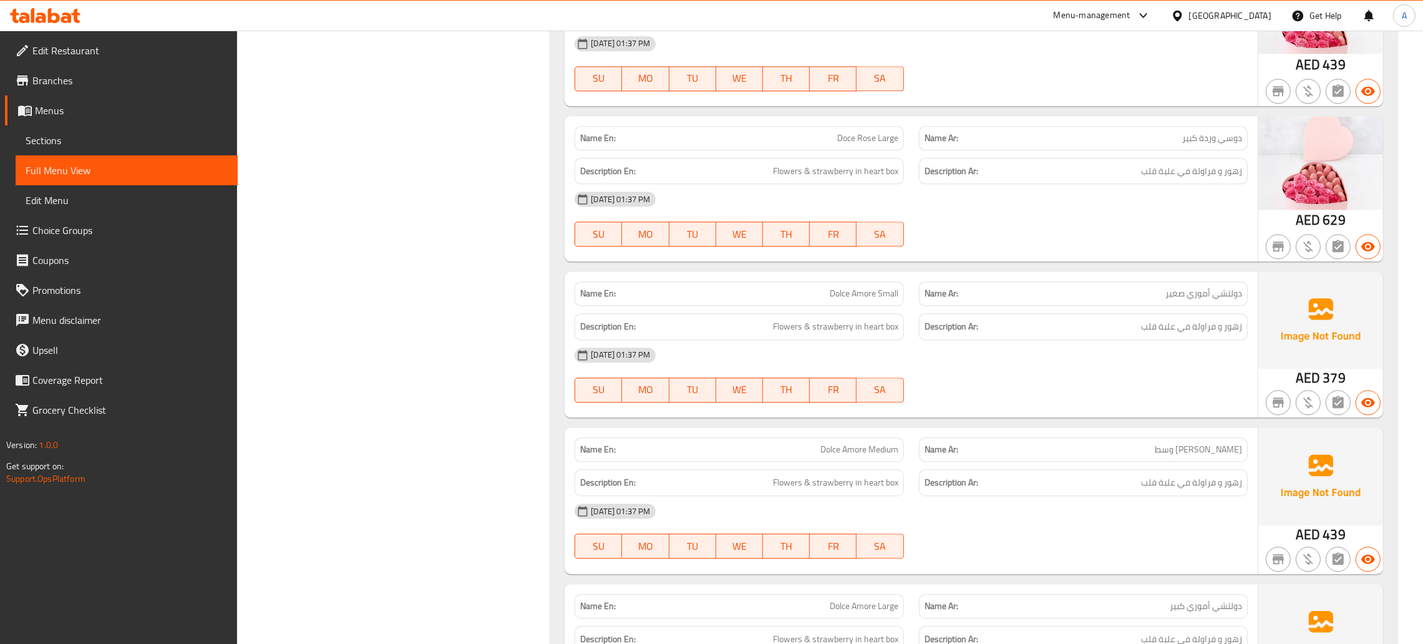
scroll to position [25428, 0]
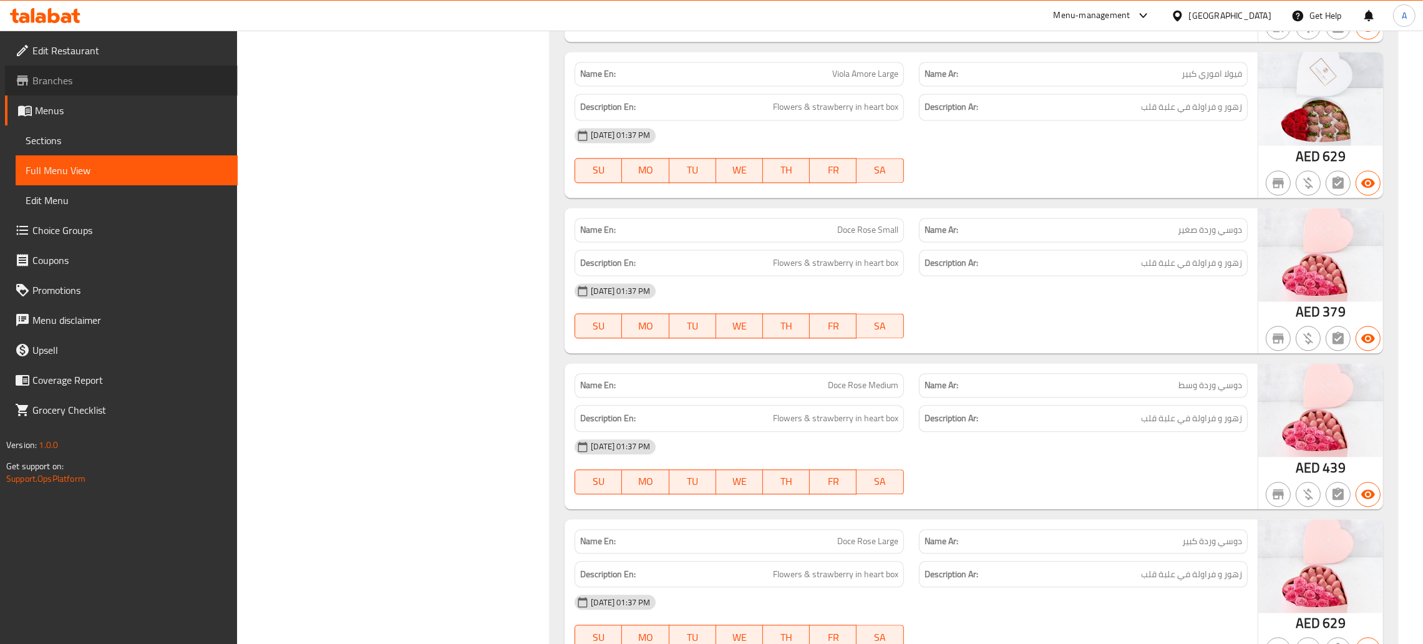
click at [90, 85] on span "Branches" at bounding box center [129, 80] width 195 height 15
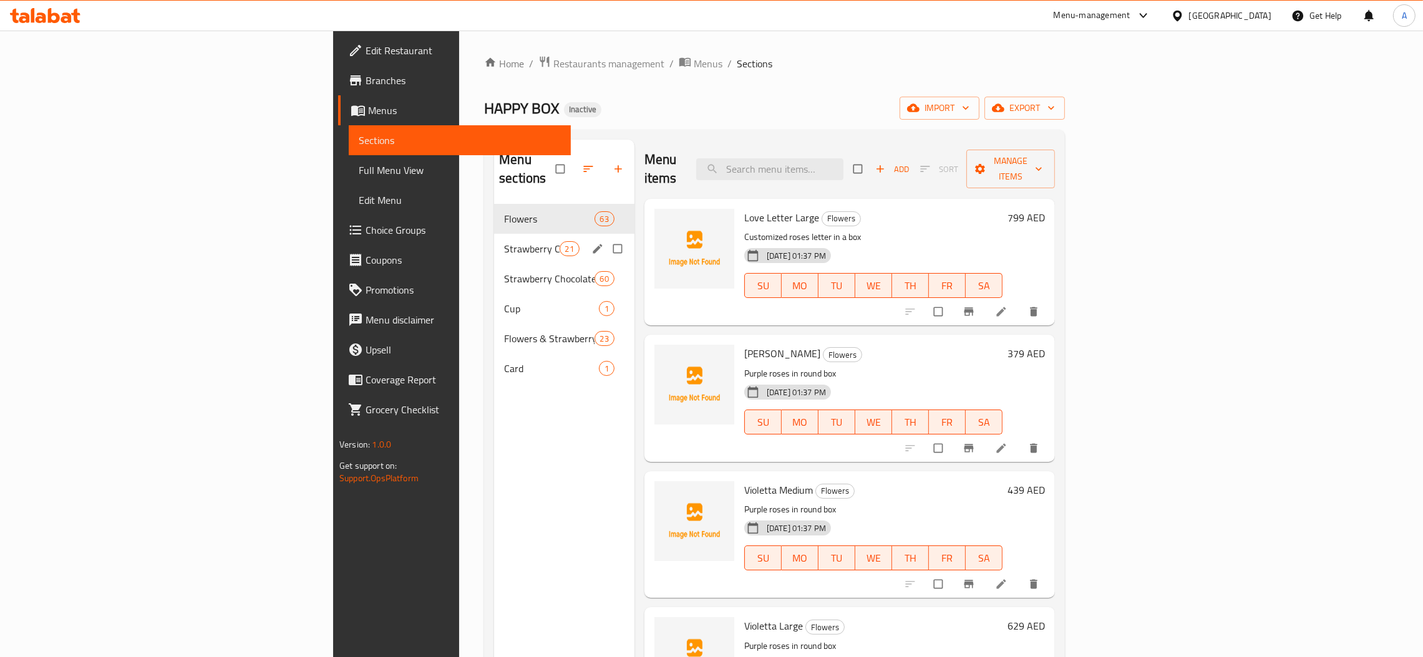
click at [504, 241] on span "Strawberry Chocolate in Heart Box" at bounding box center [531, 248] width 55 height 15
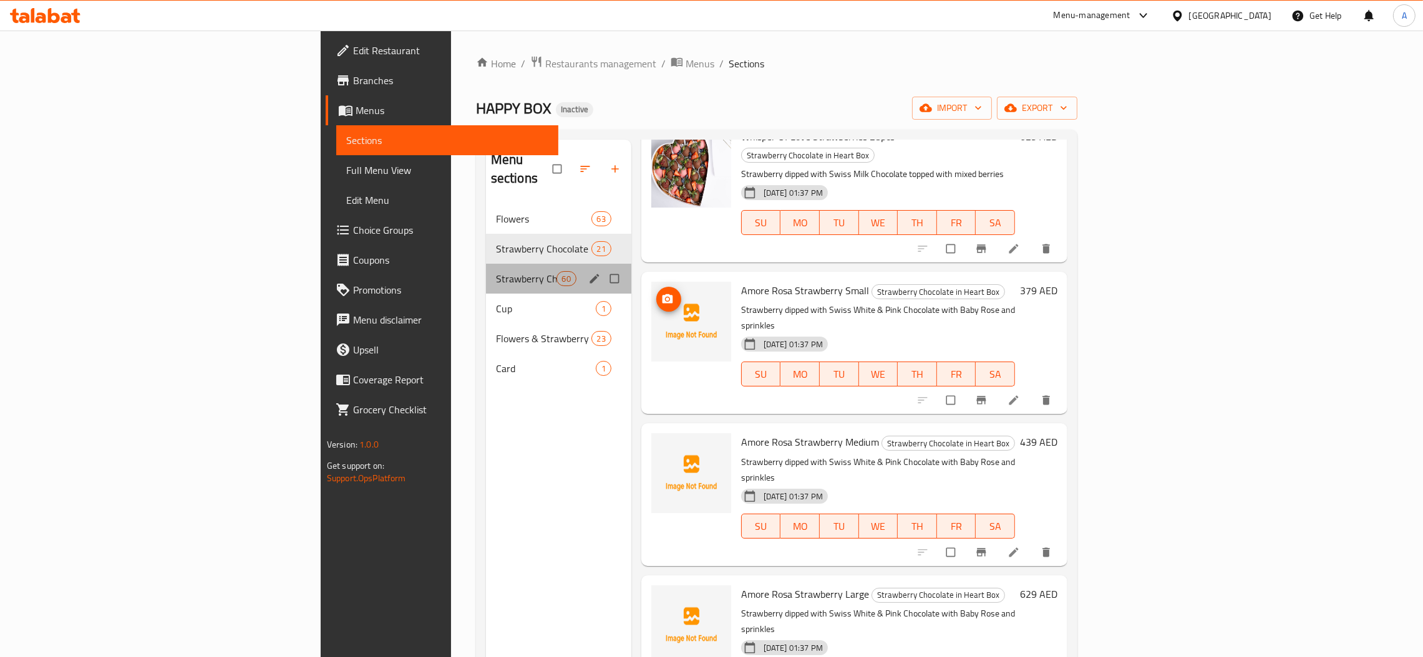
click at [486, 274] on div "Strawberry Chocolate in Box 60" at bounding box center [558, 279] width 145 height 30
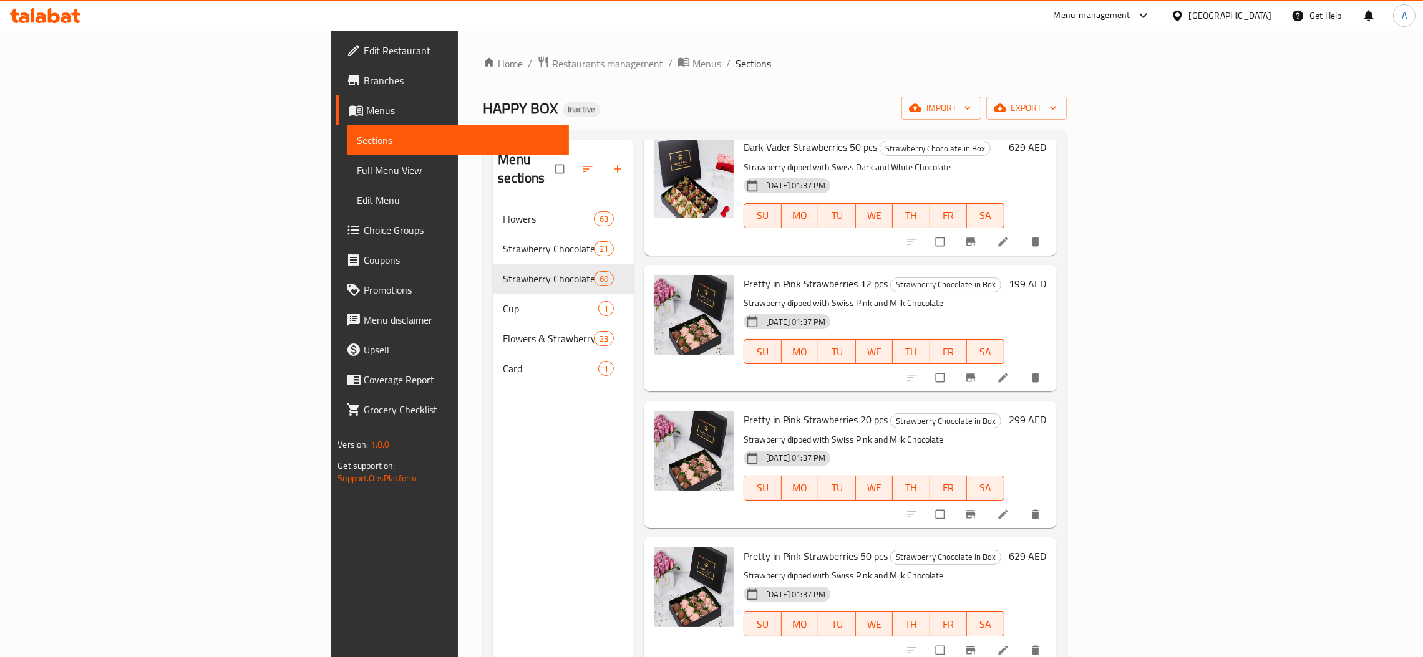
scroll to position [3262, 0]
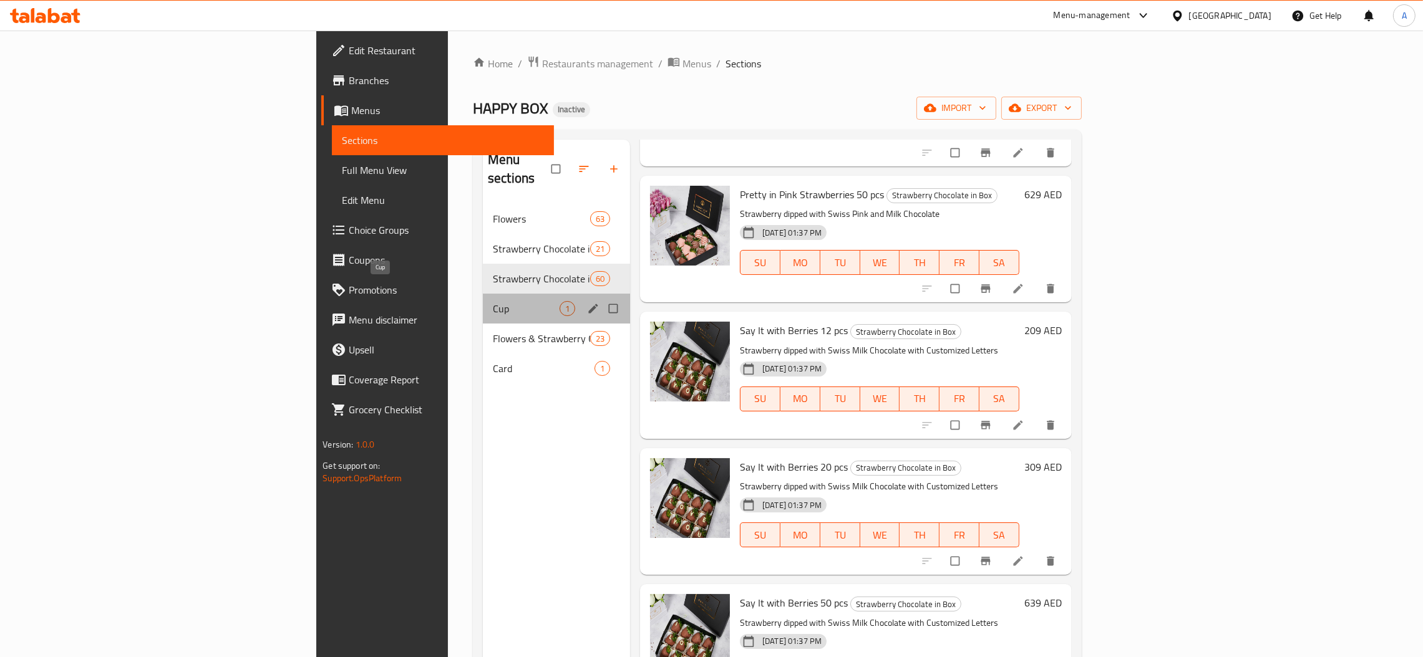
click at [493, 301] on span "Cup" at bounding box center [526, 308] width 67 height 15
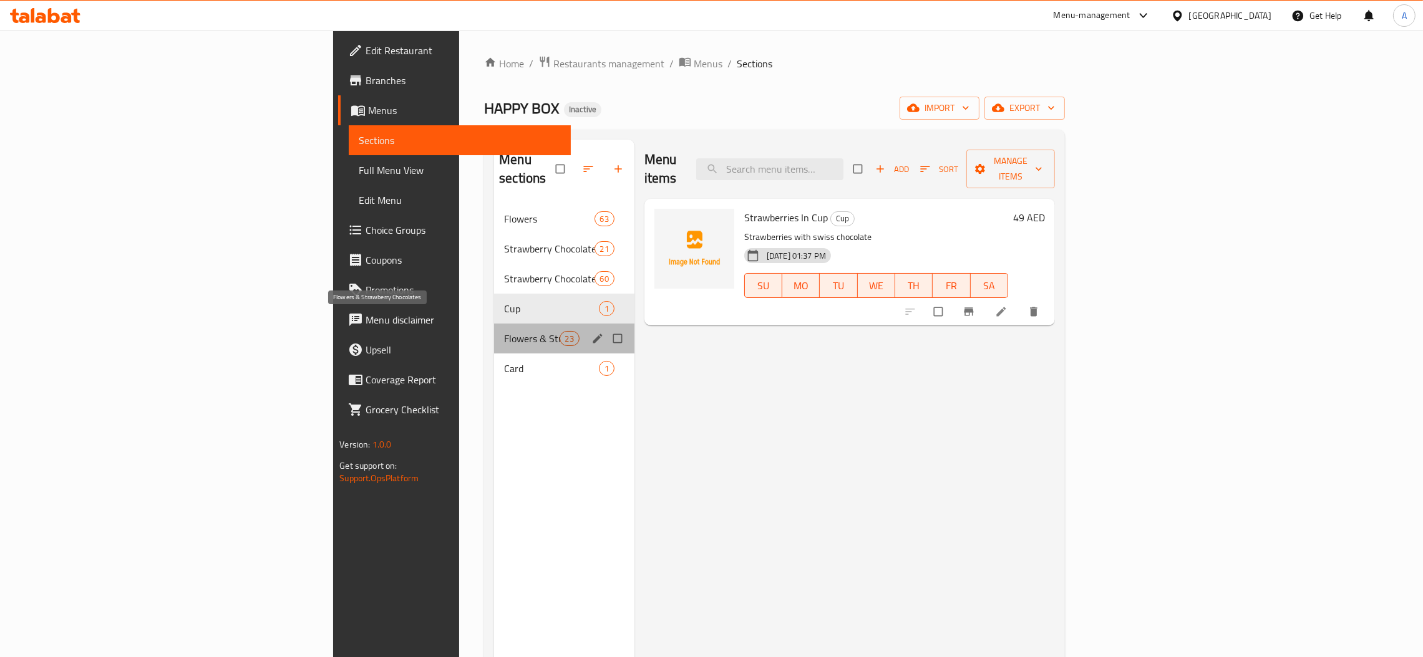
click at [504, 331] on span "Flowers & Strawberry Chocolates" at bounding box center [531, 338] width 55 height 15
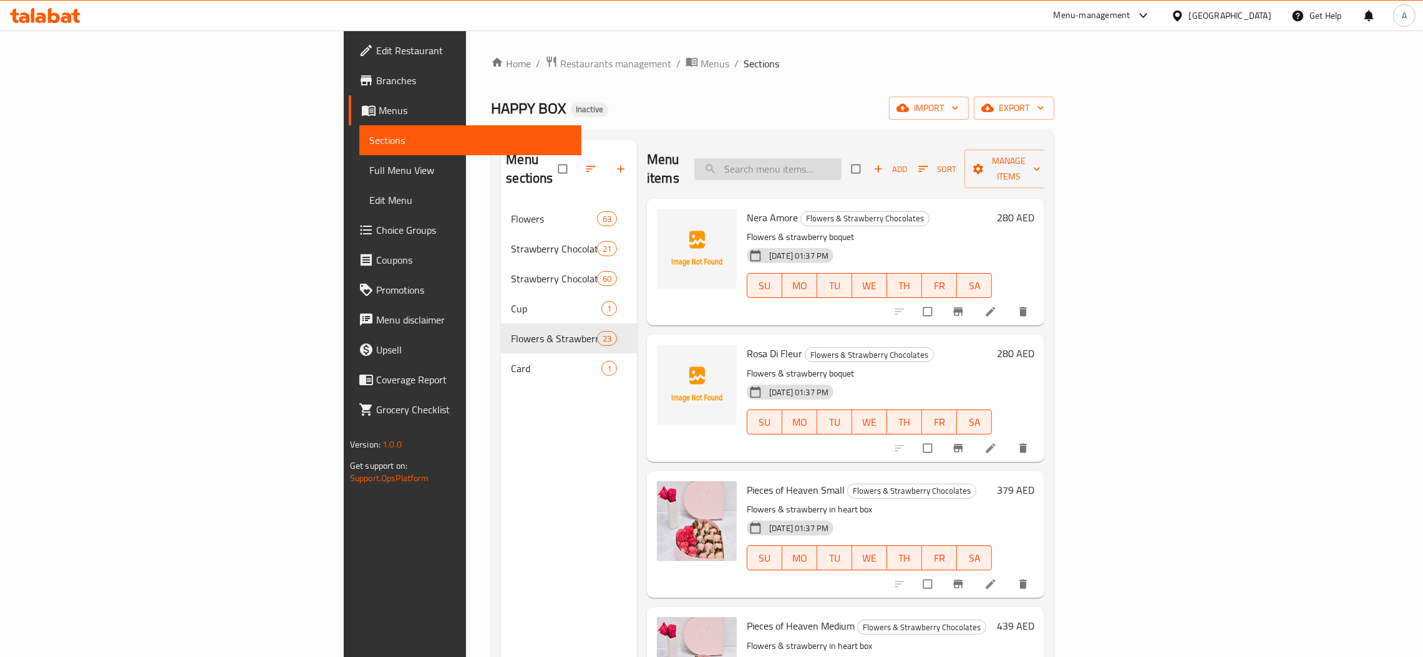
click at [841, 158] on input "search" at bounding box center [767, 169] width 147 height 22
paste input "I Love You Mama Strawberries 50pcs"
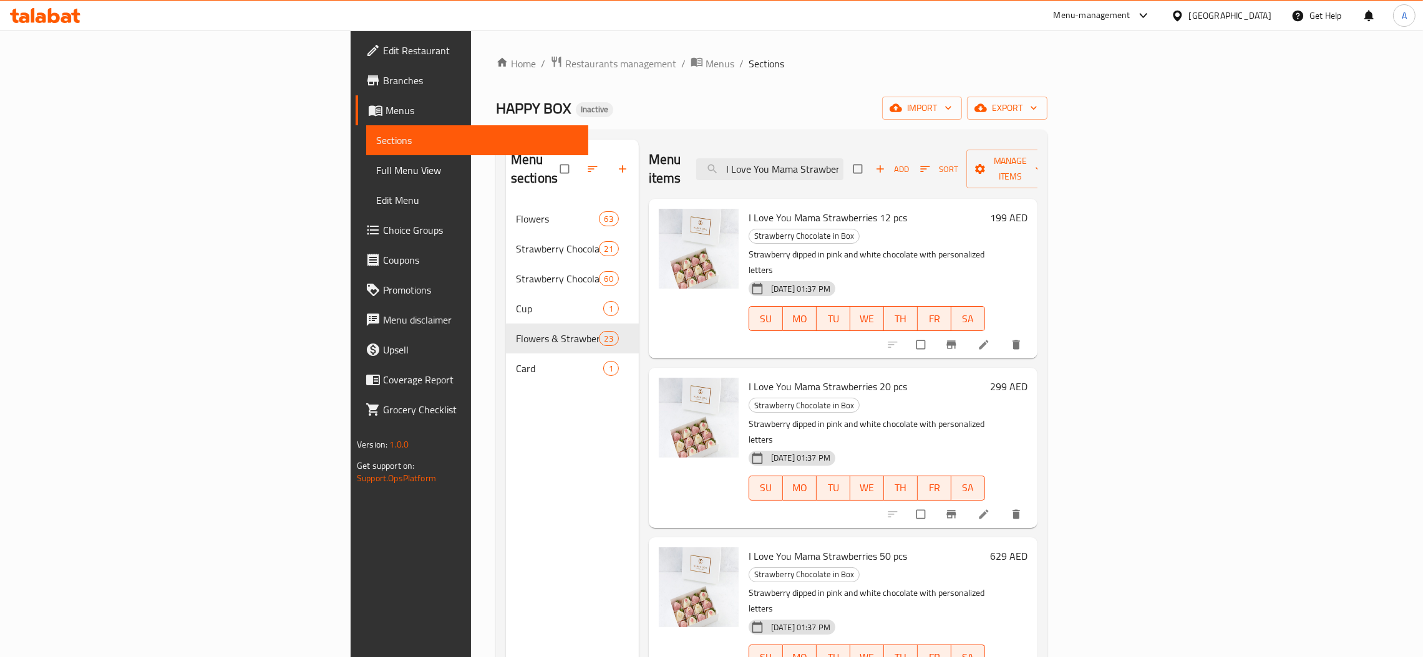
drag, startPoint x: 481, startPoint y: 379, endPoint x: 556, endPoint y: 327, distance: 91.0
click at [506, 379] on div "Menu sections Flowers 63 Strawberry Chocolate in Heart Box 21 Strawberry Chocol…" at bounding box center [572, 468] width 133 height 657
click at [843, 158] on input "I Love You Mama Strawberrie" at bounding box center [769, 169] width 147 height 22
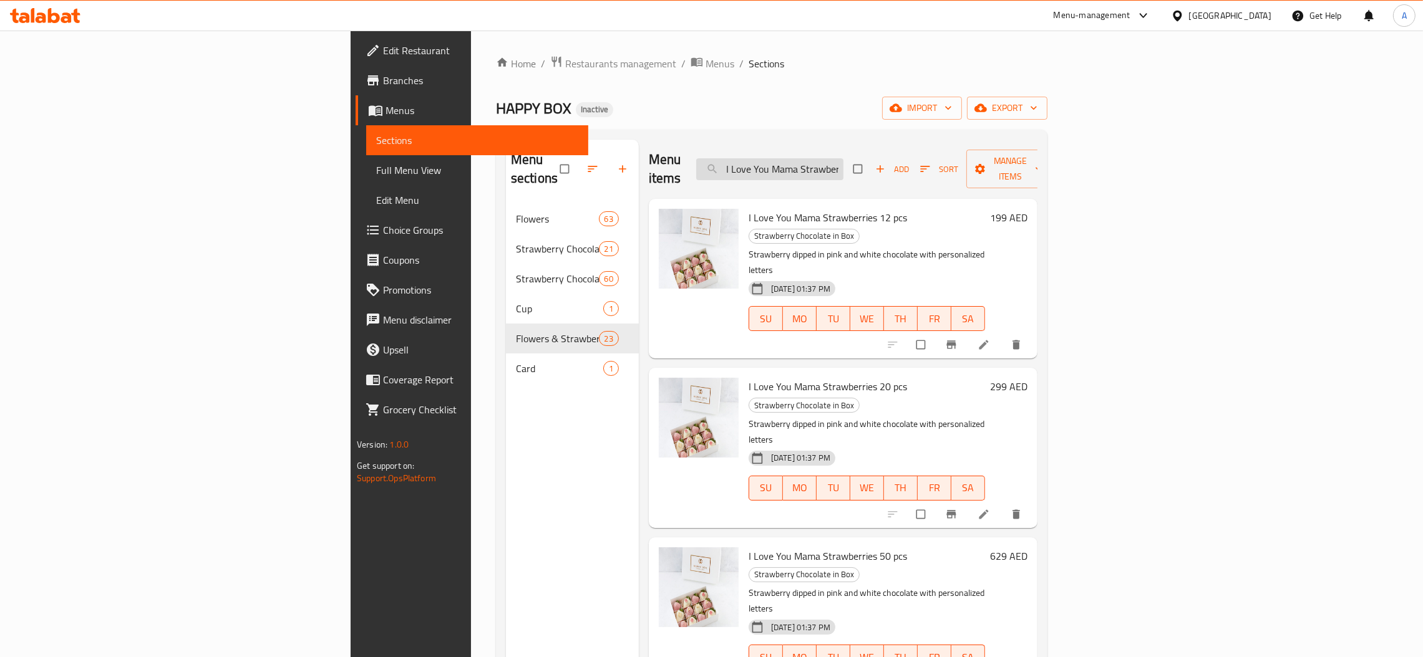
paste input "Fragola Di Classico Strawberries"
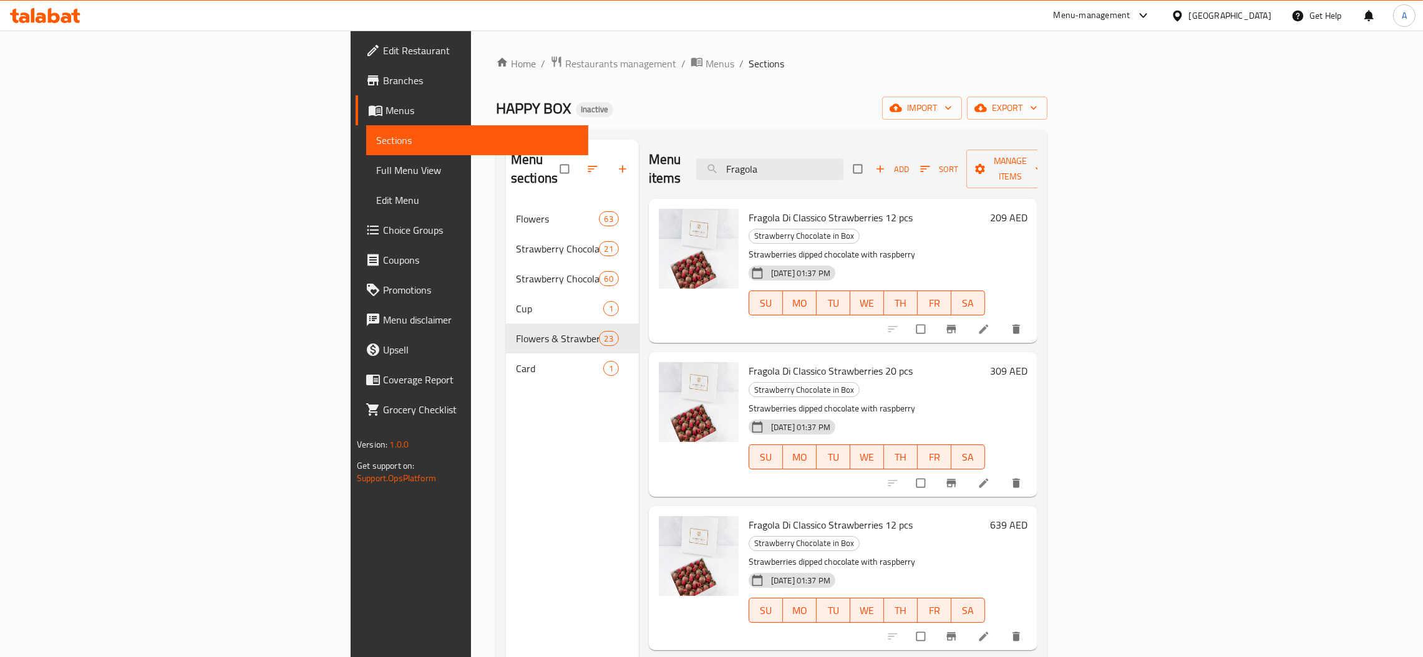
type input "Fragola"
click at [988, 632] on icon at bounding box center [982, 636] width 9 height 9
